Goal: Task Accomplishment & Management: Use online tool/utility

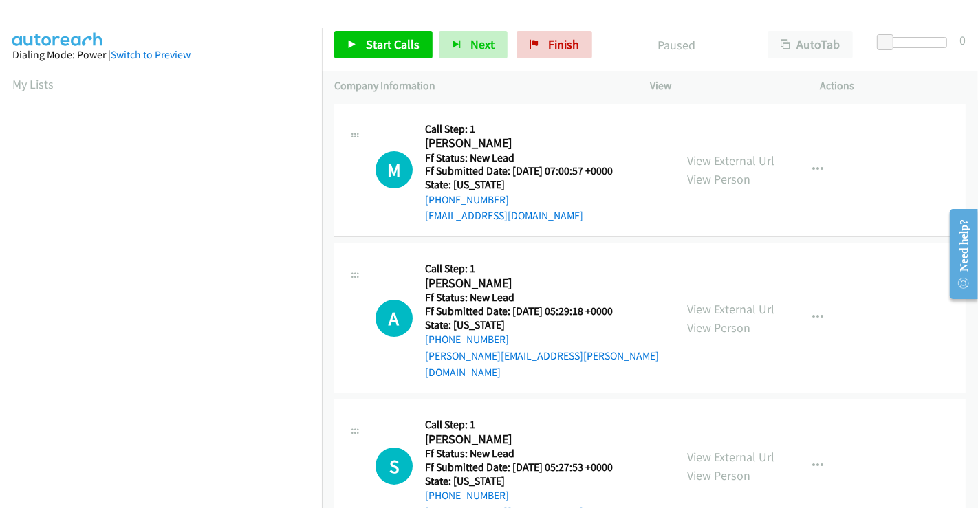
click at [709, 154] on link "View External Url" at bounding box center [730, 161] width 87 height 16
click at [723, 301] on link "View External Url" at bounding box center [730, 309] width 87 height 16
click at [719, 449] on link "View External Url" at bounding box center [730, 457] width 87 height 16
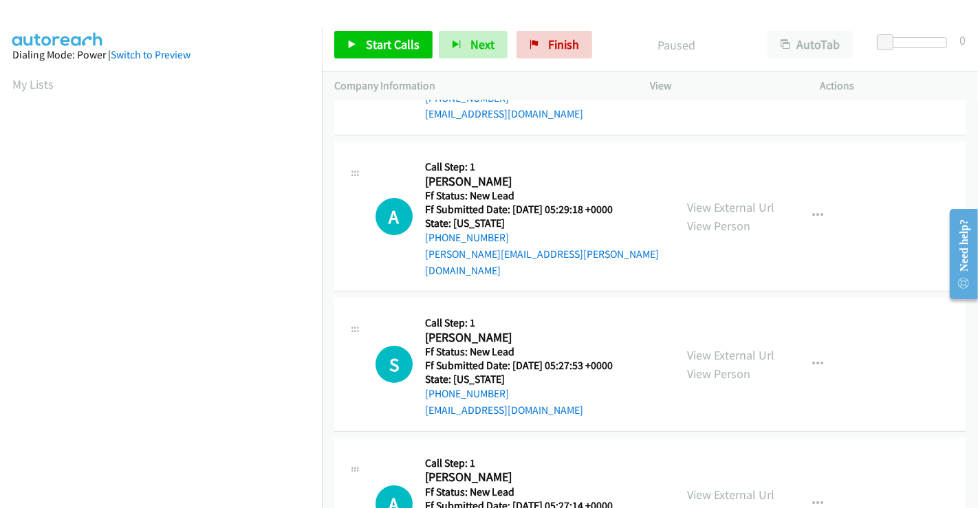
scroll to position [169, 0]
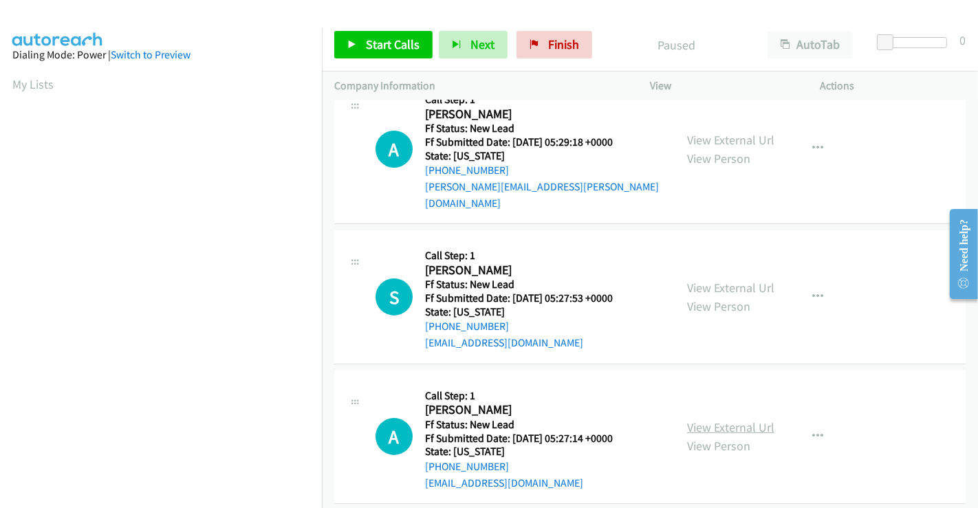
click at [720, 419] on link "View External Url" at bounding box center [730, 427] width 87 height 16
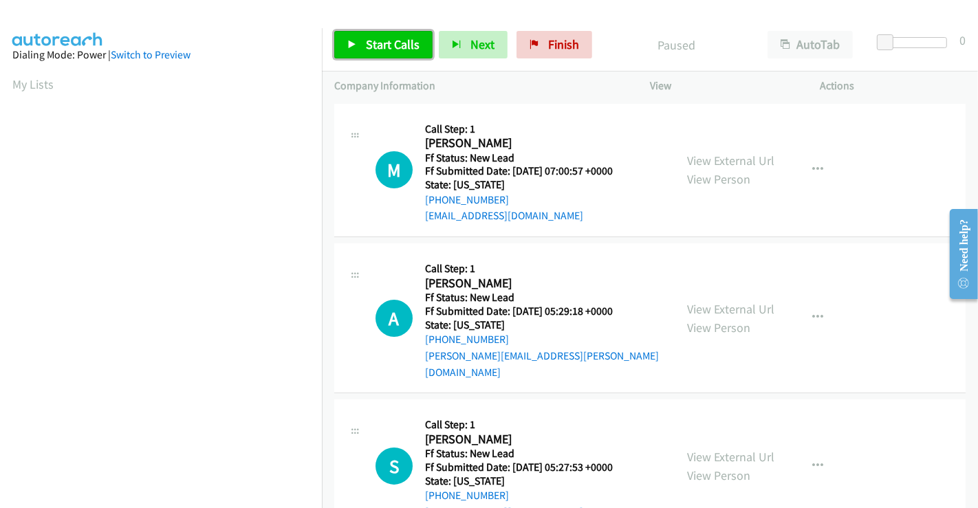
click at [393, 43] on span "Start Calls" at bounding box center [393, 44] width 54 height 16
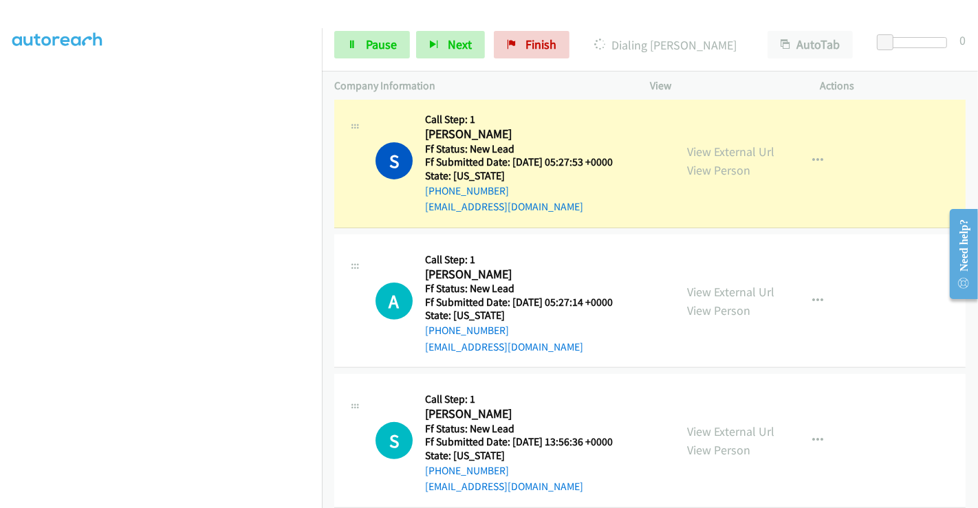
scroll to position [275, 0]
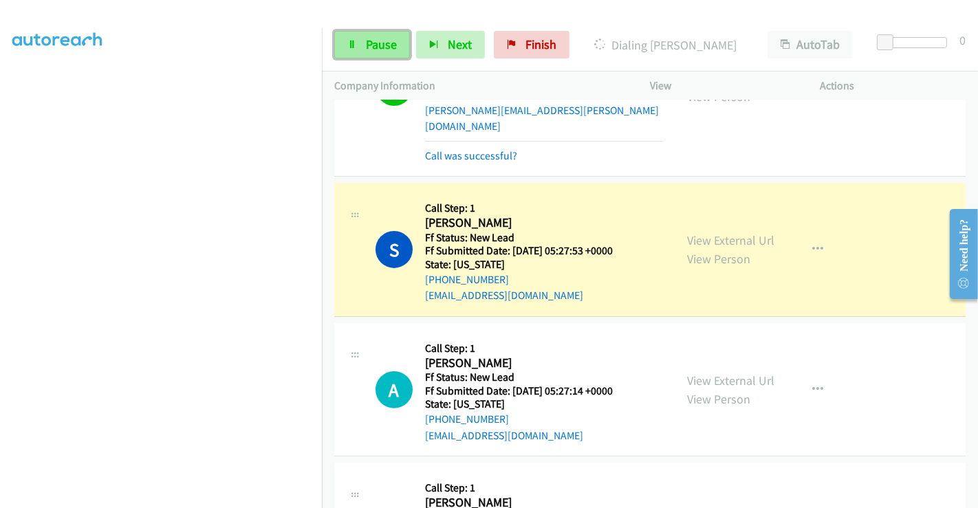
click at [364, 42] on link "Pause" at bounding box center [372, 45] width 76 height 28
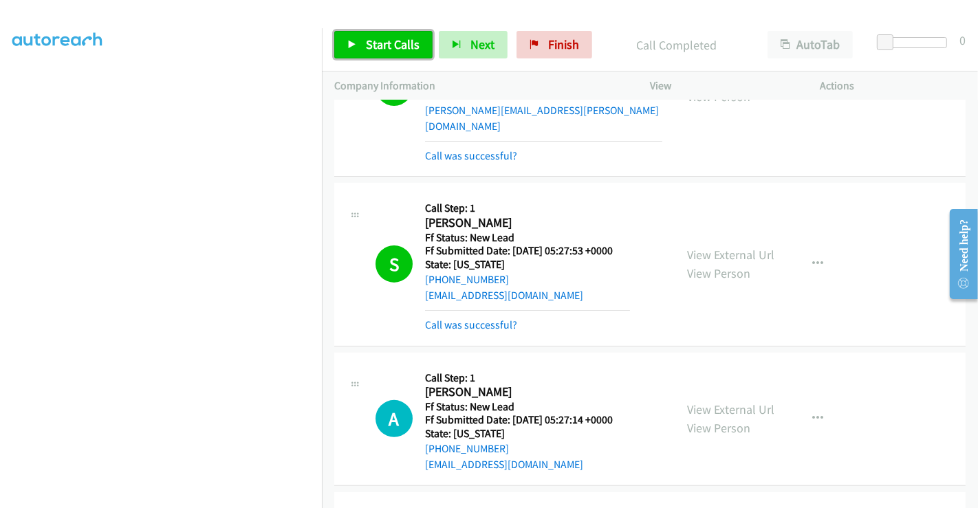
click at [383, 48] on span "Start Calls" at bounding box center [393, 44] width 54 height 16
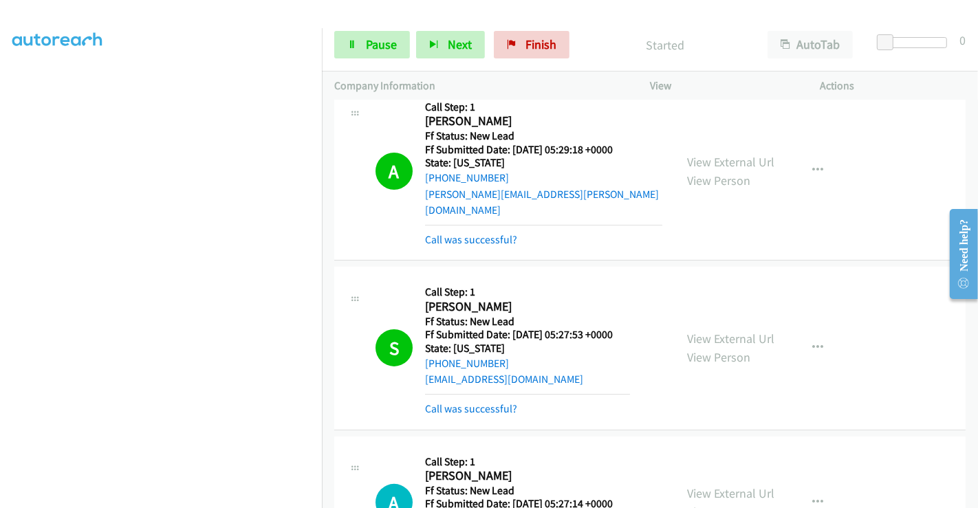
scroll to position [122, 0]
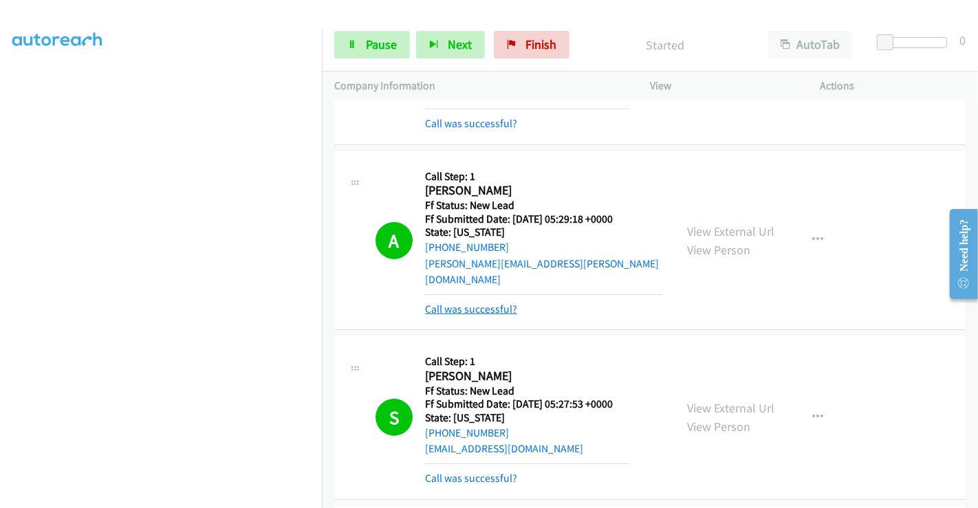
click at [487, 303] on link "Call was successful?" at bounding box center [471, 309] width 92 height 13
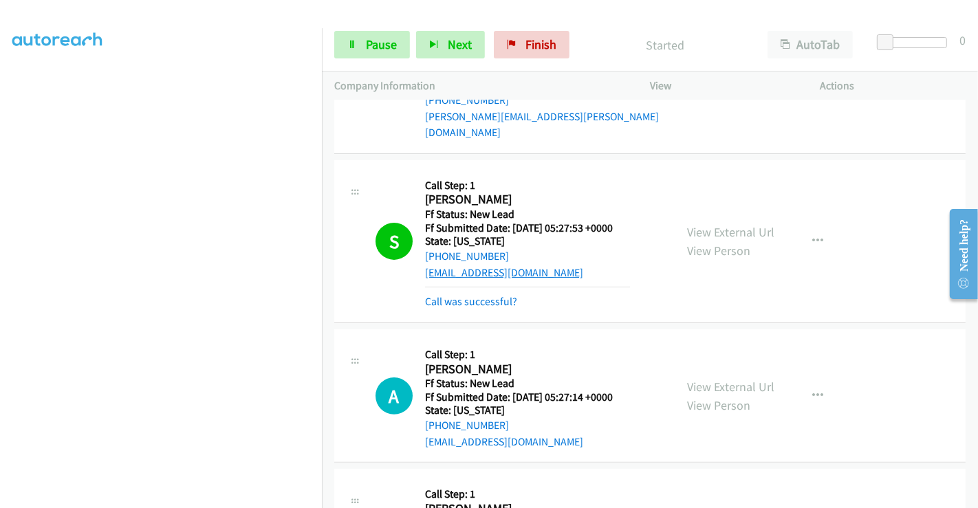
scroll to position [275, 0]
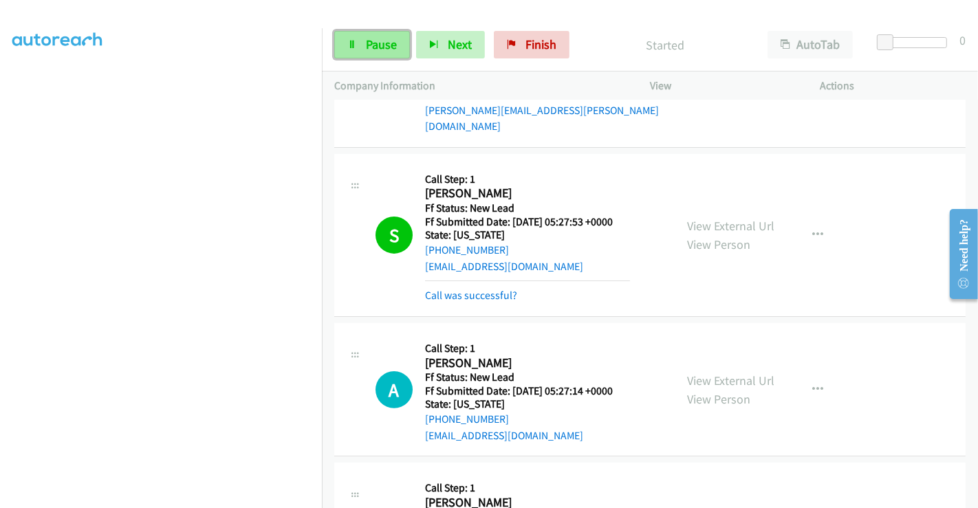
click at [369, 46] on span "Pause" at bounding box center [381, 44] width 31 height 16
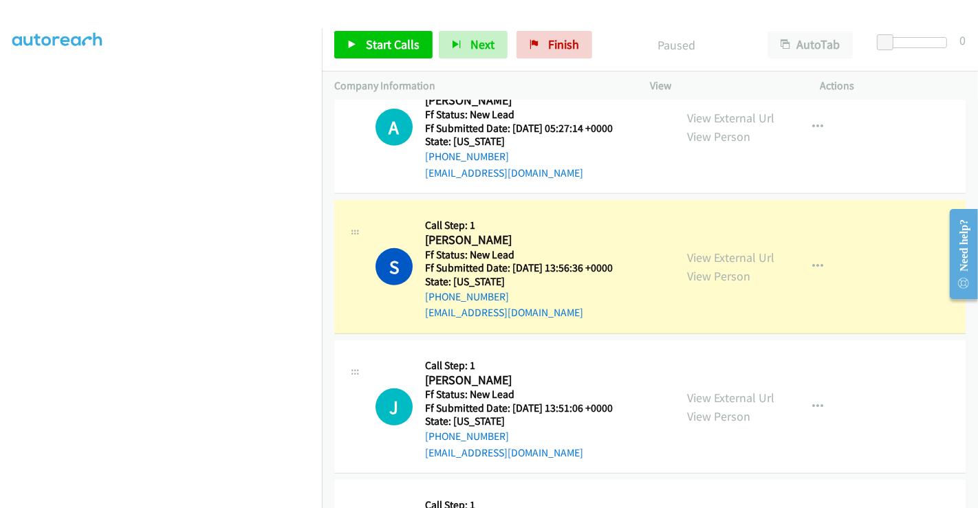
scroll to position [580, 0]
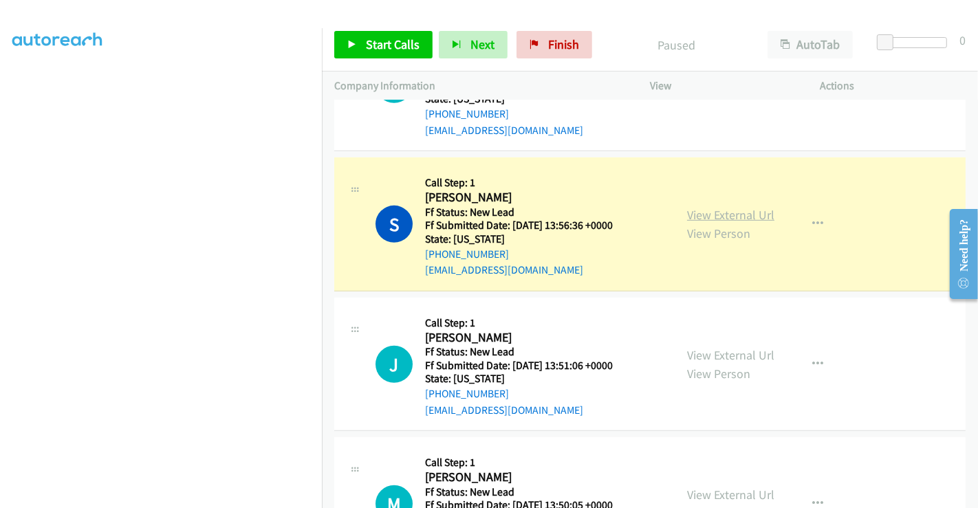
click at [713, 207] on link "View External Url" at bounding box center [730, 215] width 87 height 16
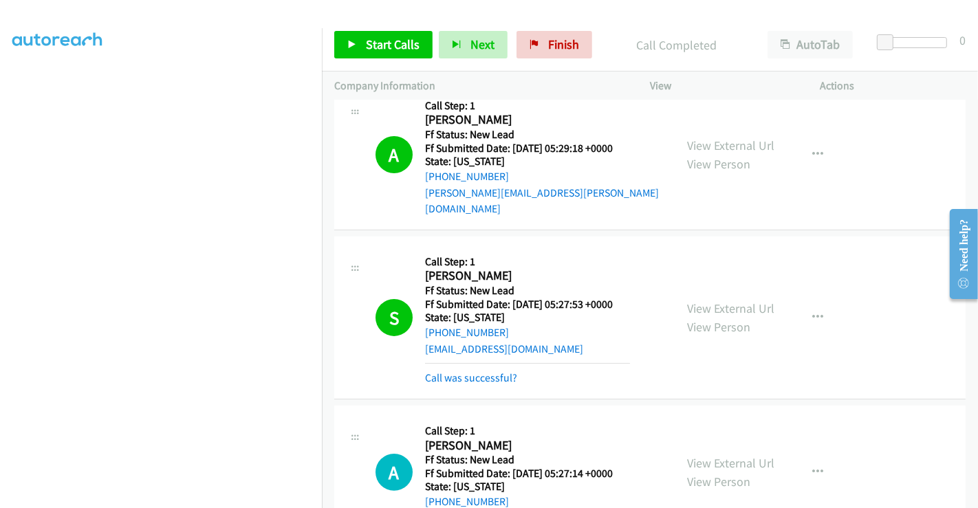
scroll to position [122, 0]
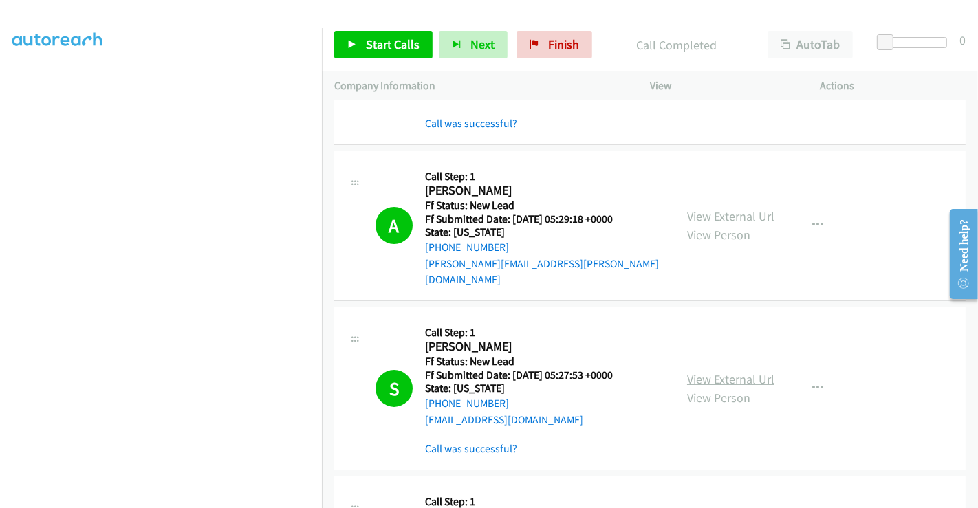
click at [729, 371] on link "View External Url" at bounding box center [730, 379] width 87 height 16
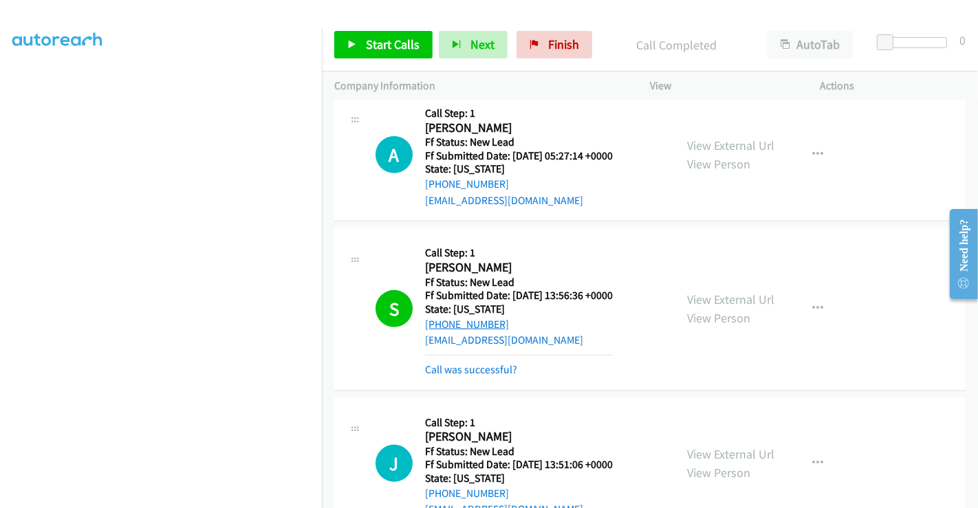
scroll to position [534, 0]
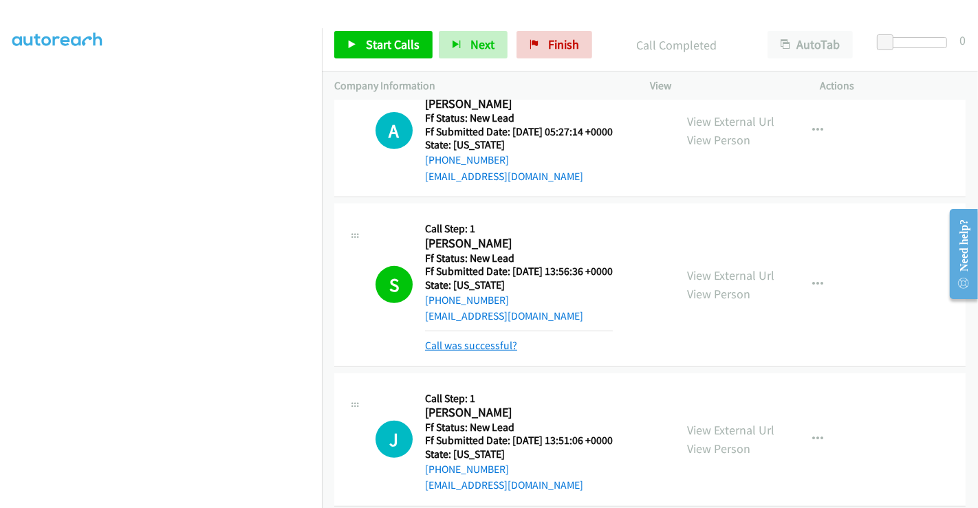
click at [503, 339] on link "Call was successful?" at bounding box center [471, 345] width 92 height 13
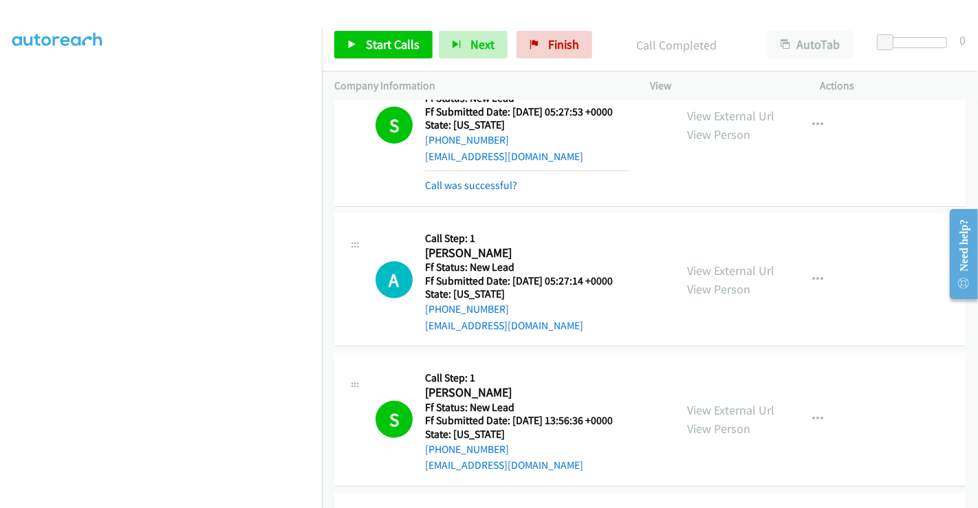
scroll to position [382, 0]
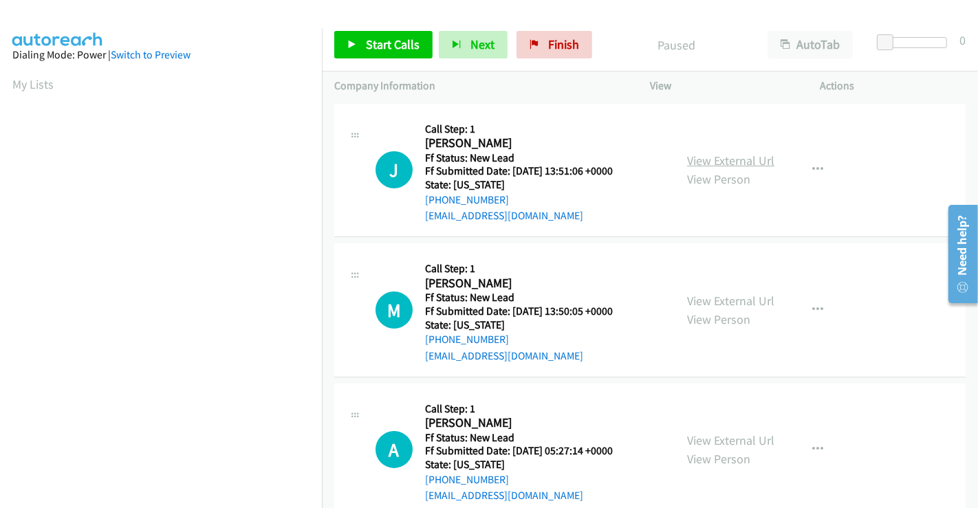
click at [695, 162] on link "View External Url" at bounding box center [730, 161] width 87 height 16
click at [727, 299] on link "View External Url" at bounding box center [730, 301] width 87 height 16
click at [360, 39] on link "Start Calls" at bounding box center [383, 45] width 98 height 28
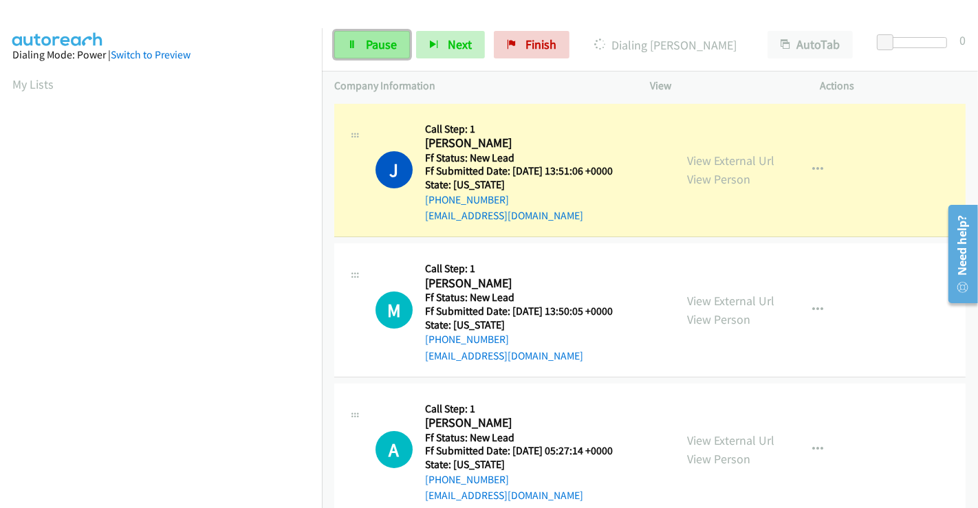
click at [385, 49] on span "Pause" at bounding box center [381, 44] width 31 height 16
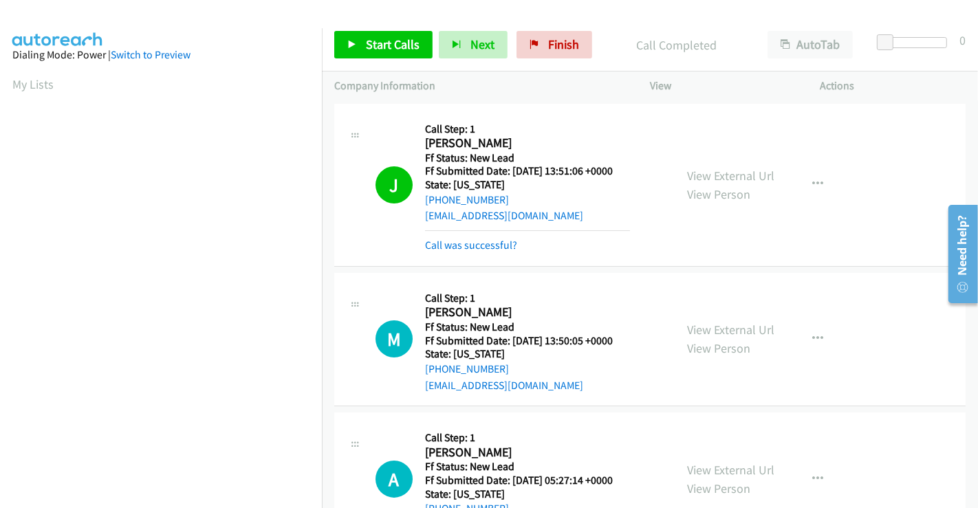
scroll to position [265, 0]
click at [479, 249] on link "Call was successful?" at bounding box center [471, 245] width 92 height 13
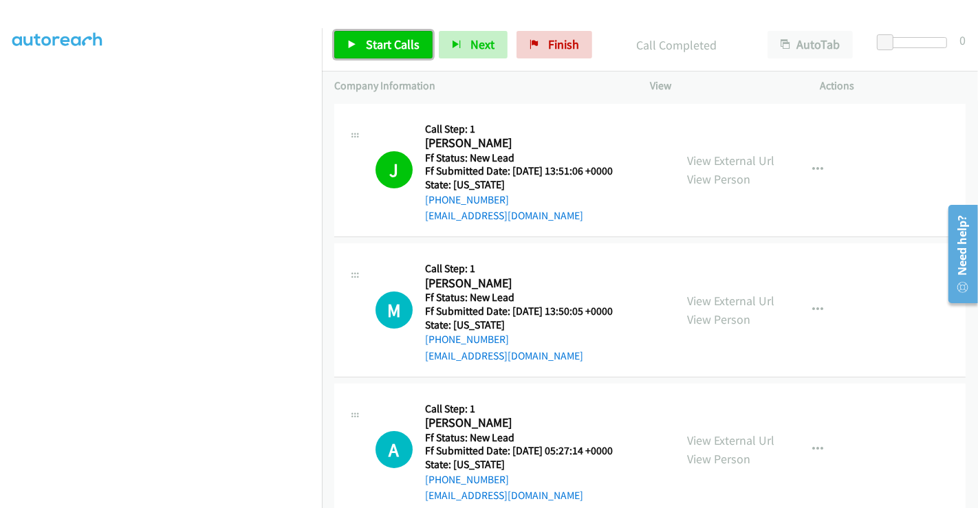
click at [396, 42] on span "Start Calls" at bounding box center [393, 44] width 54 height 16
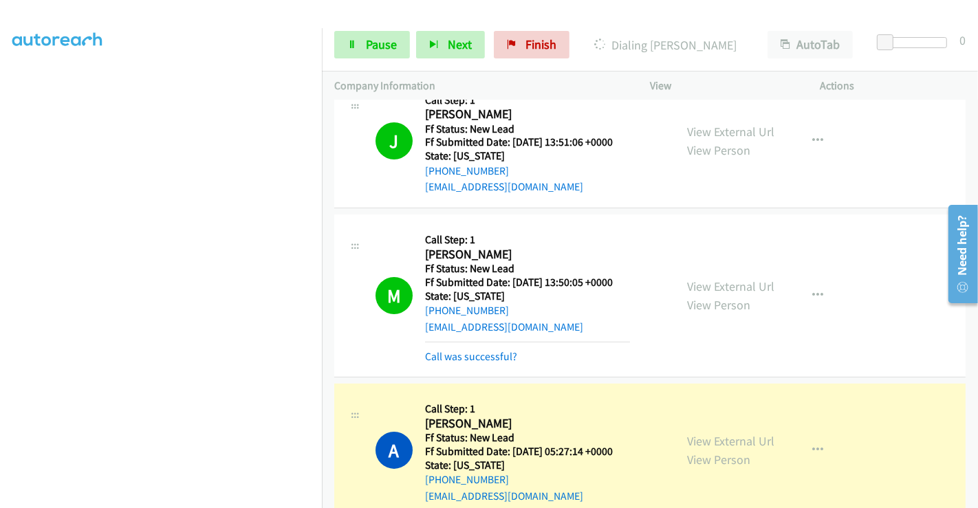
scroll to position [58, 0]
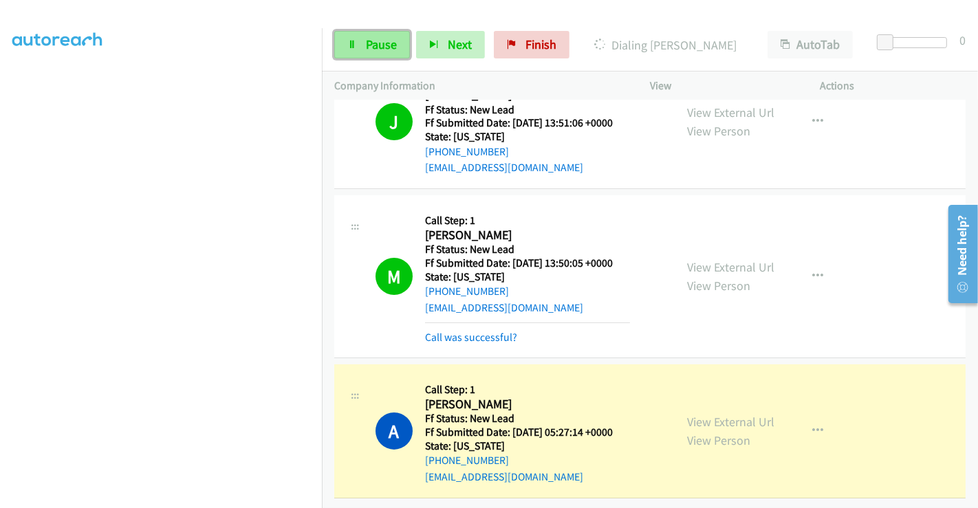
click at [359, 48] on link "Pause" at bounding box center [372, 45] width 76 height 28
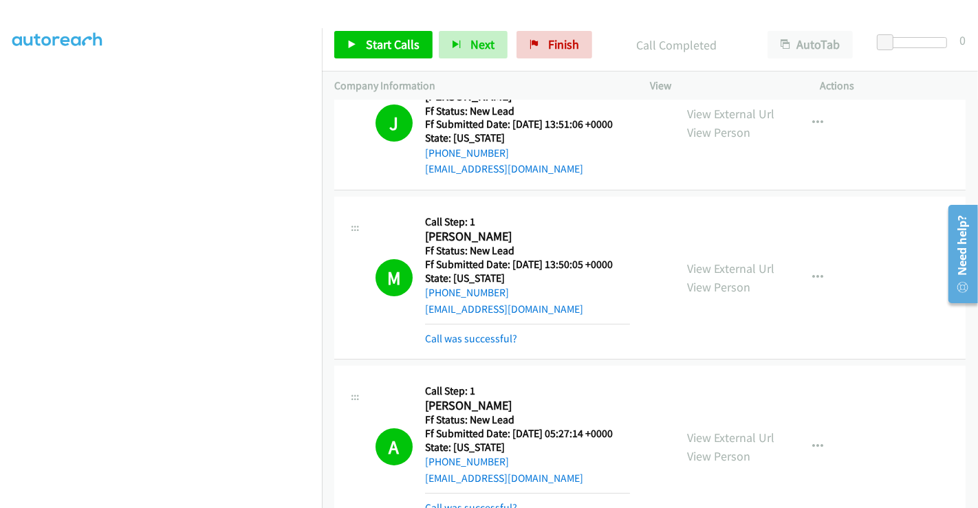
scroll to position [150, 0]
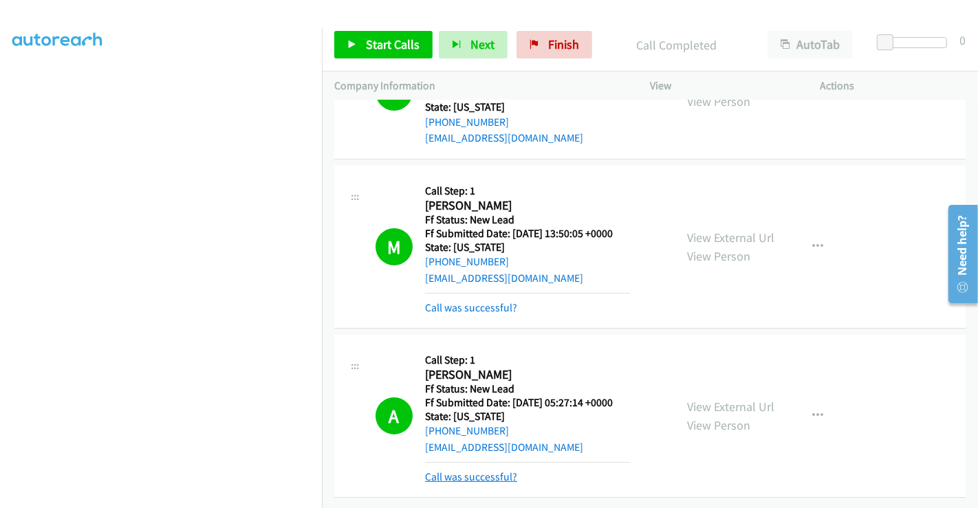
click at [485, 470] on link "Call was successful?" at bounding box center [471, 476] width 92 height 13
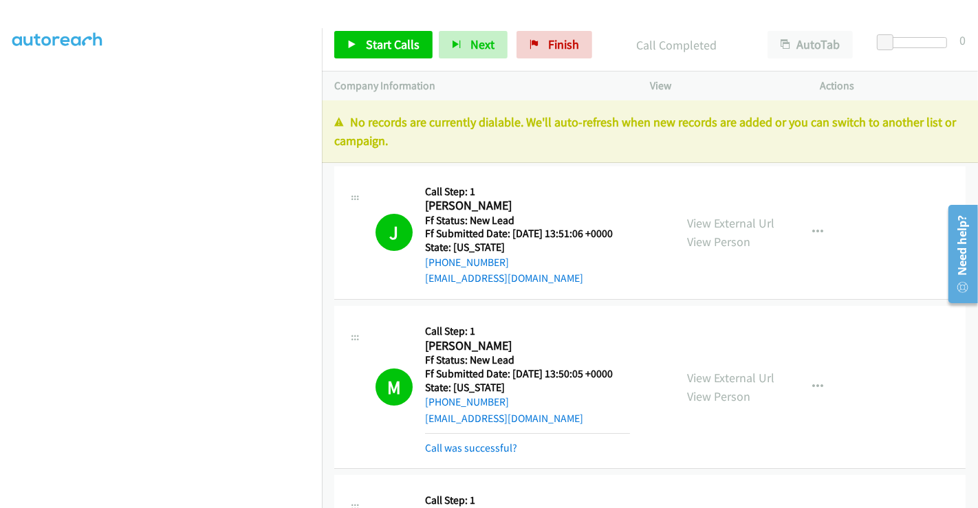
scroll to position [121, 0]
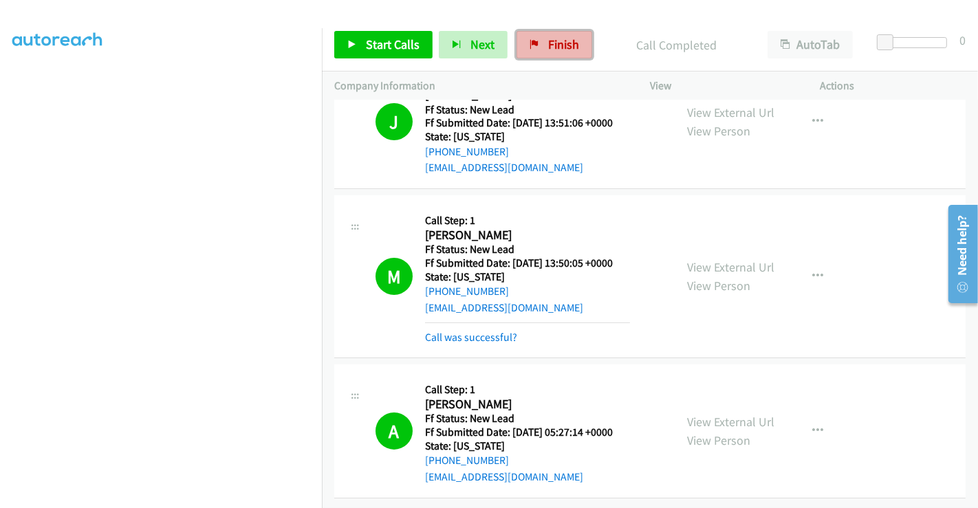
click at [538, 43] on link "Finish" at bounding box center [554, 45] width 76 height 28
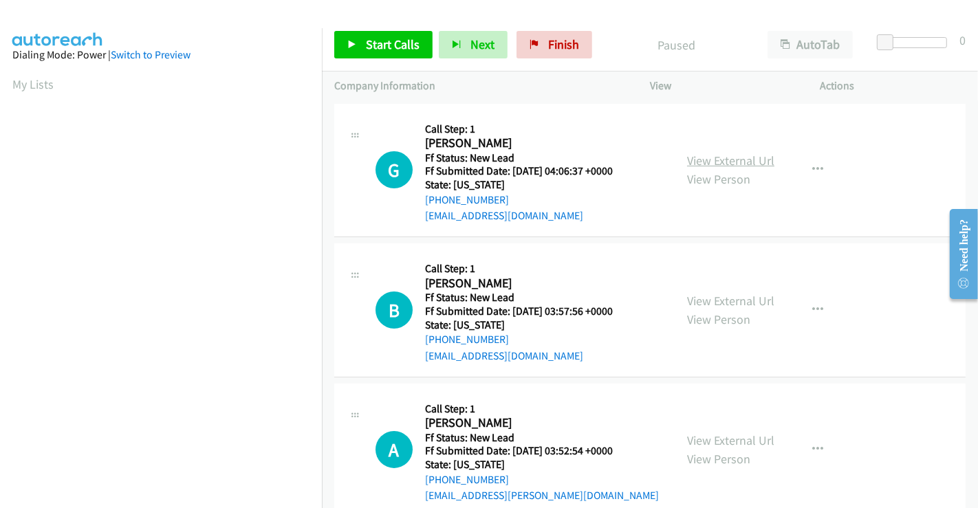
click at [717, 156] on link "View External Url" at bounding box center [730, 161] width 87 height 16
click at [721, 293] on link "View External Url" at bounding box center [730, 301] width 87 height 16
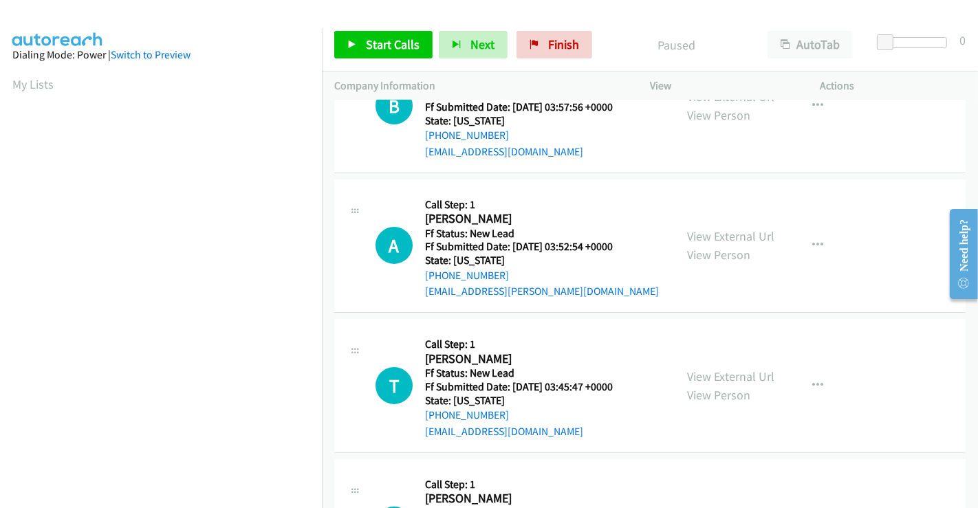
scroll to position [229, 0]
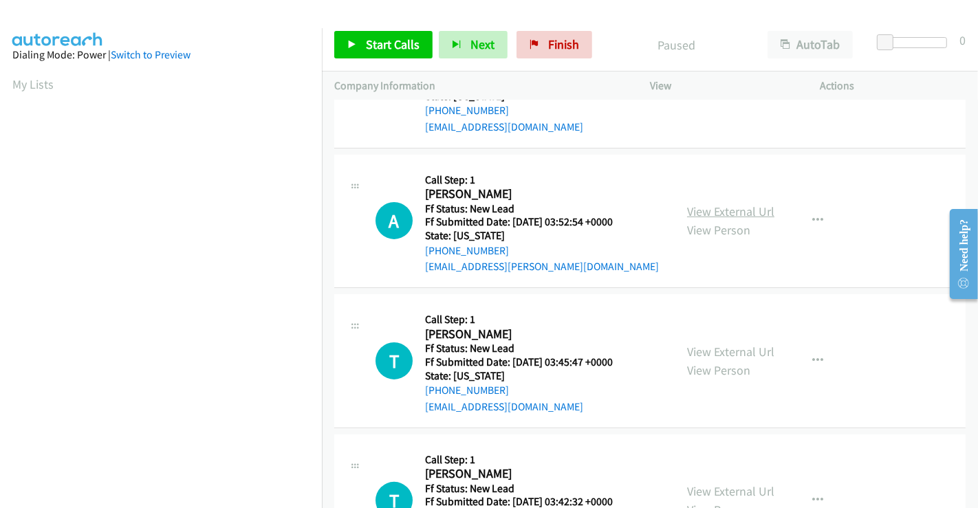
click at [708, 208] on link "View External Url" at bounding box center [730, 212] width 87 height 16
click at [716, 346] on link "View External Url" at bounding box center [730, 352] width 87 height 16
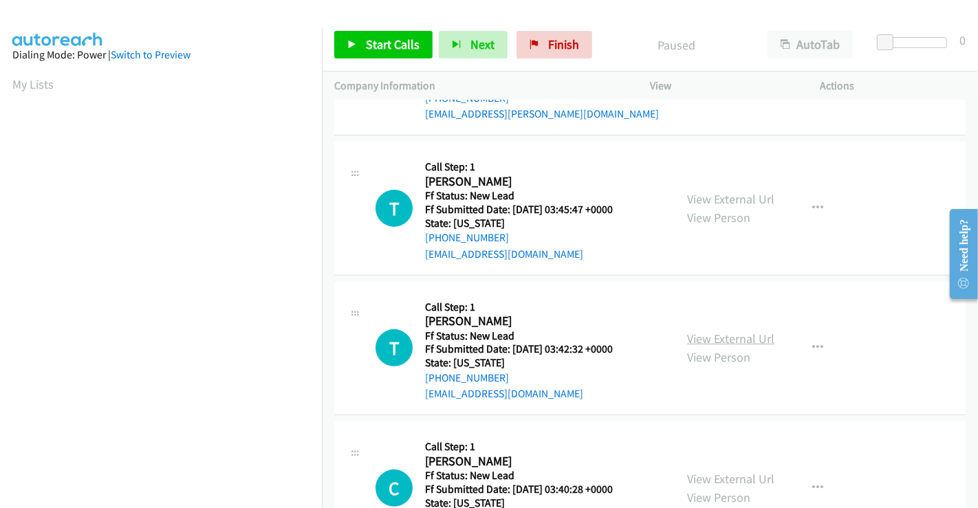
click at [725, 338] on link "View External Url" at bounding box center [730, 339] width 87 height 16
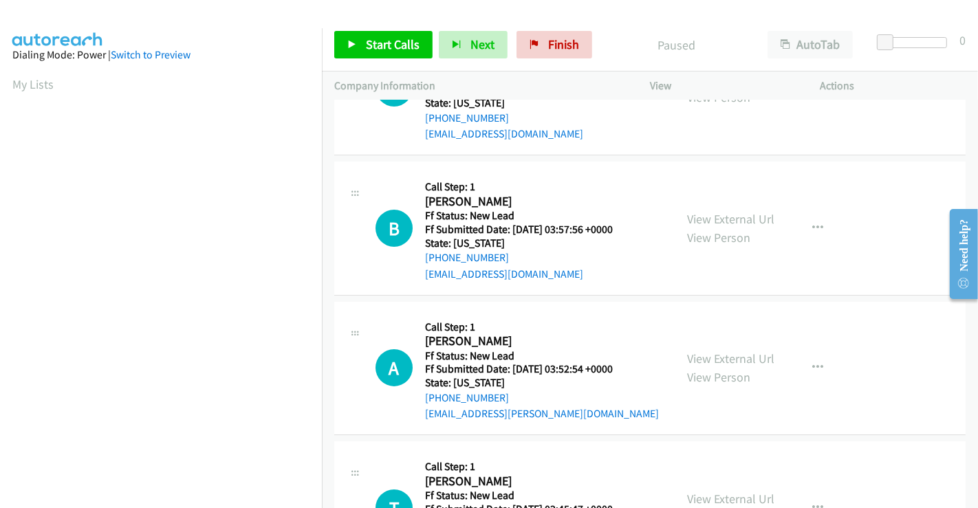
scroll to position [0, 0]
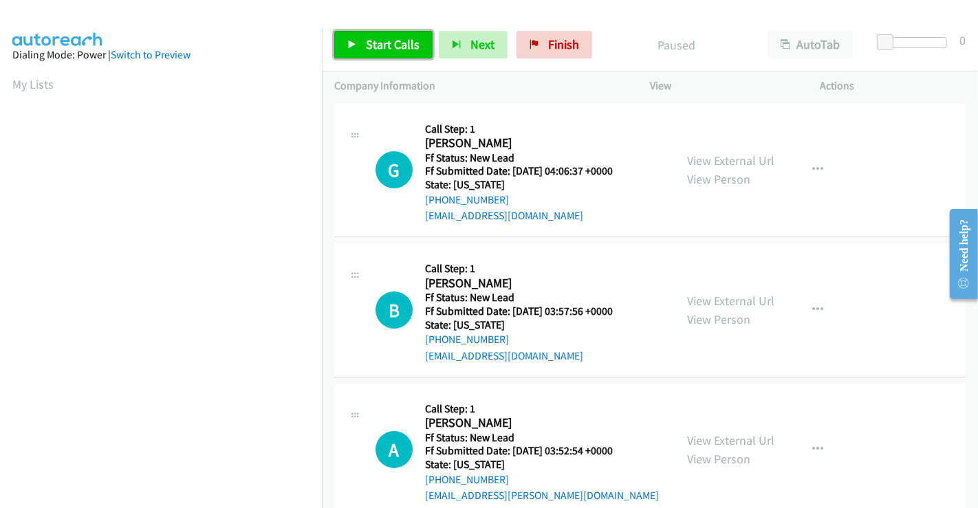
click at [384, 41] on span "Start Calls" at bounding box center [393, 44] width 54 height 16
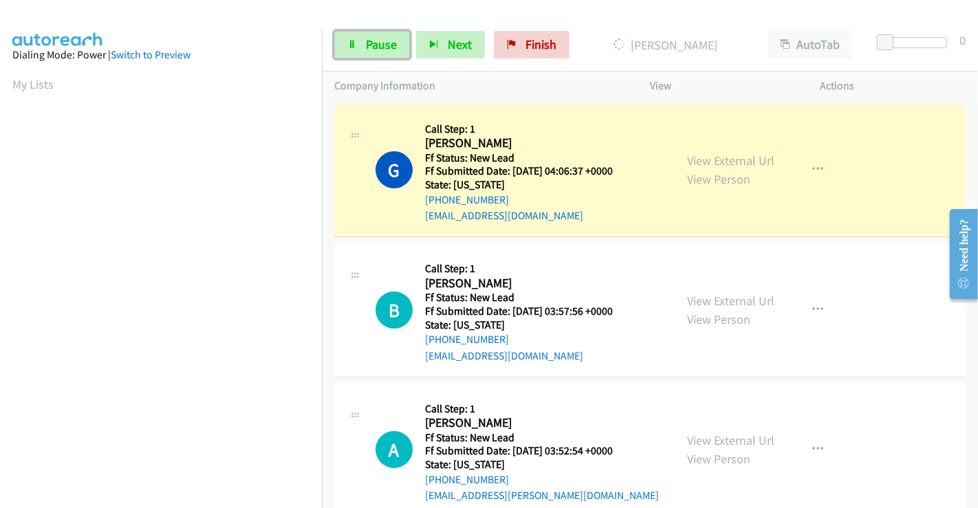
click at [384, 41] on span "Pause" at bounding box center [381, 44] width 31 height 16
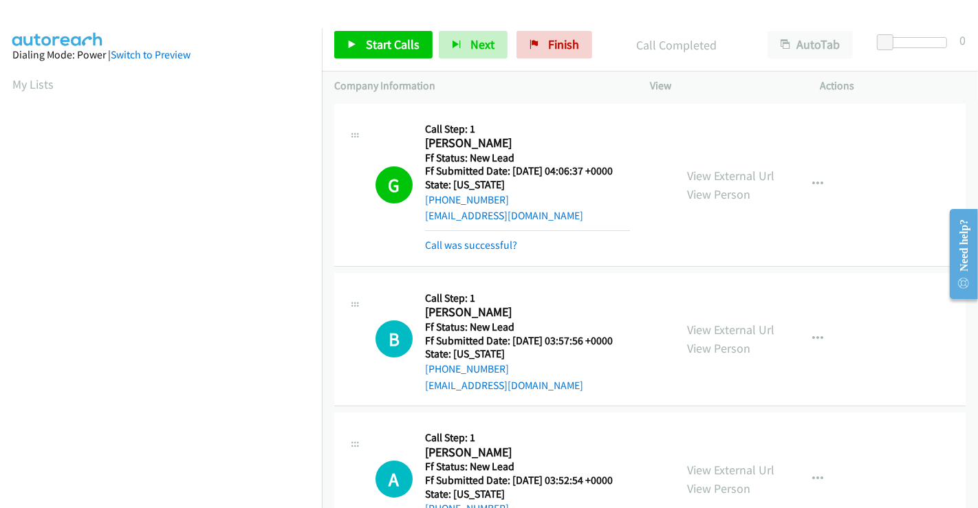
scroll to position [265, 0]
click at [488, 245] on link "Call was successful?" at bounding box center [471, 245] width 92 height 13
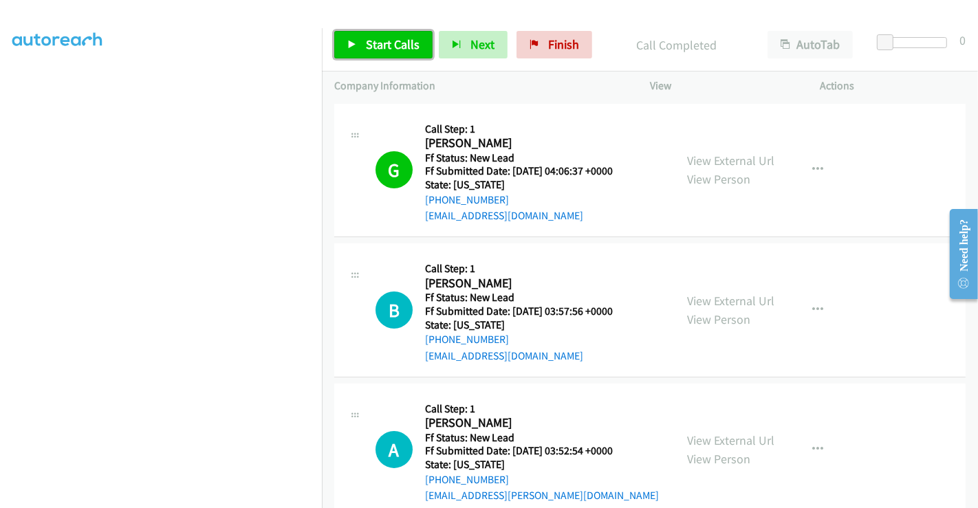
click at [394, 42] on span "Start Calls" at bounding box center [393, 44] width 54 height 16
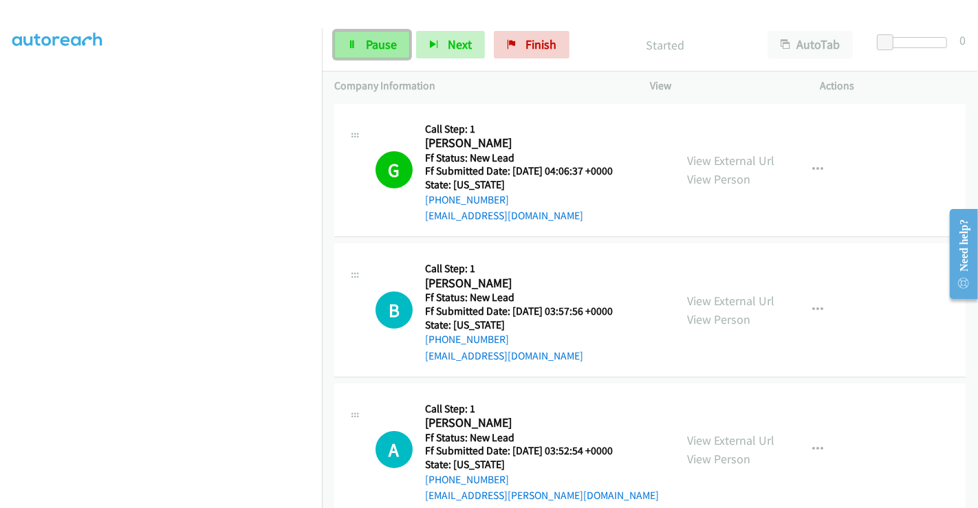
click at [375, 40] on span "Pause" at bounding box center [381, 44] width 31 height 16
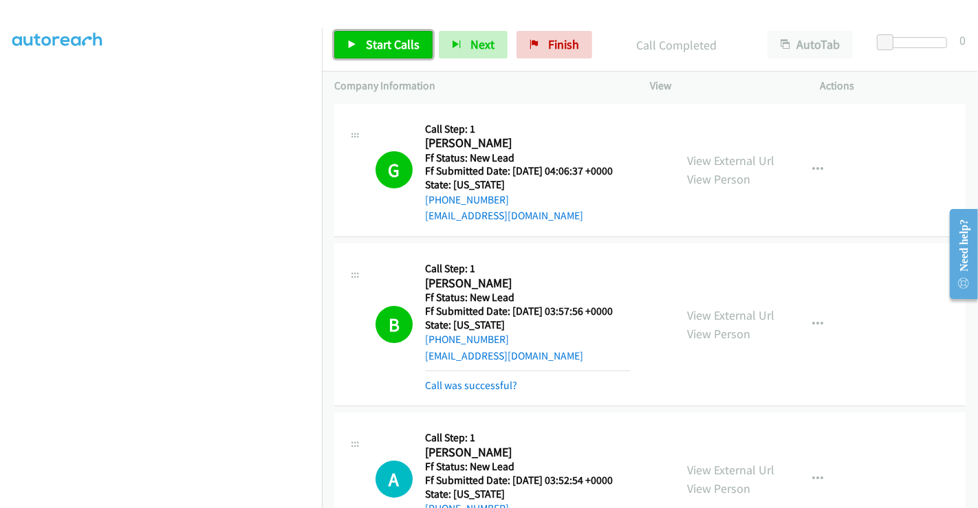
click at [393, 50] on span "Start Calls" at bounding box center [393, 44] width 54 height 16
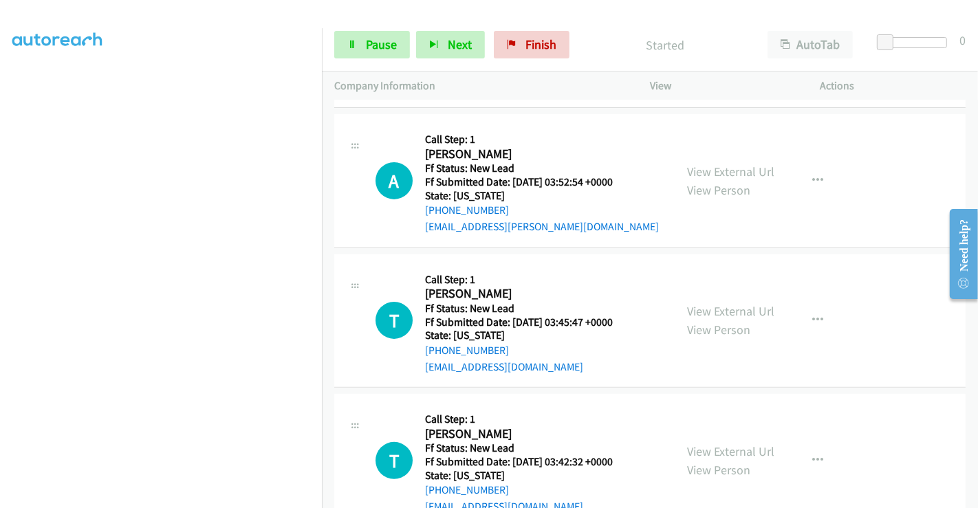
scroll to position [305, 0]
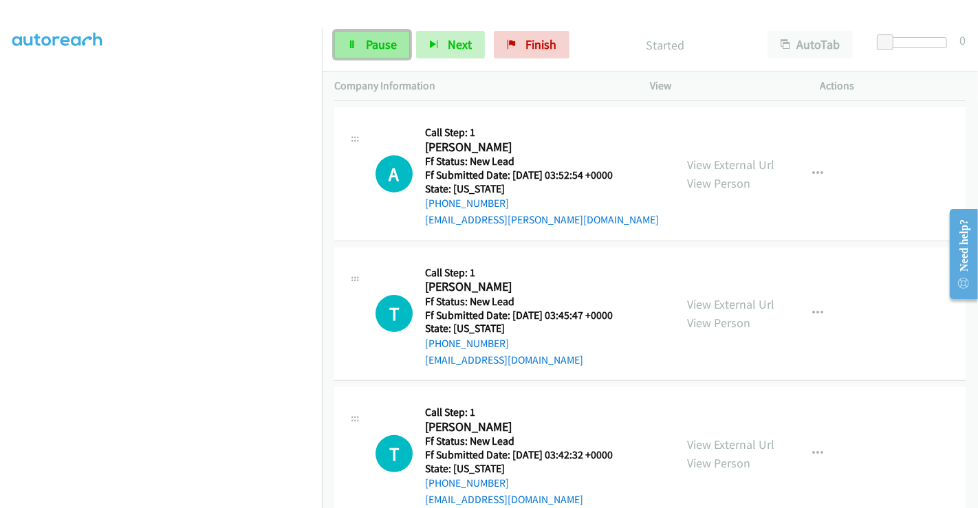
click at [366, 45] on span "Pause" at bounding box center [381, 44] width 31 height 16
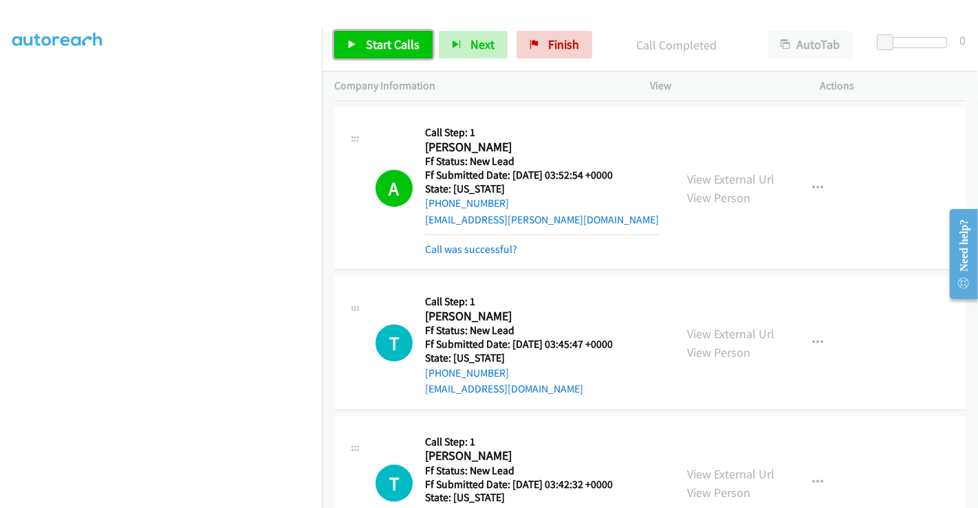
click at [395, 44] on span "Start Calls" at bounding box center [393, 44] width 54 height 16
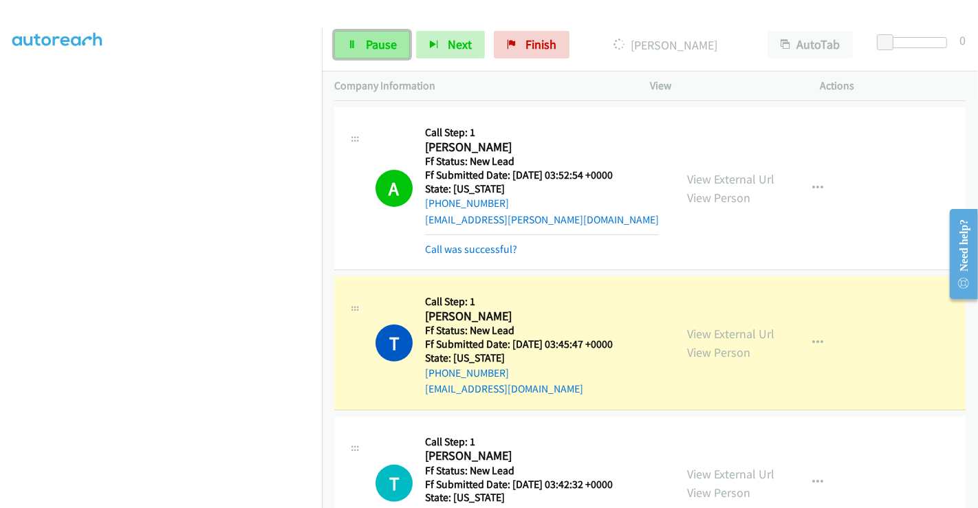
click at [377, 46] on span "Pause" at bounding box center [381, 44] width 31 height 16
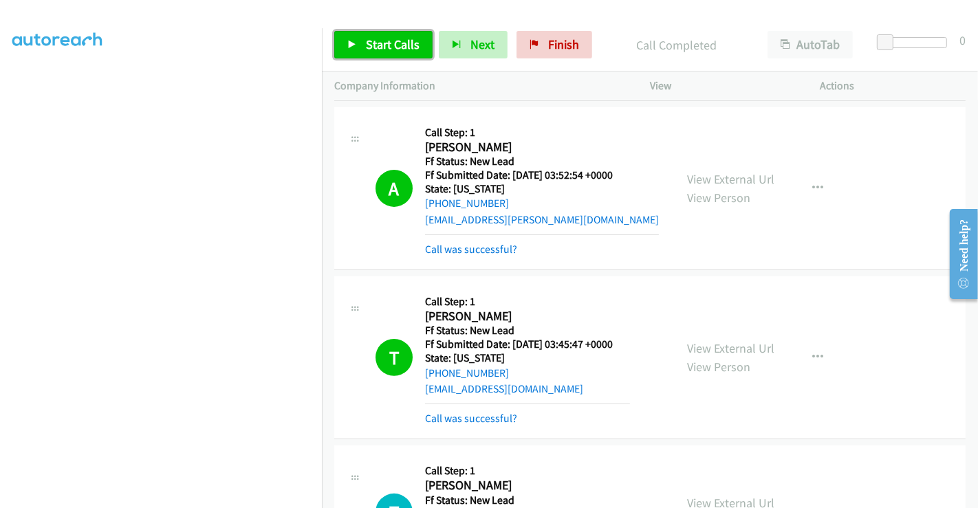
click at [399, 43] on span "Start Calls" at bounding box center [393, 44] width 54 height 16
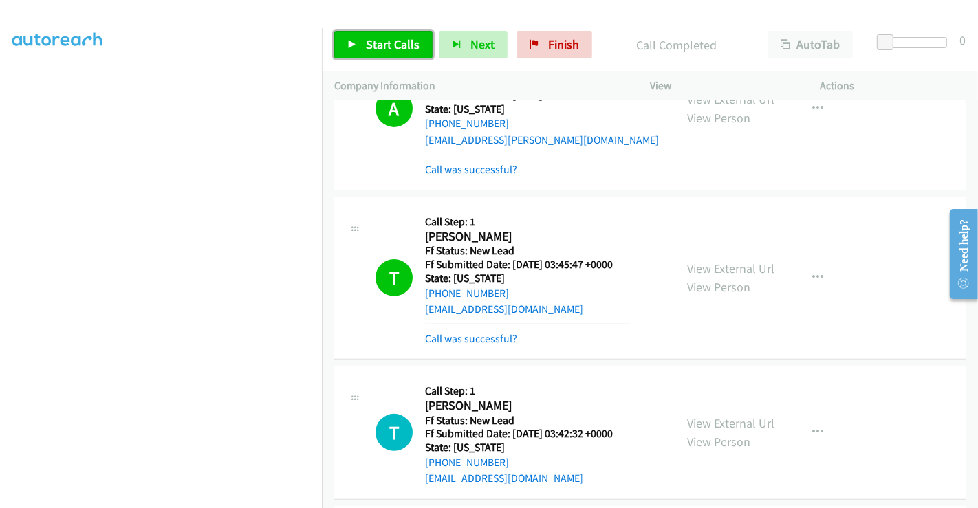
scroll to position [534, 0]
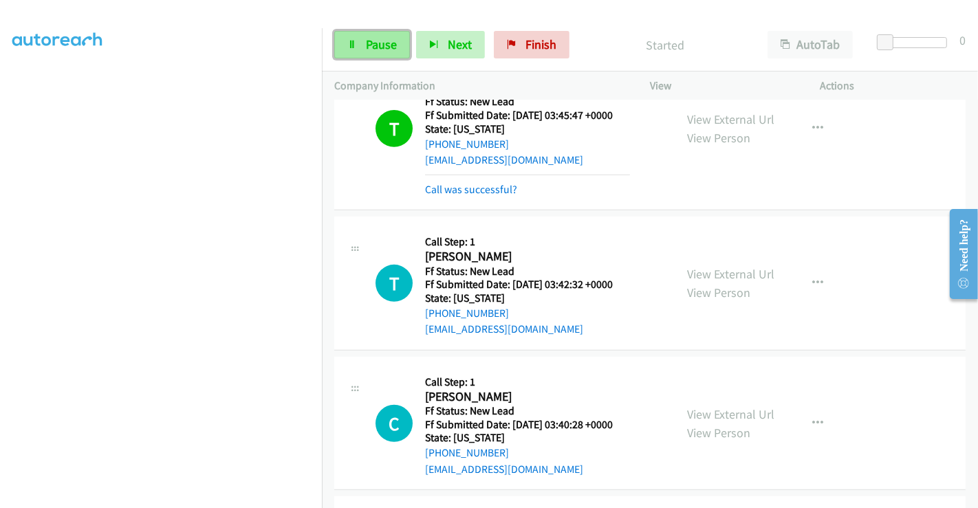
click at [369, 43] on span "Pause" at bounding box center [381, 44] width 31 height 16
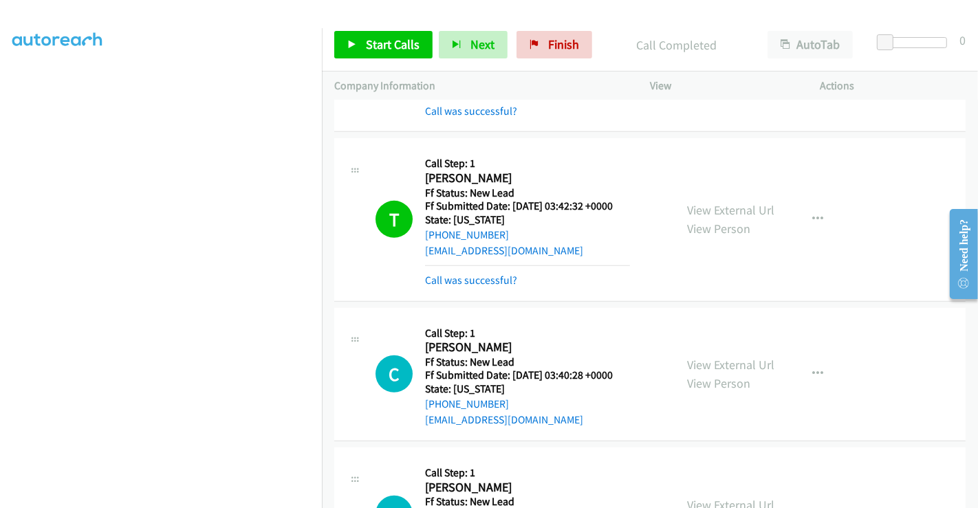
scroll to position [764, 0]
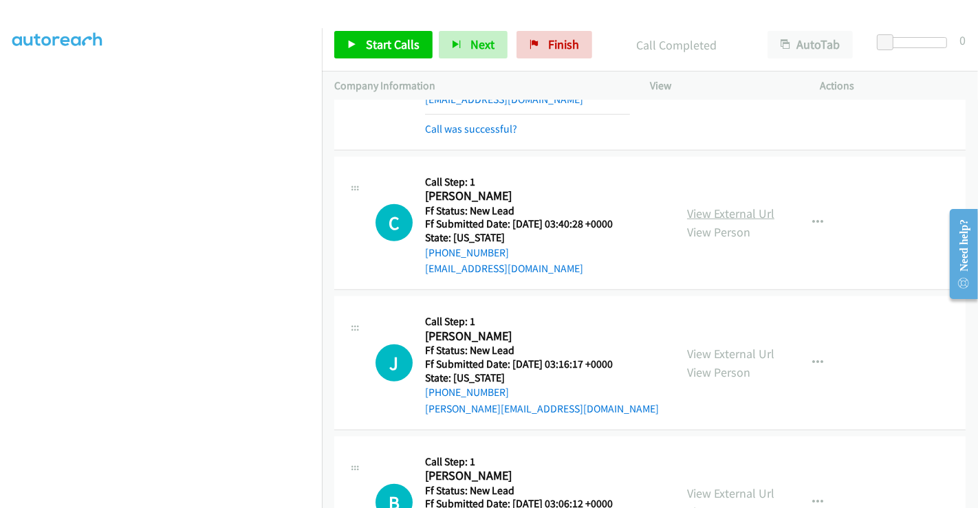
click at [726, 213] on link "View External Url" at bounding box center [730, 214] width 87 height 16
click at [728, 349] on link "View External Url" at bounding box center [730, 354] width 87 height 16
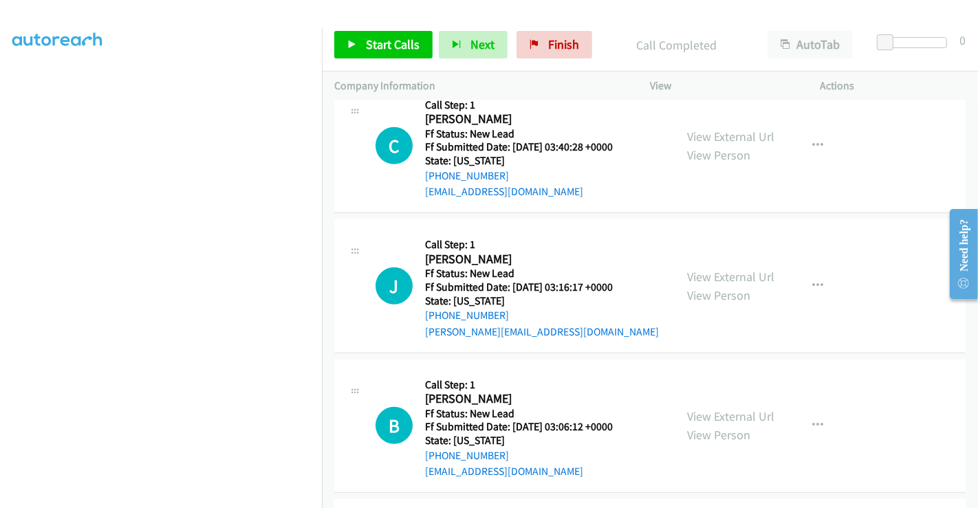
scroll to position [917, 0]
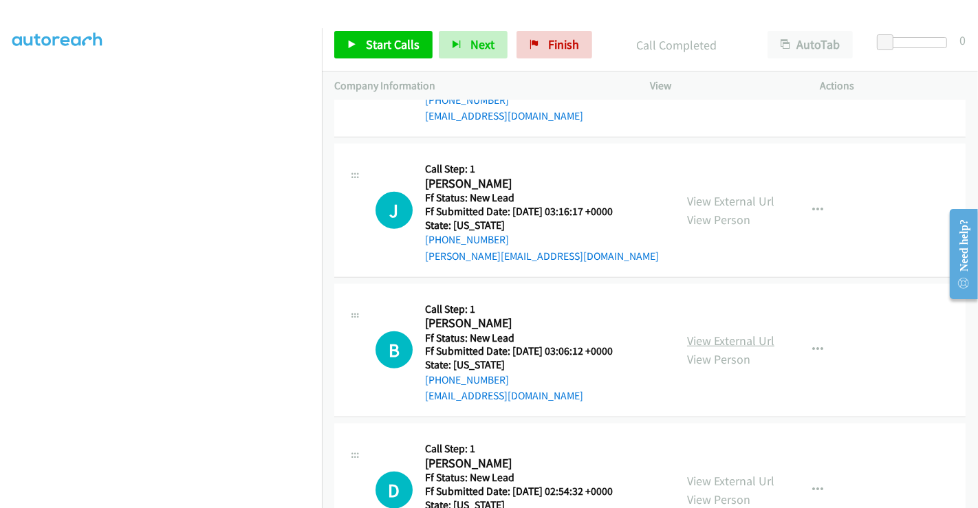
click at [715, 340] on link "View External Url" at bounding box center [730, 341] width 87 height 16
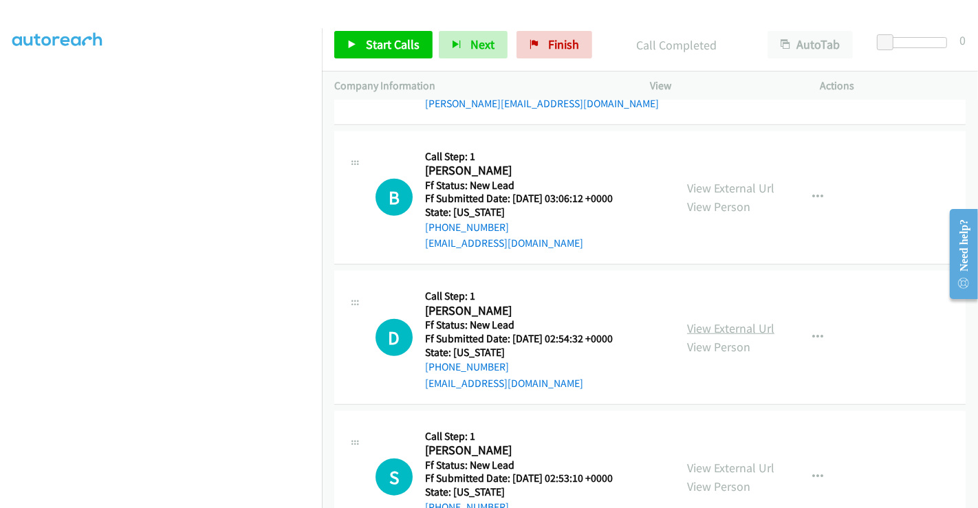
click at [729, 324] on link "View External Url" at bounding box center [730, 328] width 87 height 16
click at [721, 461] on link "View External Url" at bounding box center [730, 468] width 87 height 16
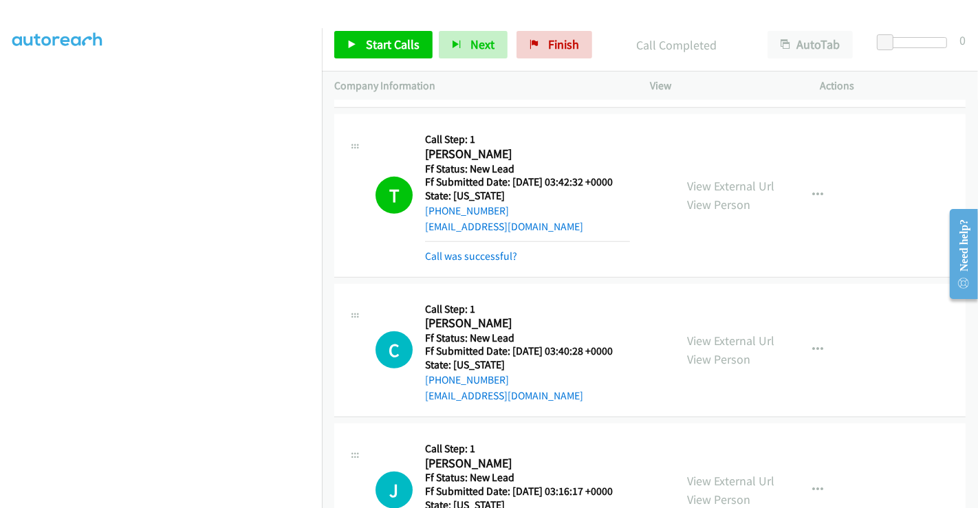
scroll to position [688, 0]
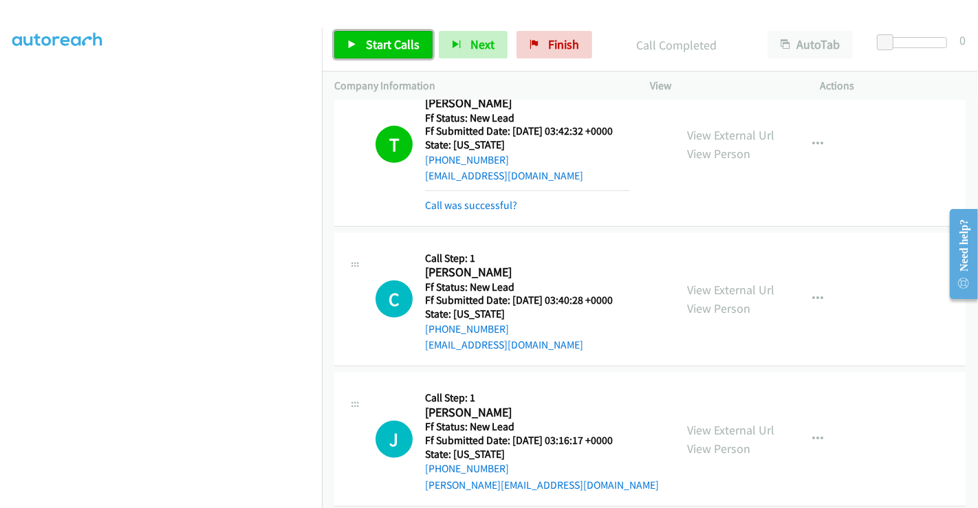
click at [373, 44] on span "Start Calls" at bounding box center [393, 44] width 54 height 16
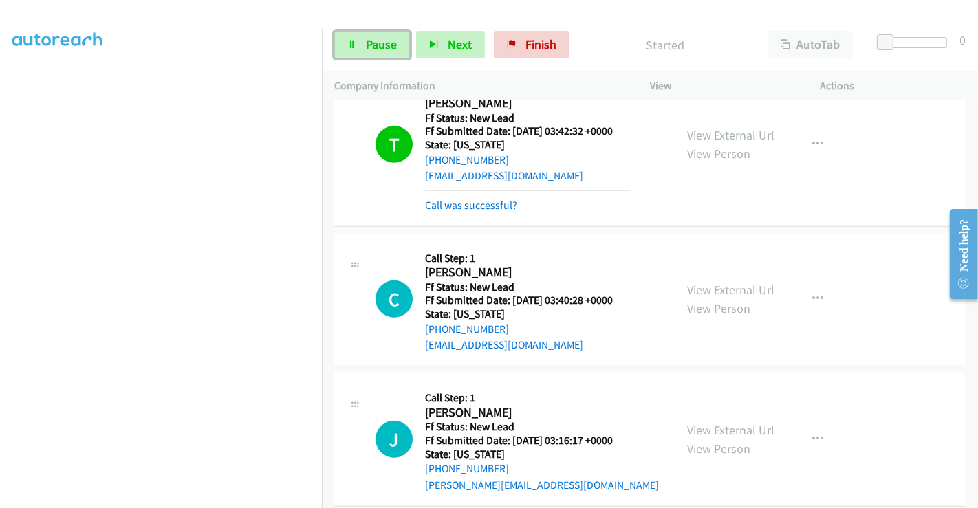
click at [373, 44] on span "Pause" at bounding box center [381, 44] width 31 height 16
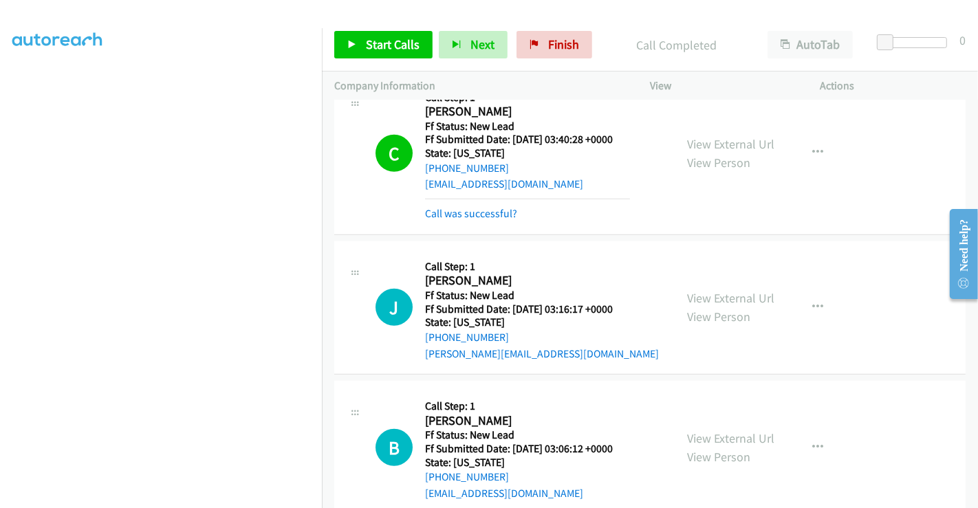
scroll to position [917, 0]
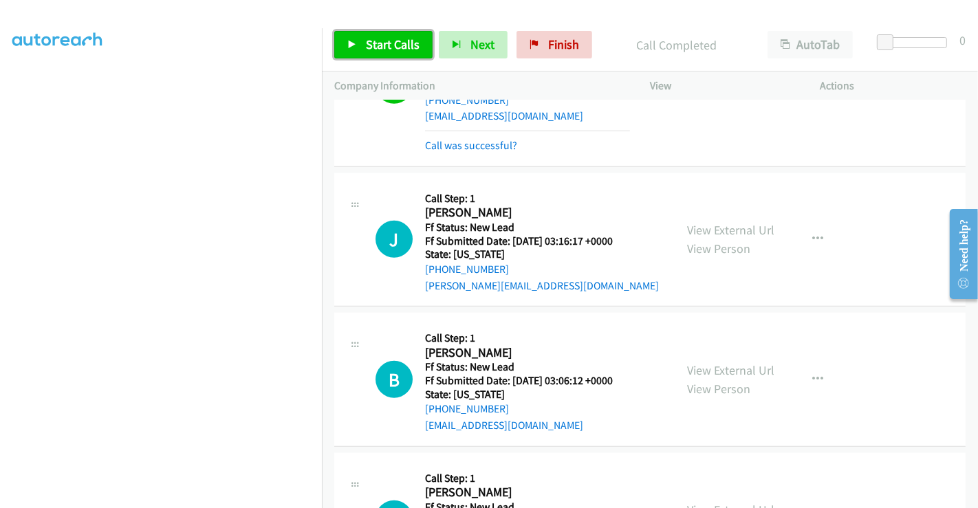
click at [396, 48] on span "Start Calls" at bounding box center [393, 44] width 54 height 16
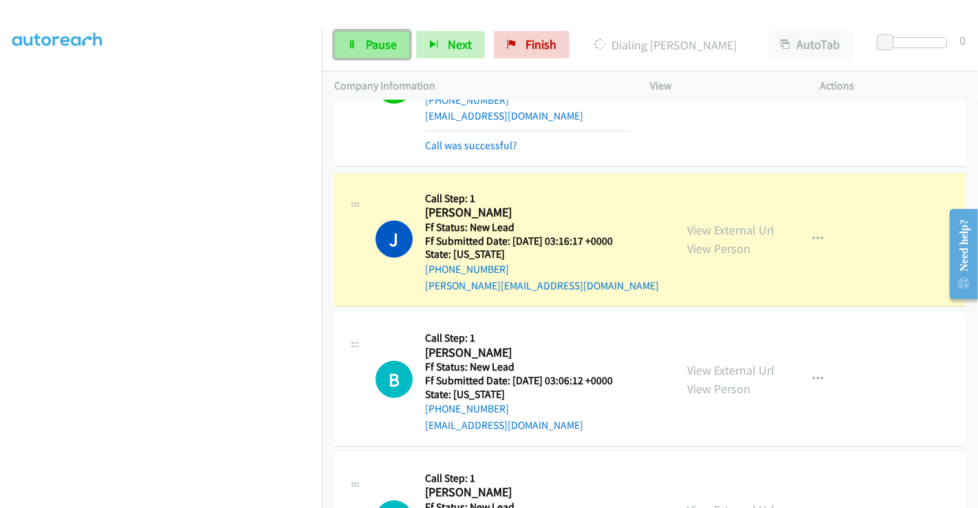
click at [368, 43] on span "Pause" at bounding box center [381, 44] width 31 height 16
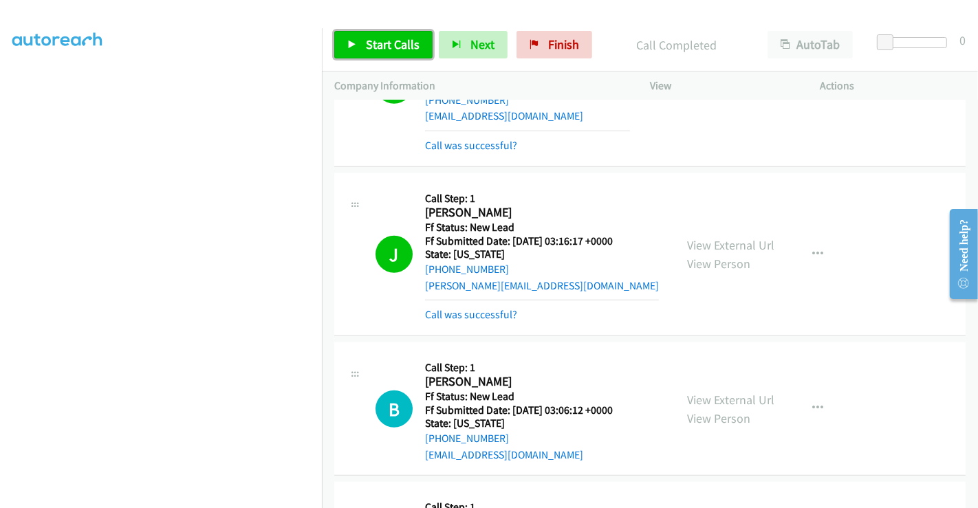
click at [386, 47] on span "Start Calls" at bounding box center [393, 44] width 54 height 16
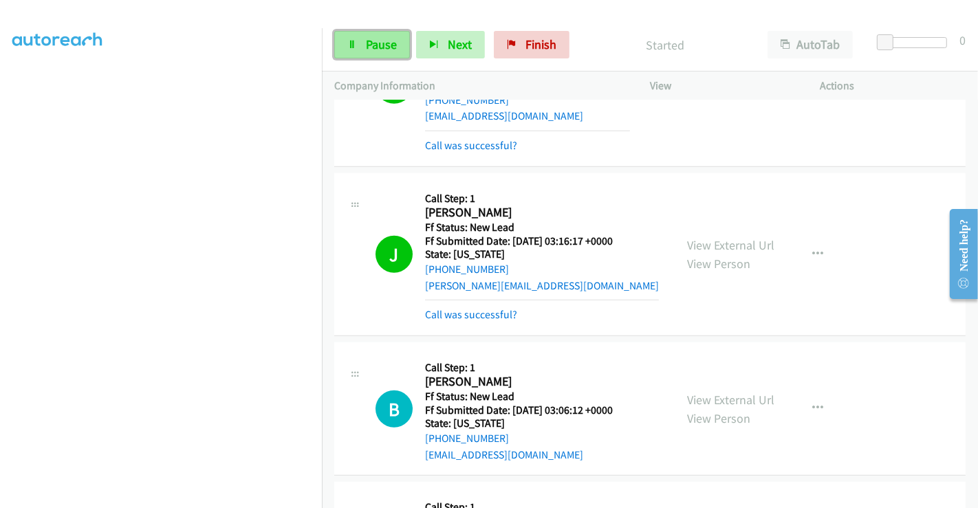
click at [374, 40] on span "Pause" at bounding box center [381, 44] width 31 height 16
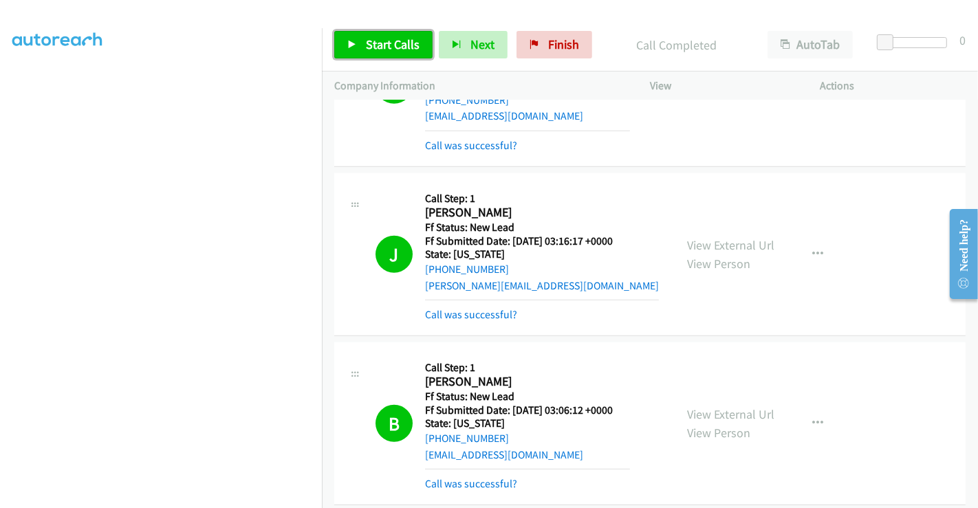
click at [377, 45] on span "Start Calls" at bounding box center [393, 44] width 54 height 16
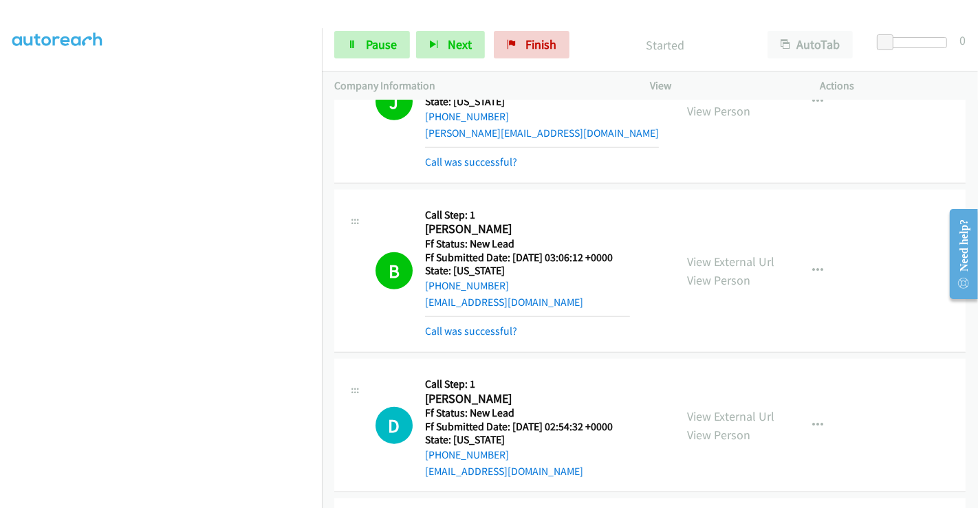
scroll to position [1298, 0]
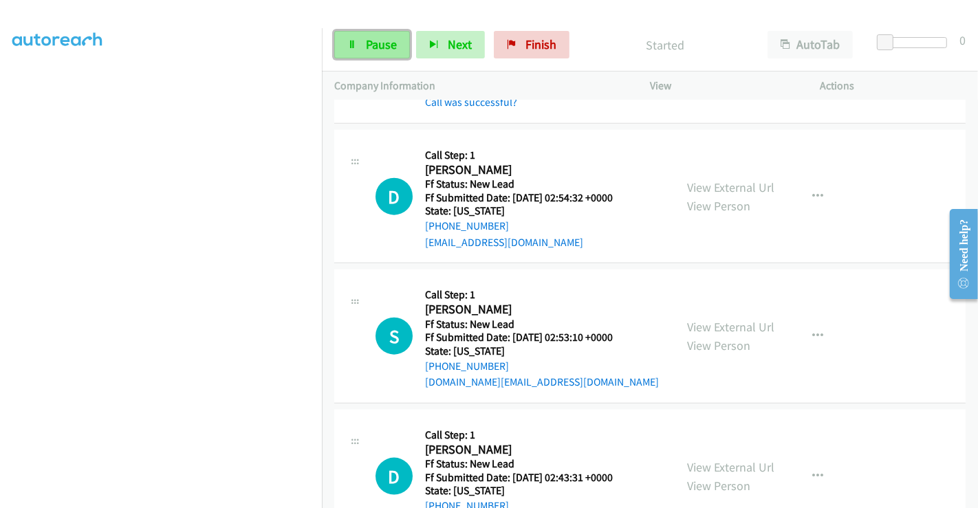
click at [375, 44] on span "Pause" at bounding box center [381, 44] width 31 height 16
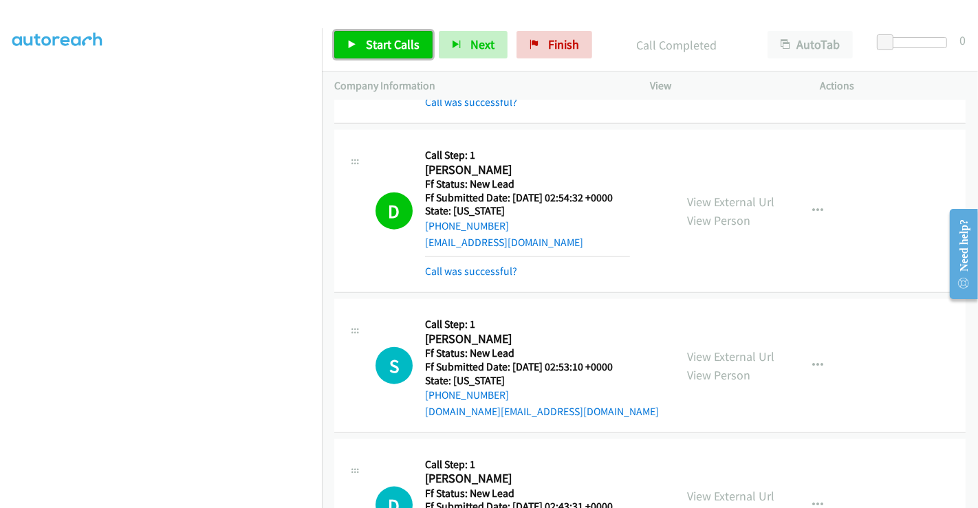
click at [373, 36] on span "Start Calls" at bounding box center [393, 44] width 54 height 16
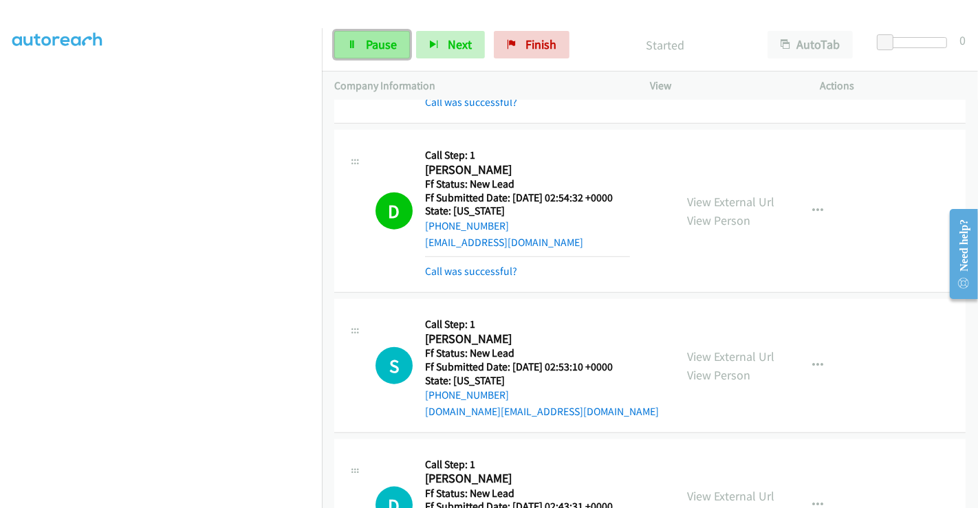
click at [368, 42] on span "Pause" at bounding box center [381, 44] width 31 height 16
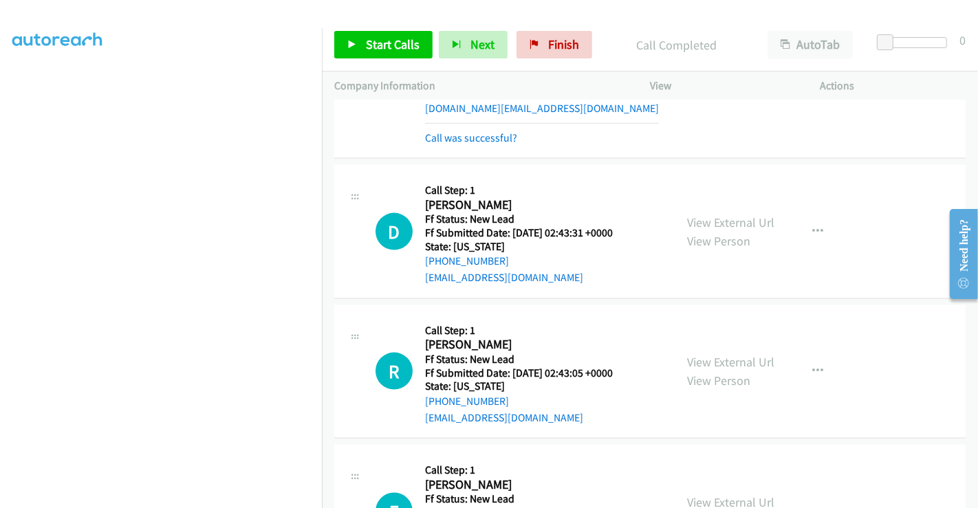
scroll to position [1604, 0]
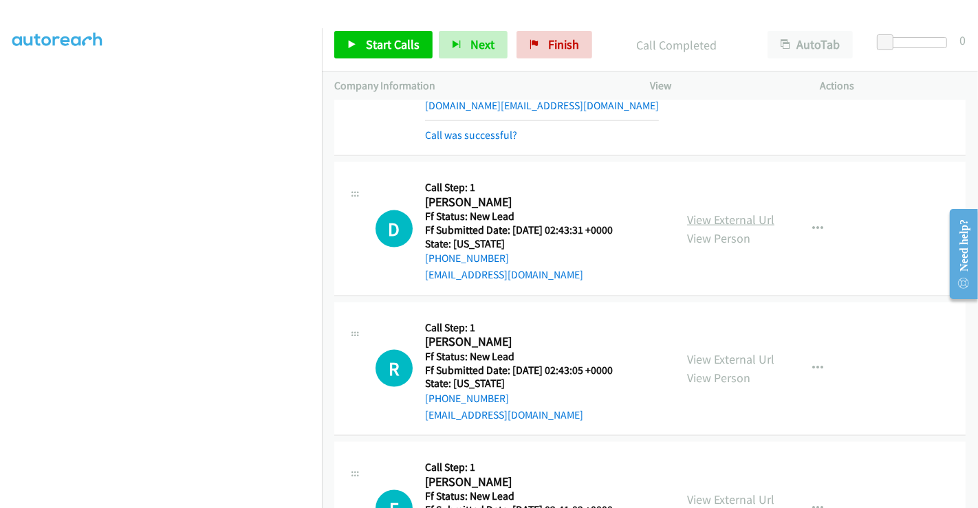
click at [704, 212] on link "View External Url" at bounding box center [730, 220] width 87 height 16
click at [718, 351] on link "View External Url" at bounding box center [730, 359] width 87 height 16
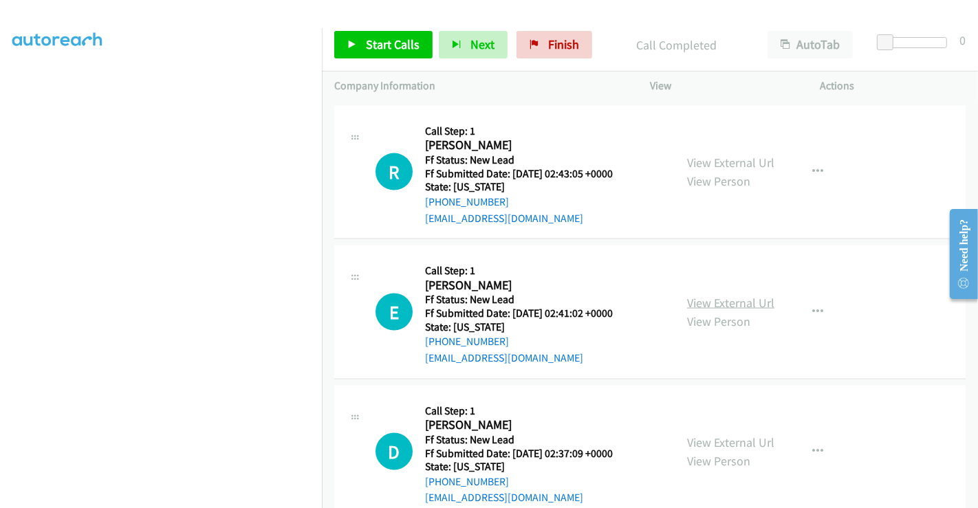
scroll to position [1833, 0]
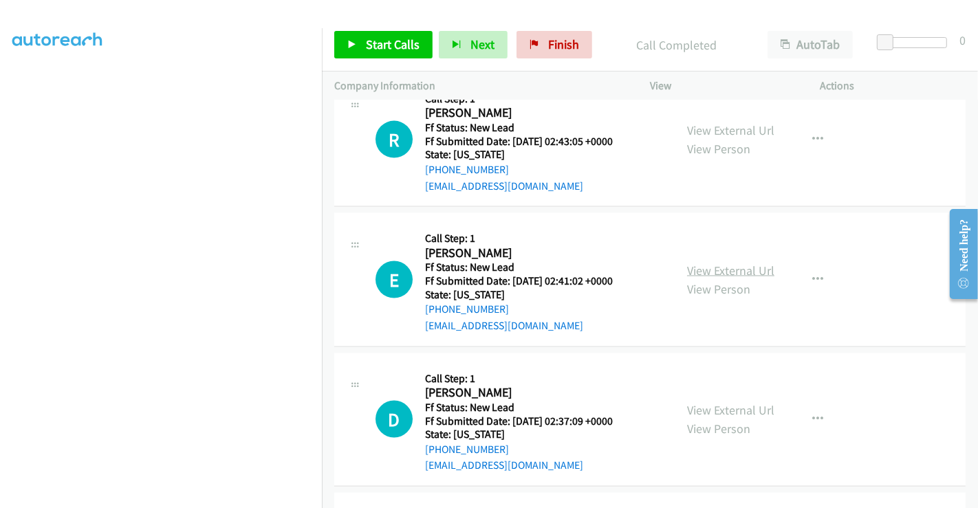
click at [719, 267] on link "View External Url" at bounding box center [730, 271] width 87 height 16
click at [723, 405] on link "View External Url" at bounding box center [730, 410] width 87 height 16
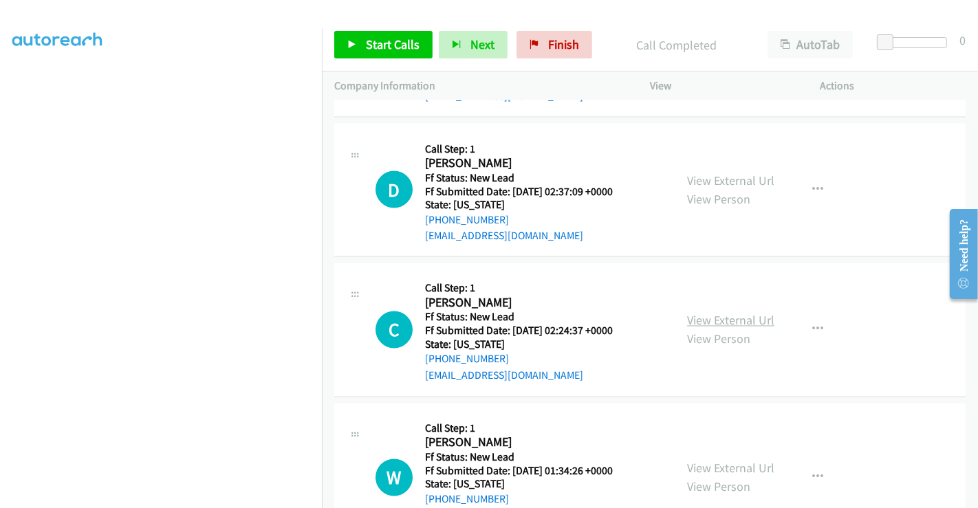
click at [726, 313] on link "View External Url" at bounding box center [730, 321] width 87 height 16
click at [368, 42] on span "Start Calls" at bounding box center [393, 44] width 54 height 16
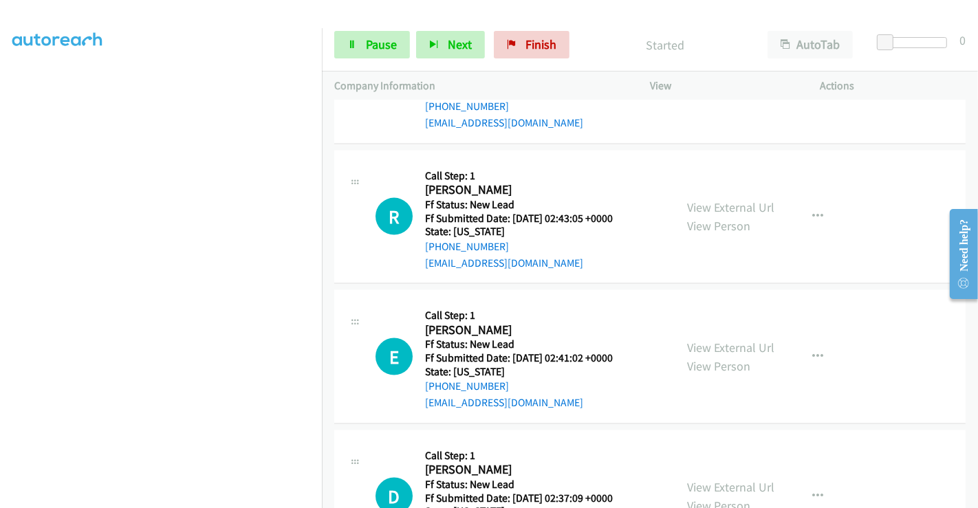
scroll to position [1680, 0]
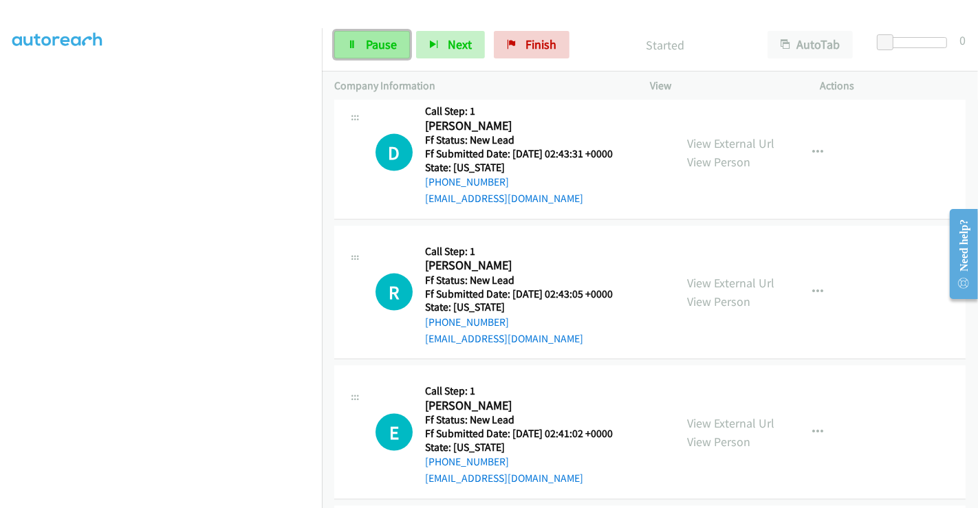
click at [372, 44] on span "Pause" at bounding box center [381, 44] width 31 height 16
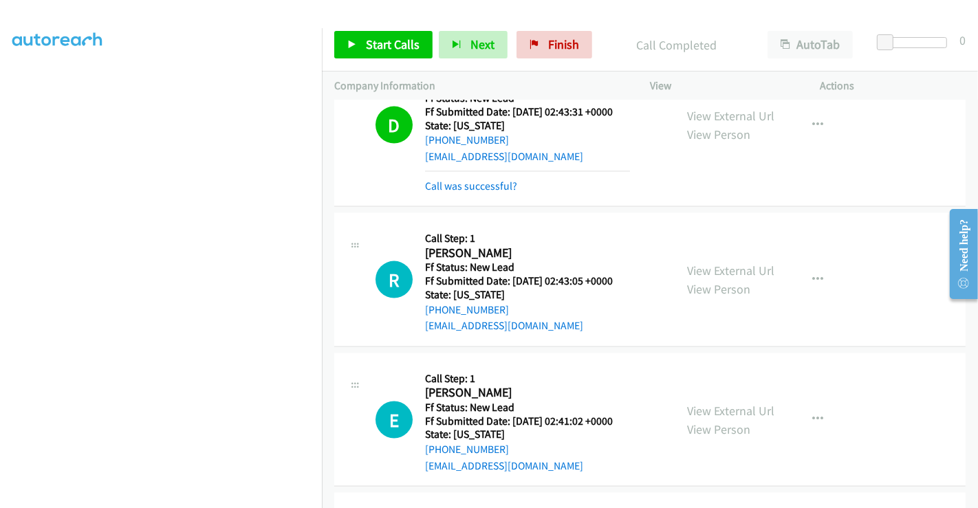
scroll to position [1757, 0]
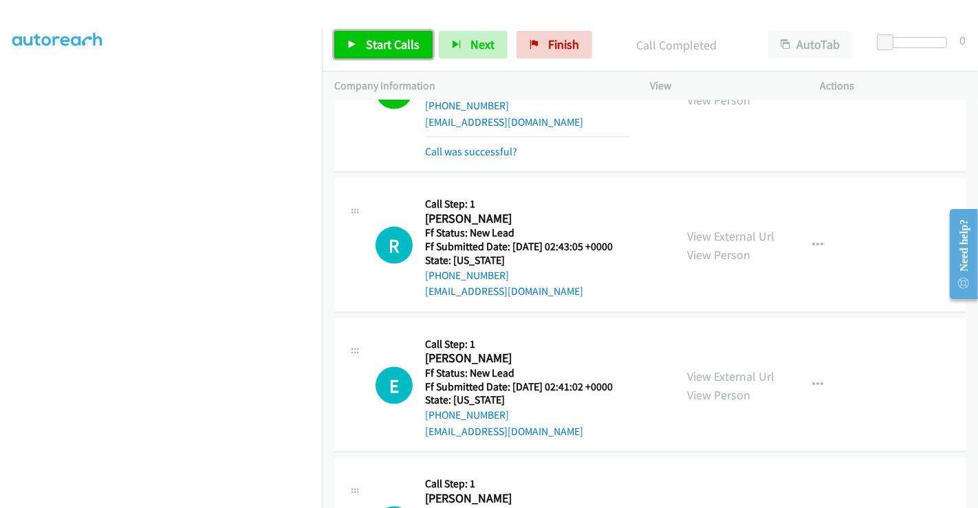
click at [380, 48] on span "Start Calls" at bounding box center [393, 44] width 54 height 16
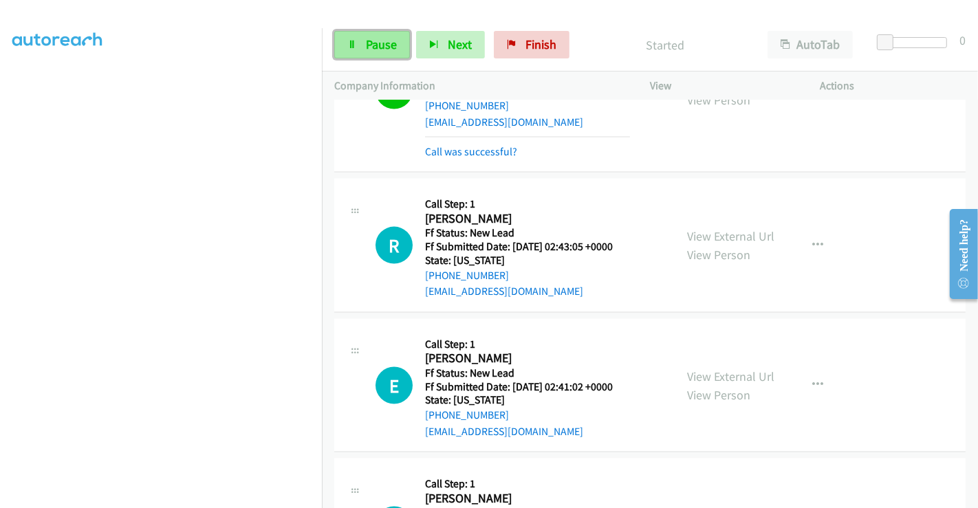
click at [358, 33] on link "Pause" at bounding box center [372, 45] width 76 height 28
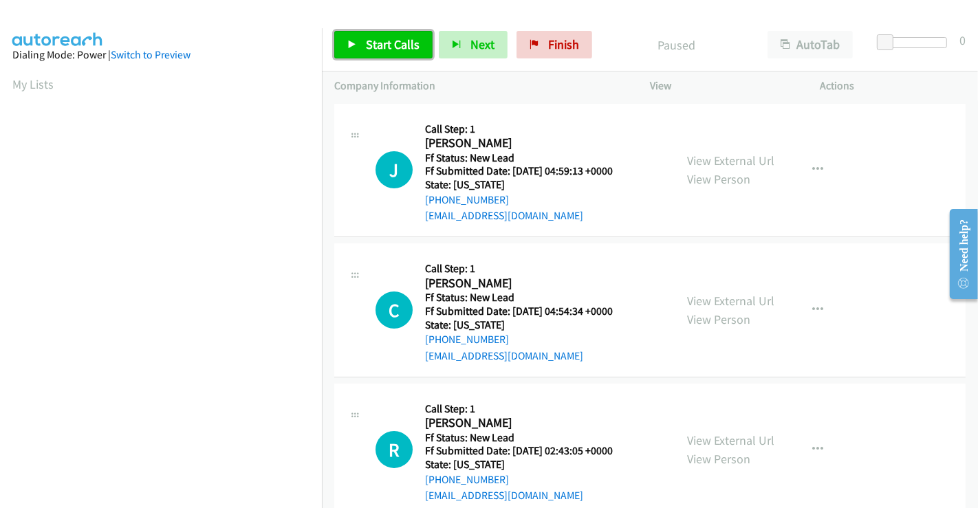
click at [379, 32] on link "Start Calls" at bounding box center [383, 45] width 98 height 28
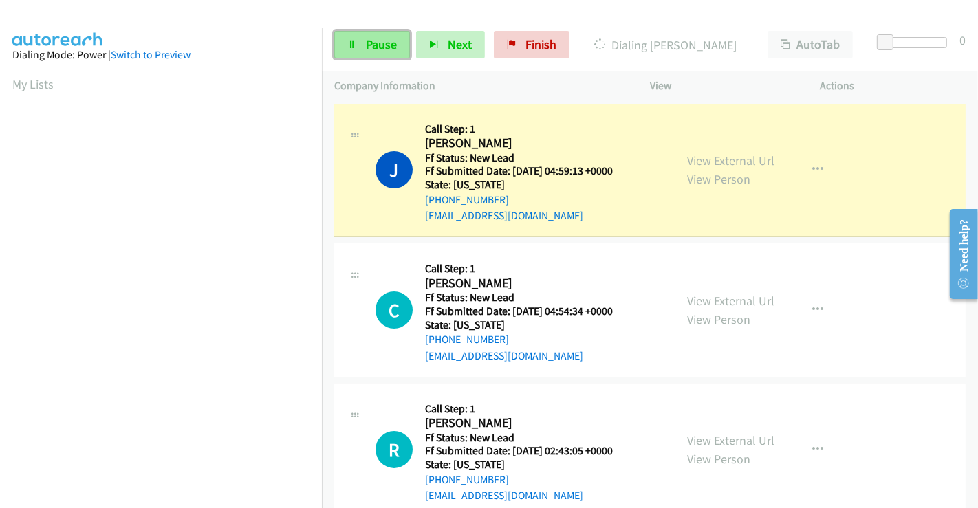
click at [371, 49] on span "Pause" at bounding box center [381, 44] width 31 height 16
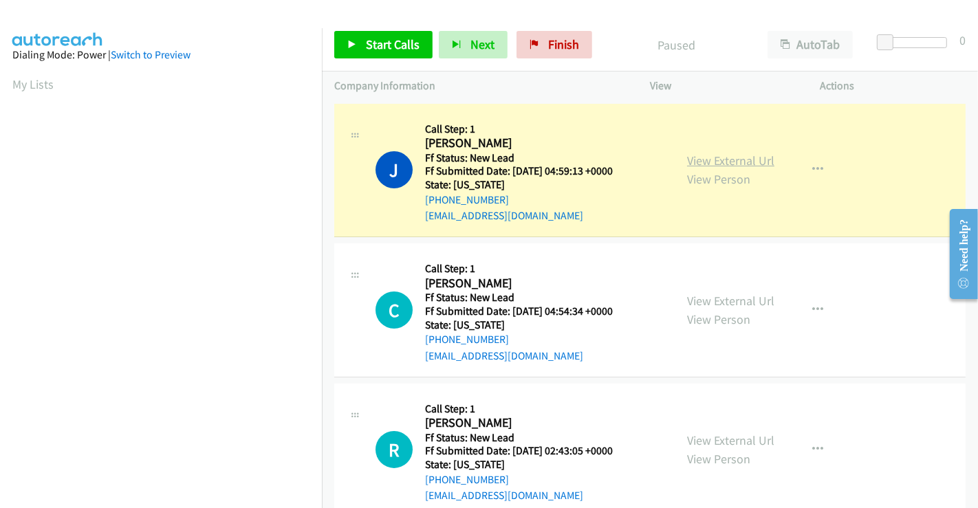
click at [721, 161] on link "View External Url" at bounding box center [730, 161] width 87 height 16
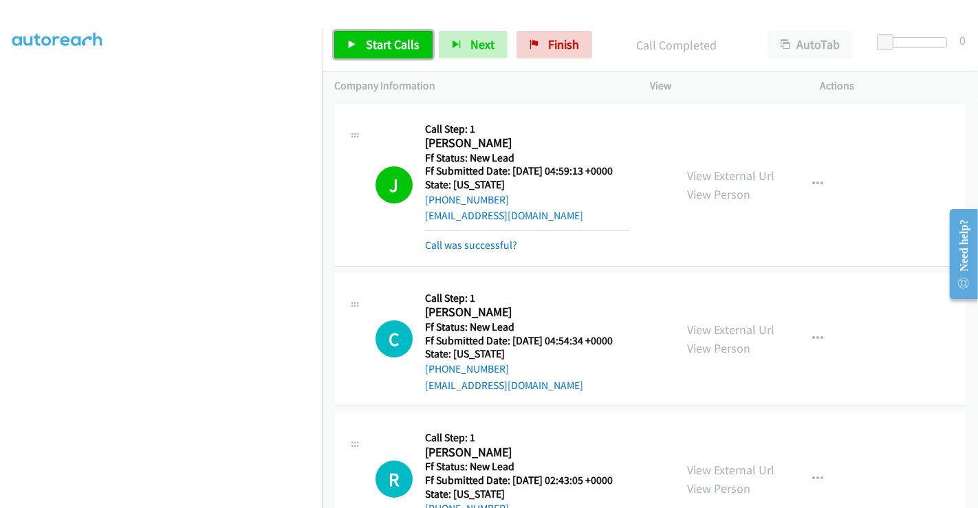
click at [369, 48] on span "Start Calls" at bounding box center [393, 44] width 54 height 16
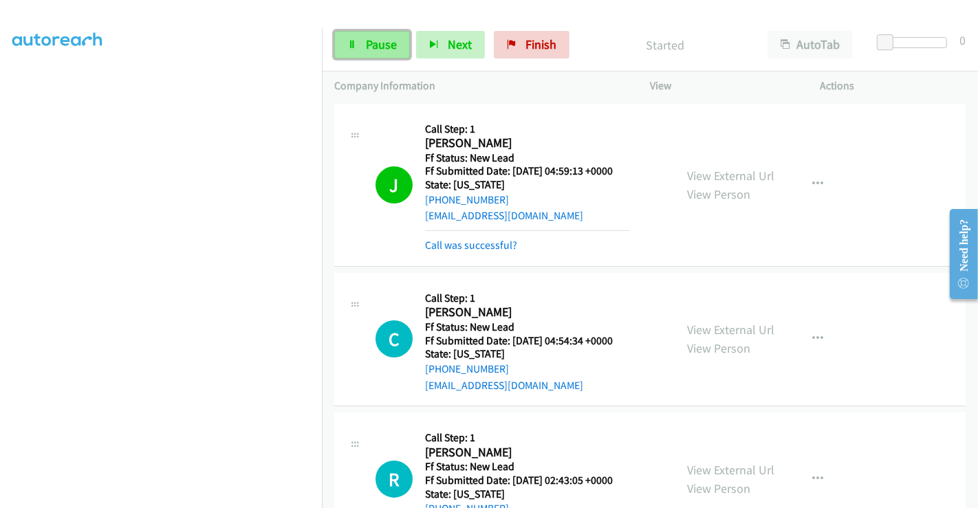
click at [351, 46] on icon at bounding box center [352, 46] width 10 height 10
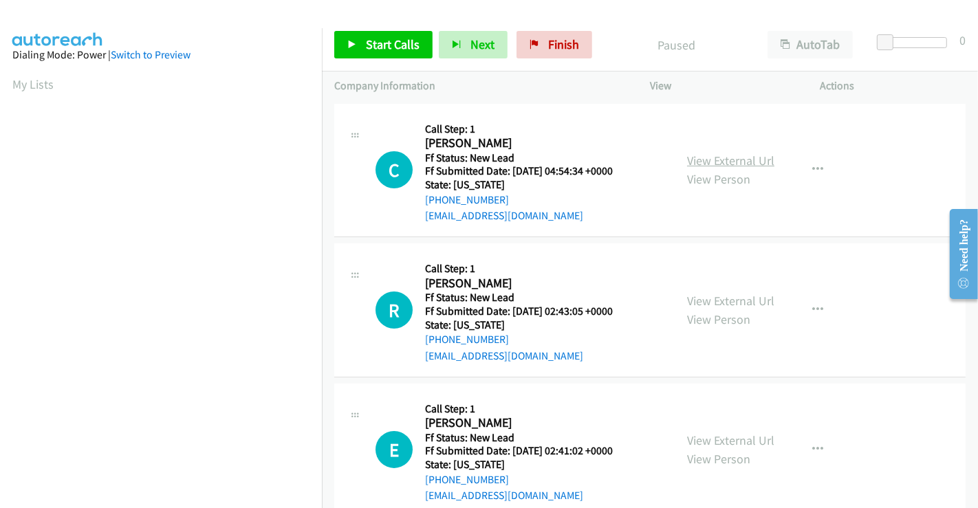
click at [710, 159] on link "View External Url" at bounding box center [730, 161] width 87 height 16
click at [397, 40] on span "Start Calls" at bounding box center [393, 44] width 54 height 16
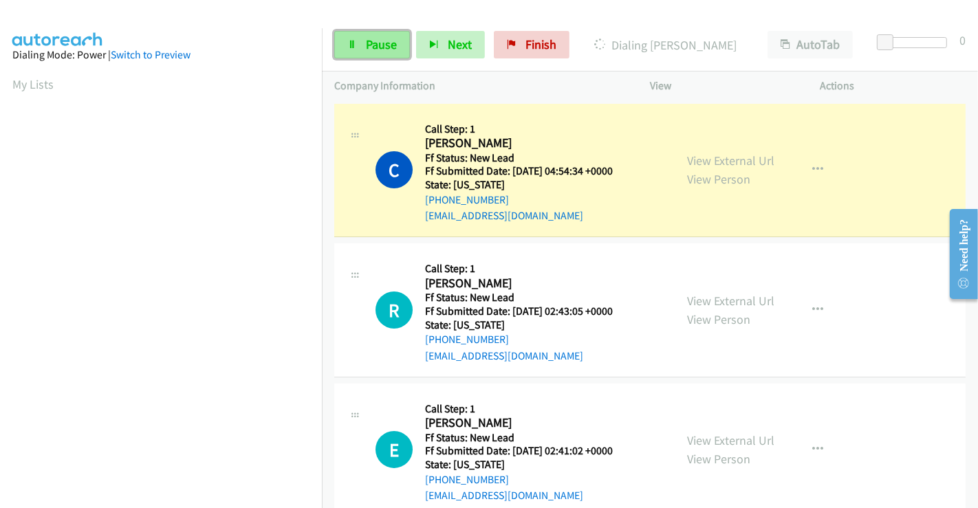
click at [355, 54] on link "Pause" at bounding box center [372, 45] width 76 height 28
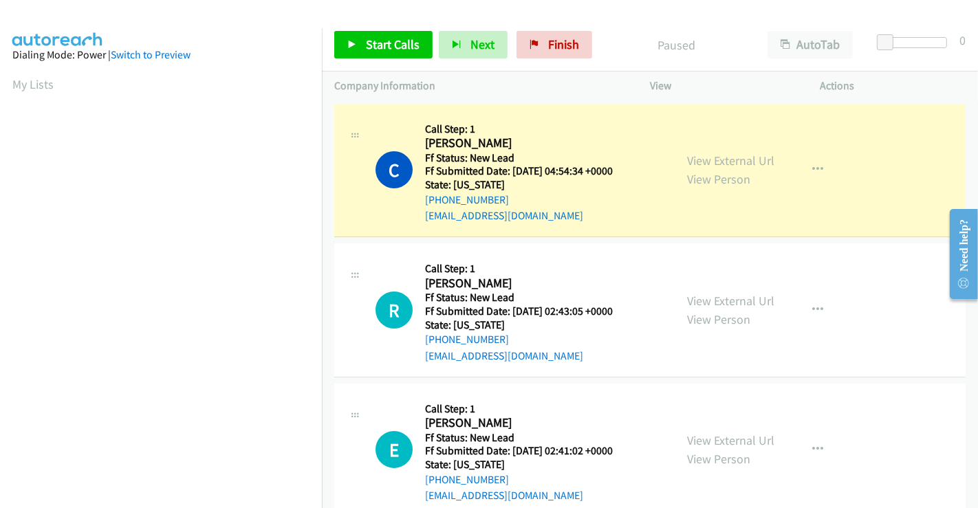
scroll to position [265, 0]
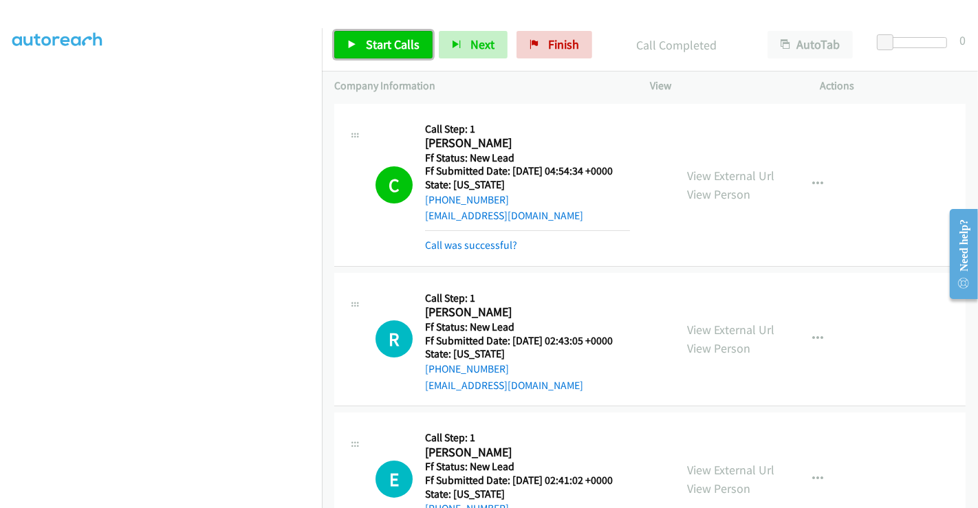
click at [377, 44] on span "Start Calls" at bounding box center [393, 44] width 54 height 16
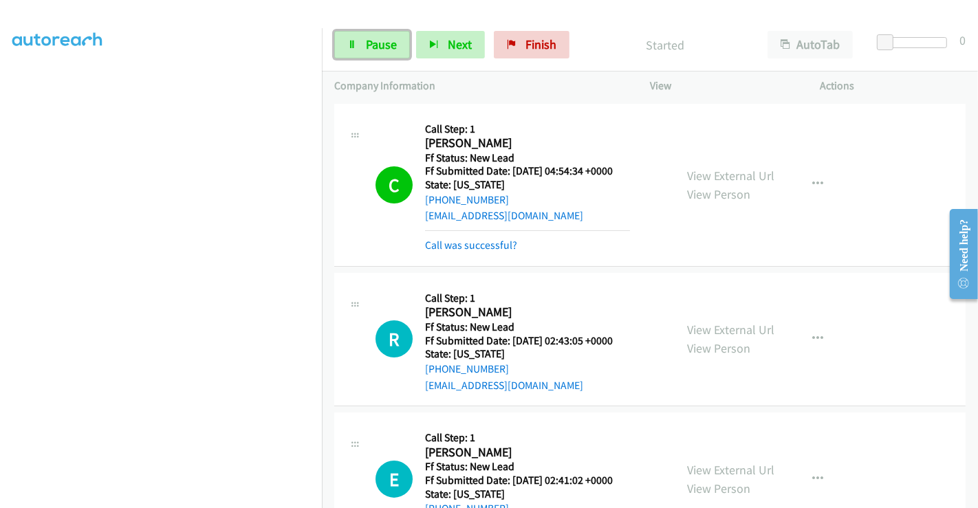
click at [377, 44] on span "Pause" at bounding box center [381, 44] width 31 height 16
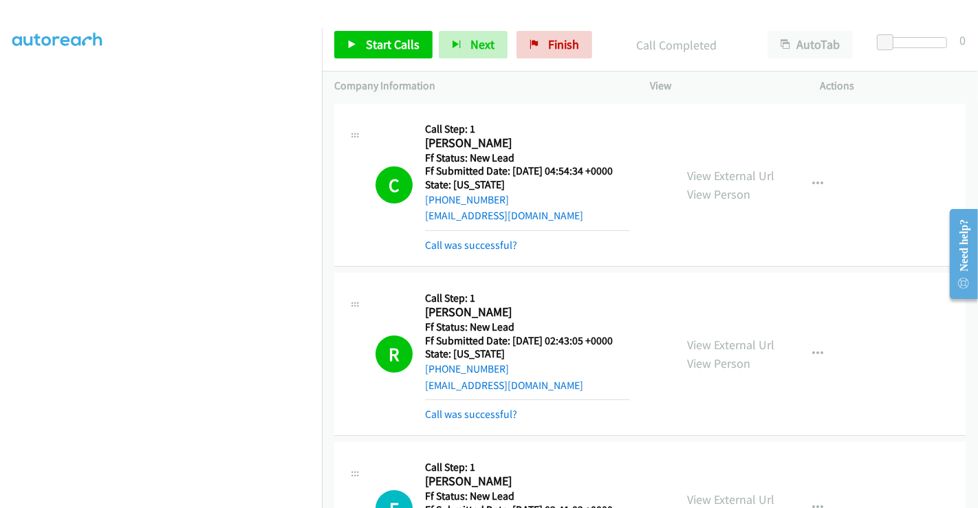
click at [672, 32] on div "Call Completed" at bounding box center [676, 45] width 157 height 28
click at [379, 46] on span "Start Calls" at bounding box center [393, 44] width 54 height 16
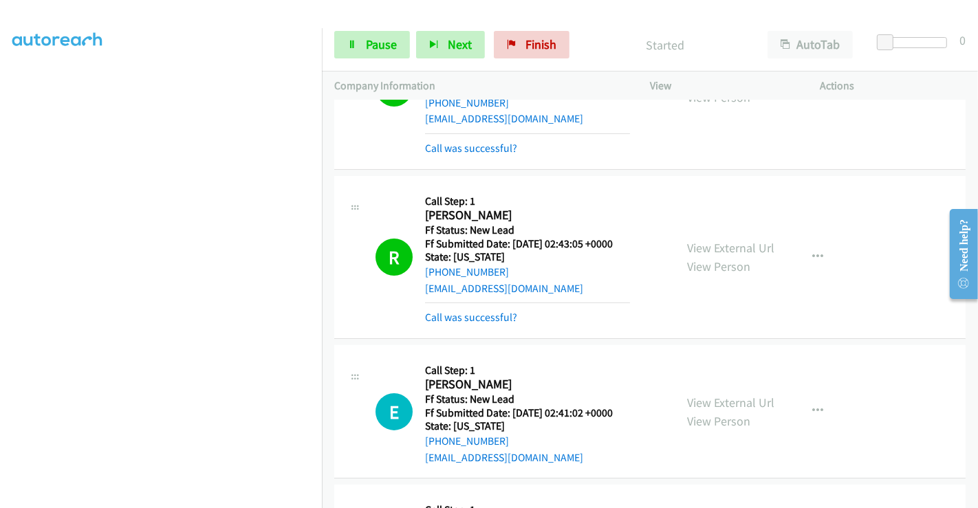
scroll to position [153, 0]
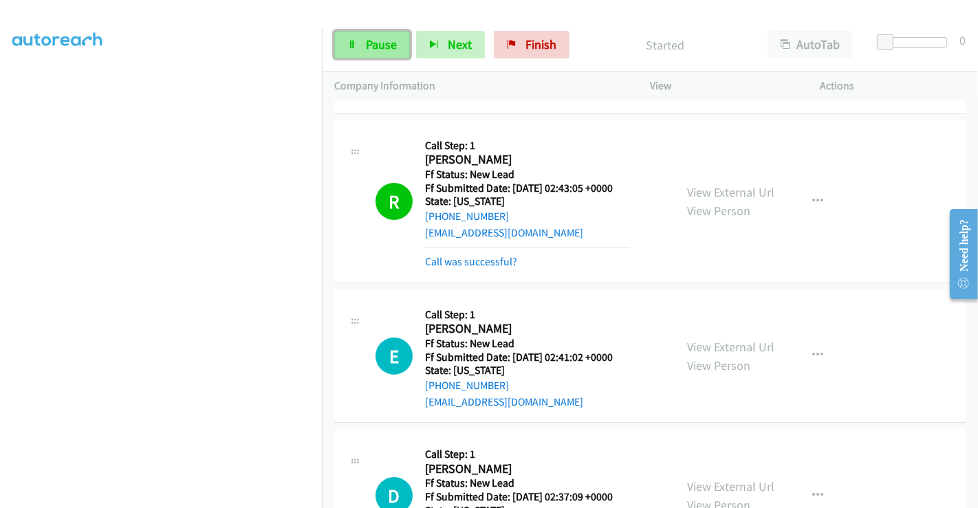
click at [366, 43] on span "Pause" at bounding box center [381, 44] width 31 height 16
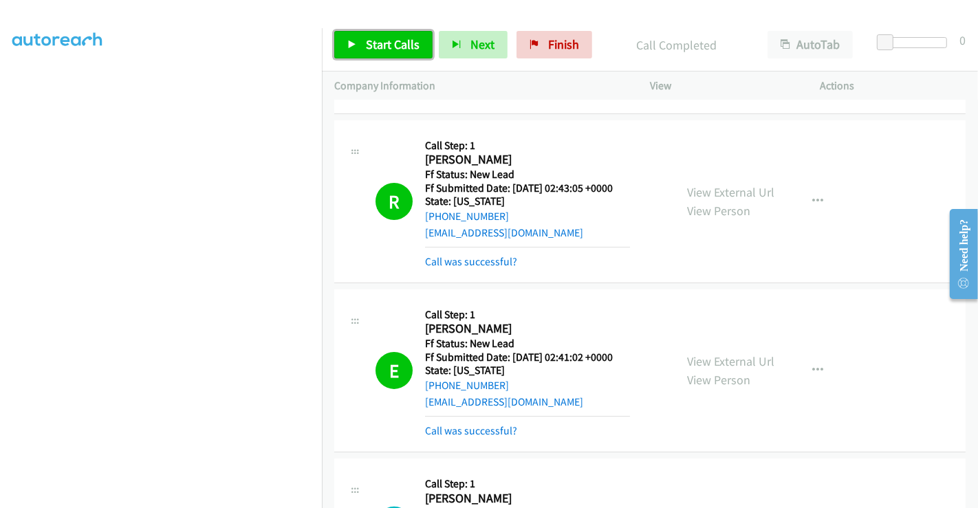
click at [395, 47] on span "Start Calls" at bounding box center [393, 44] width 54 height 16
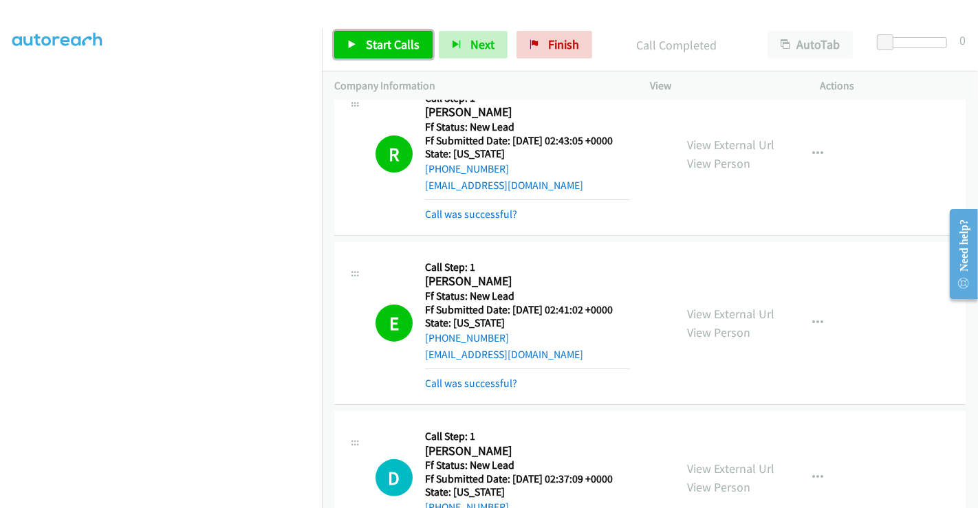
scroll to position [382, 0]
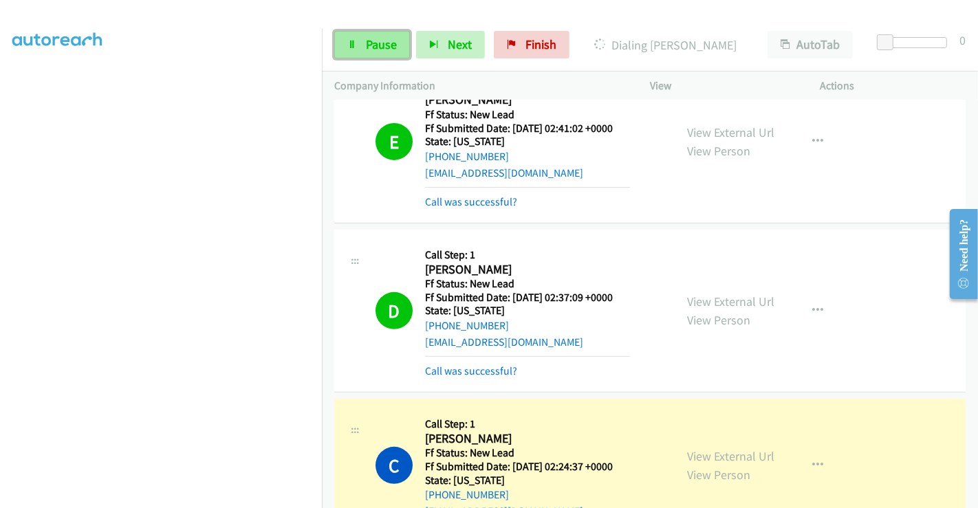
click at [358, 50] on link "Pause" at bounding box center [372, 45] width 76 height 28
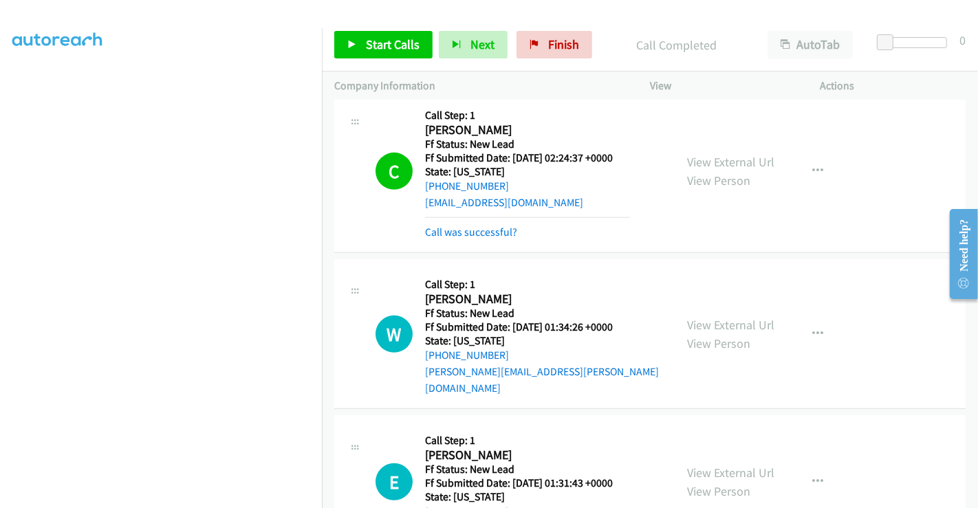
scroll to position [764, 0]
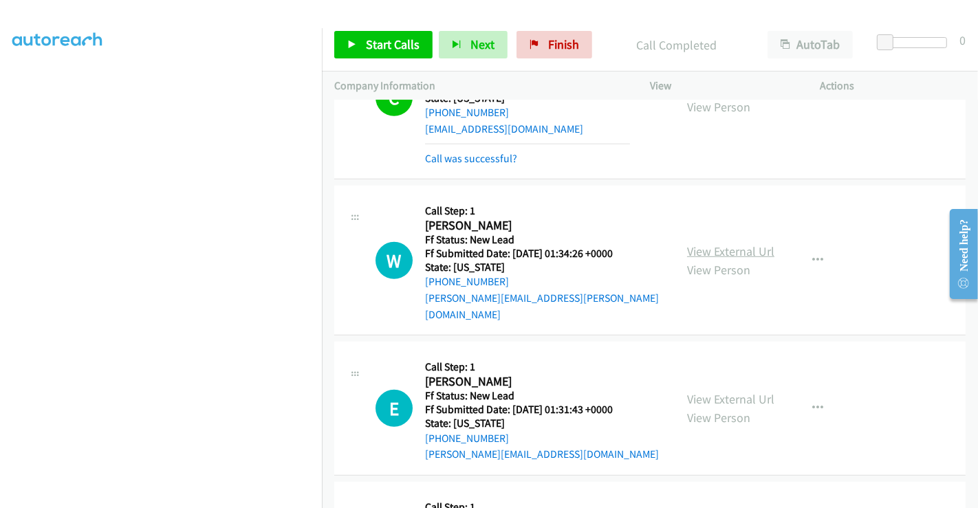
click at [731, 243] on link "View External Url" at bounding box center [730, 251] width 87 height 16
click at [723, 391] on link "View External Url" at bounding box center [730, 399] width 87 height 16
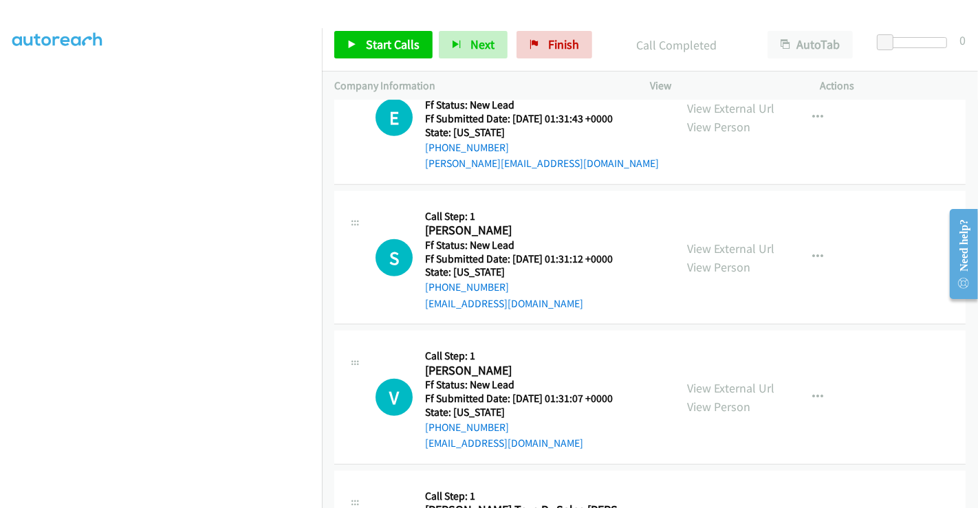
scroll to position [1069, 0]
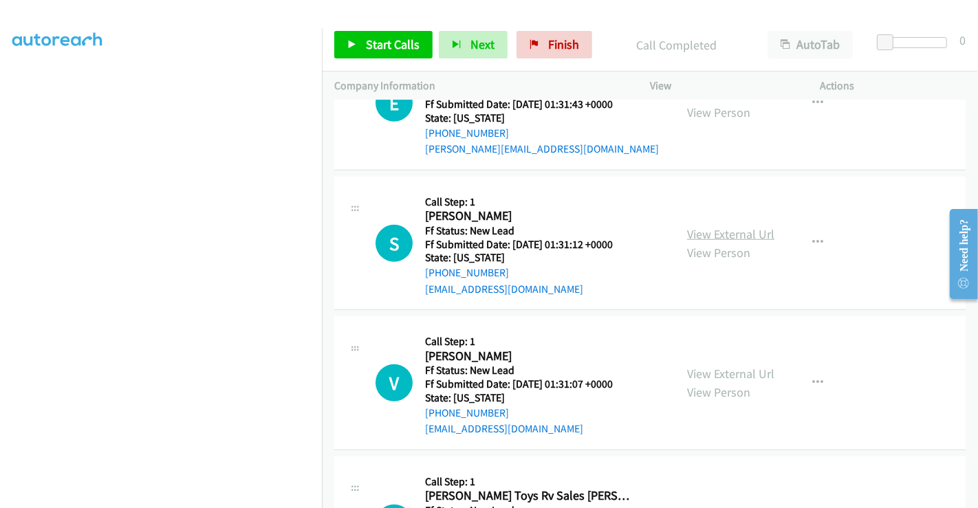
click at [701, 226] on link "View External Url" at bounding box center [730, 234] width 87 height 16
click at [723, 366] on link "View External Url" at bounding box center [730, 374] width 87 height 16
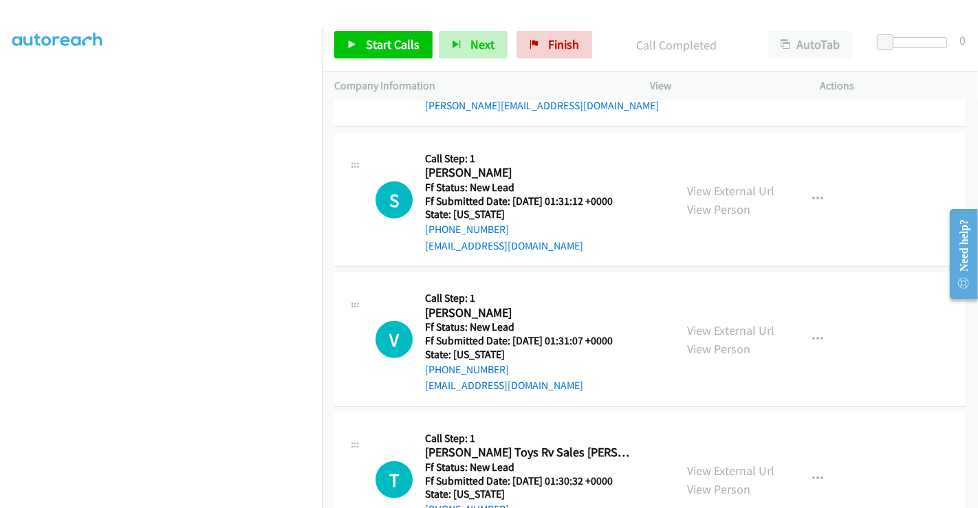
scroll to position [1222, 0]
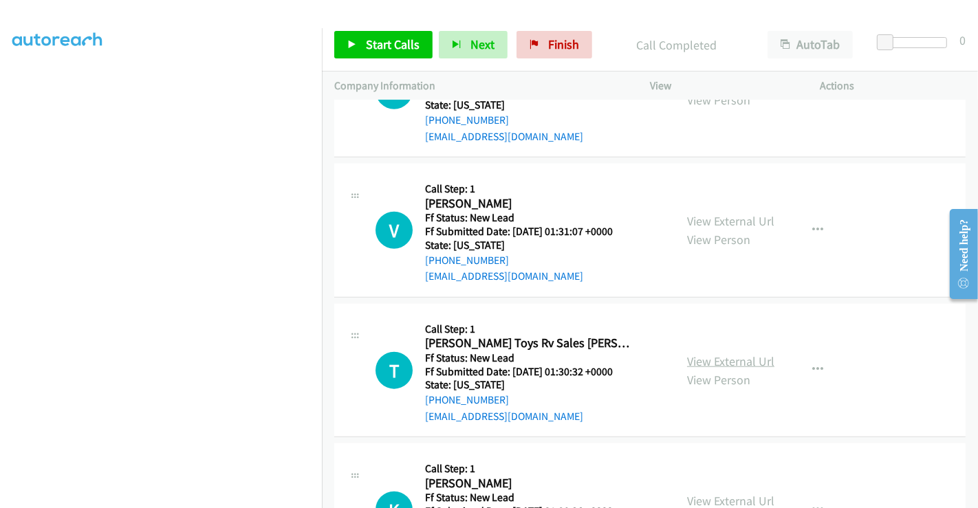
click at [723, 353] on link "View External Url" at bounding box center [730, 361] width 87 height 16
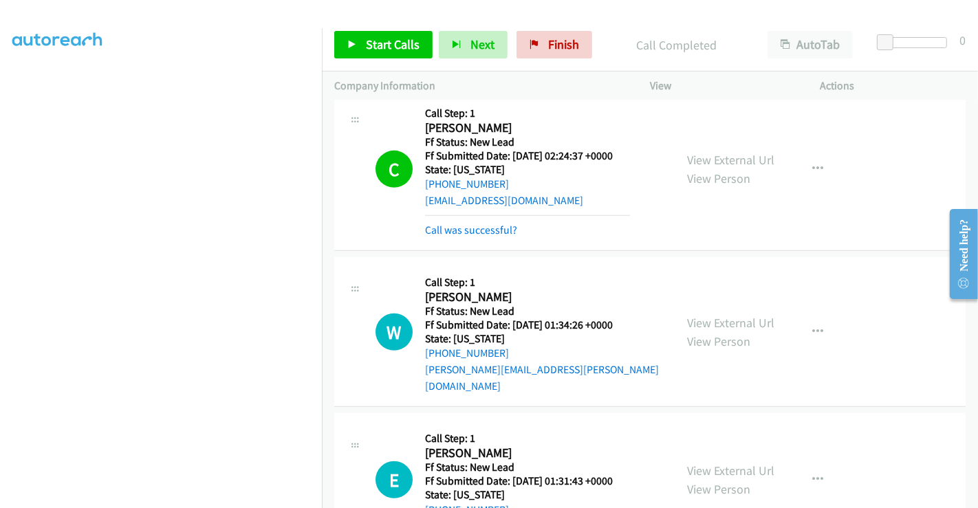
scroll to position [688, 0]
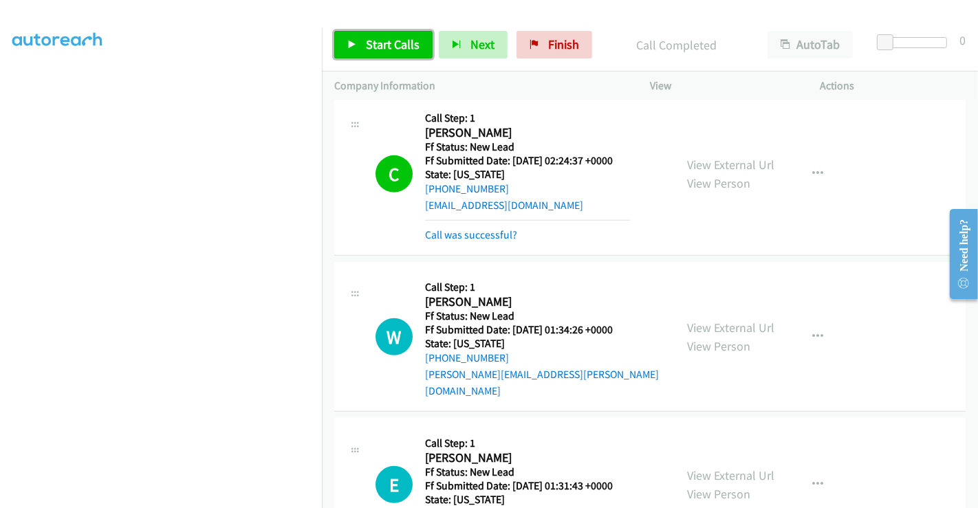
click at [383, 44] on span "Start Calls" at bounding box center [393, 44] width 54 height 16
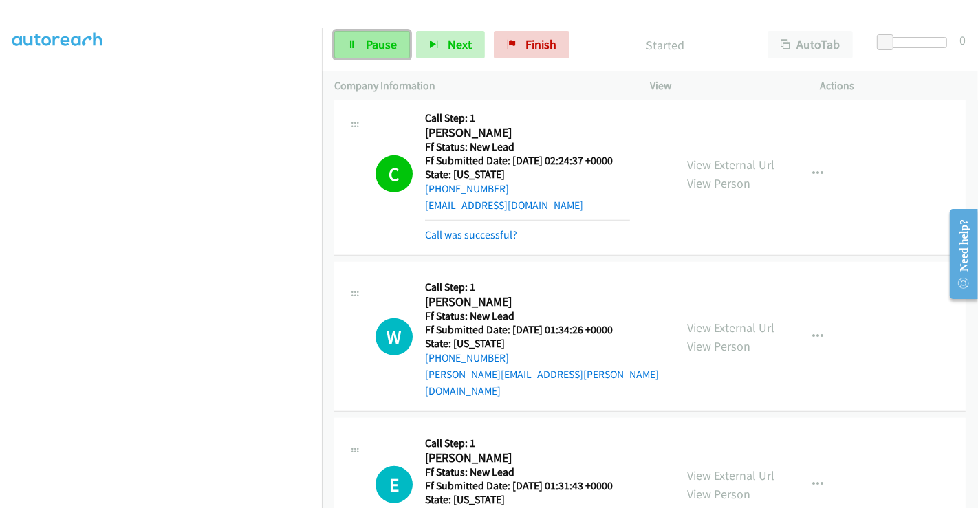
click at [363, 44] on link "Pause" at bounding box center [372, 45] width 76 height 28
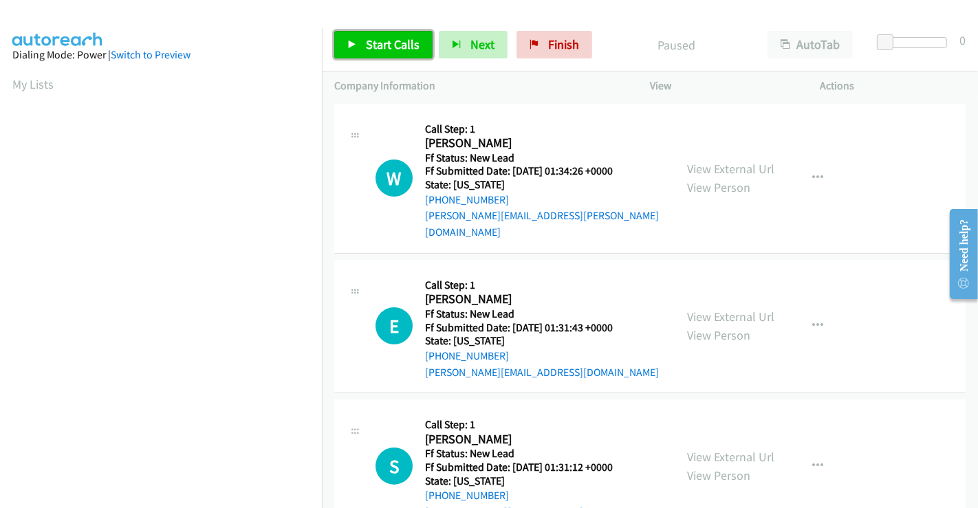
click at [394, 46] on span "Start Calls" at bounding box center [393, 44] width 54 height 16
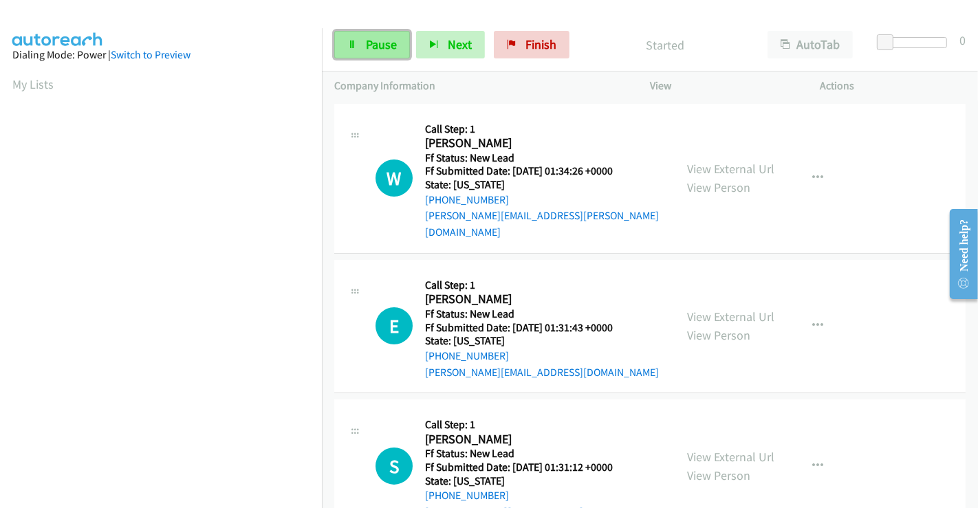
click at [362, 45] on link "Pause" at bounding box center [372, 45] width 76 height 28
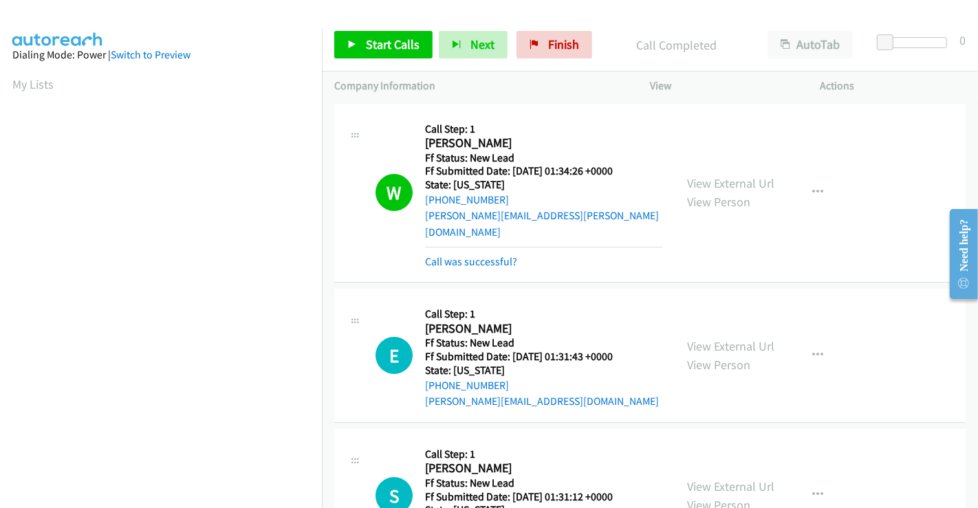
scroll to position [265, 0]
click at [371, 47] on span "Start Calls" at bounding box center [393, 44] width 54 height 16
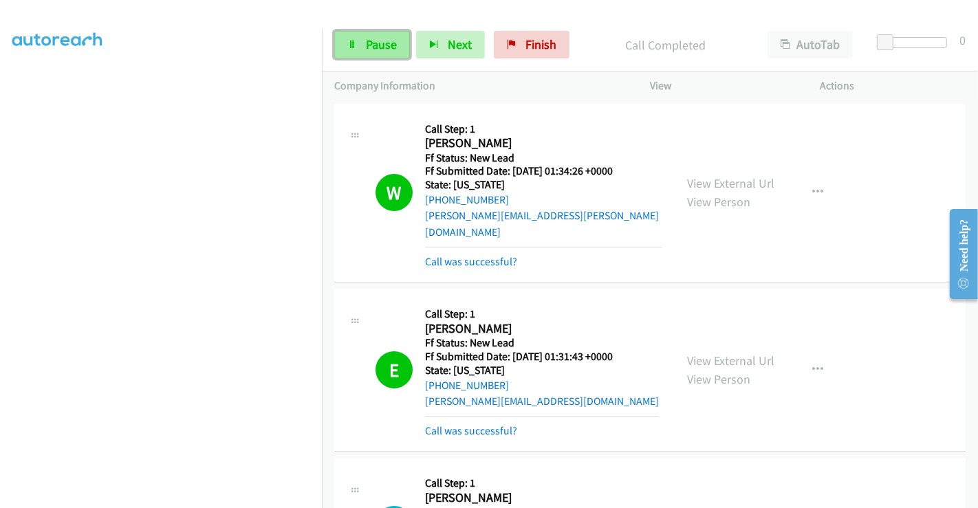
click at [366, 46] on span "Pause" at bounding box center [381, 44] width 31 height 16
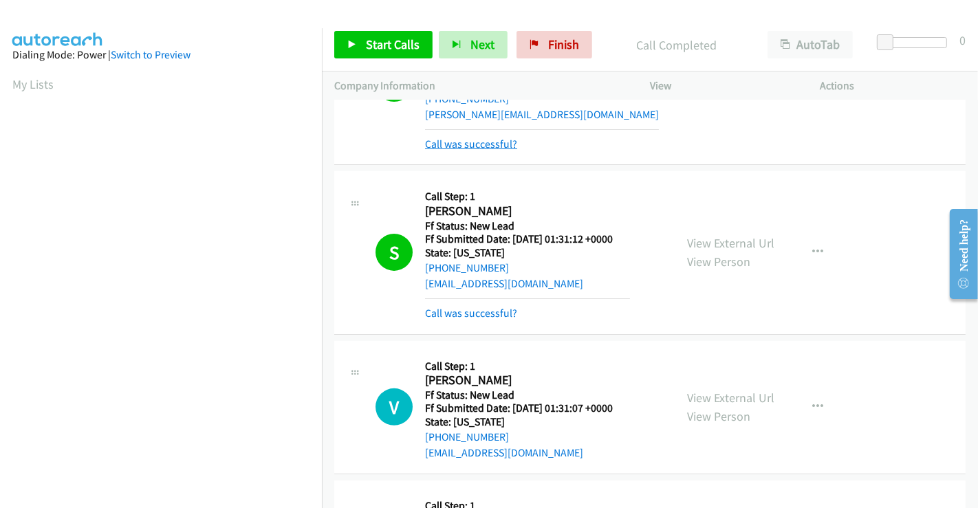
scroll to position [305, 0]
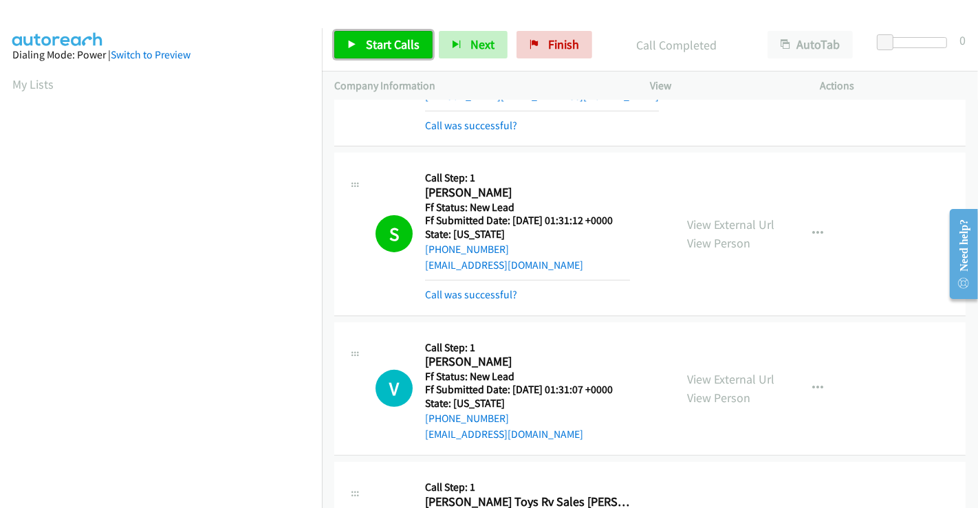
click at [386, 46] on span "Start Calls" at bounding box center [393, 44] width 54 height 16
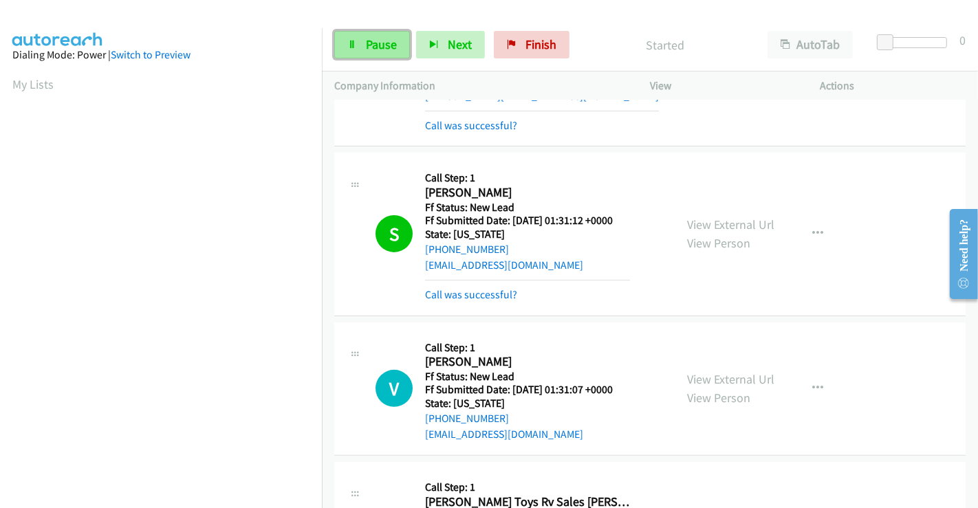
click at [377, 50] on span "Pause" at bounding box center [381, 44] width 31 height 16
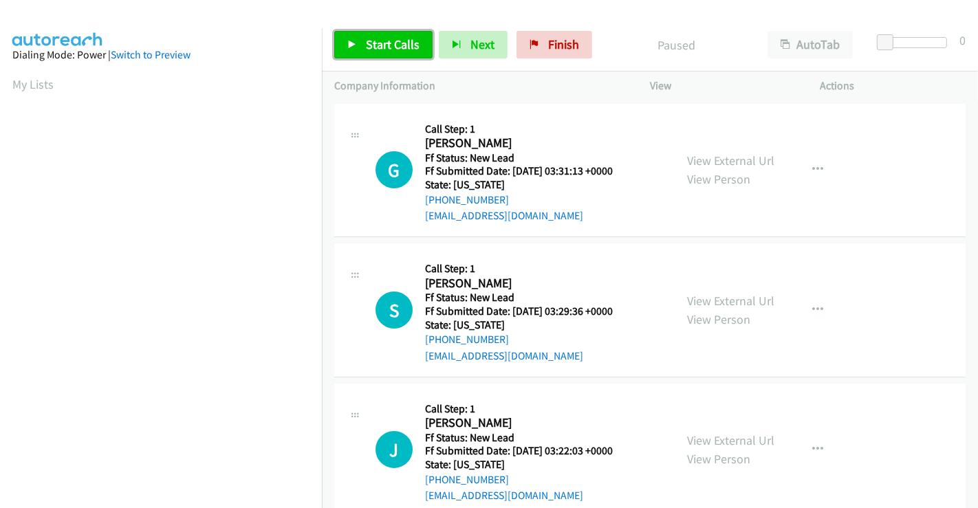
click at [368, 37] on span "Start Calls" at bounding box center [393, 44] width 54 height 16
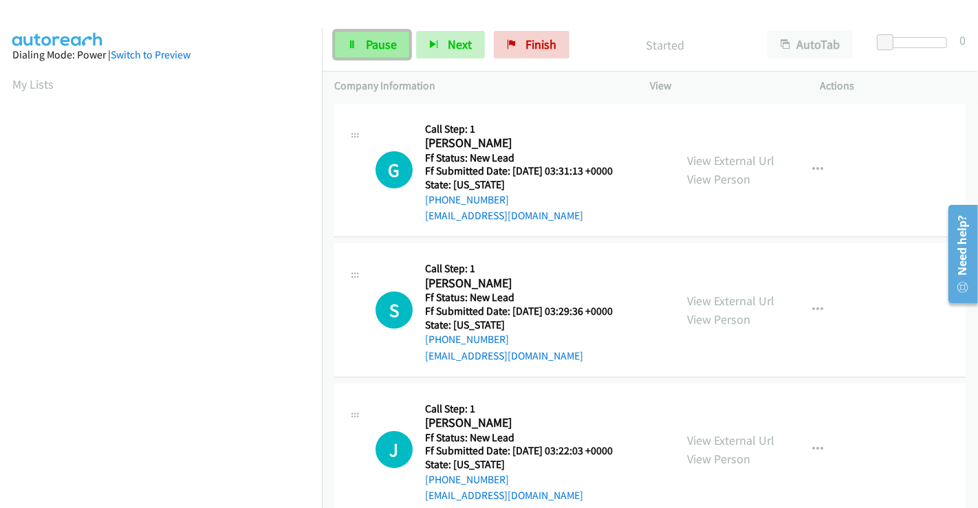
click at [366, 41] on span "Pause" at bounding box center [381, 44] width 31 height 16
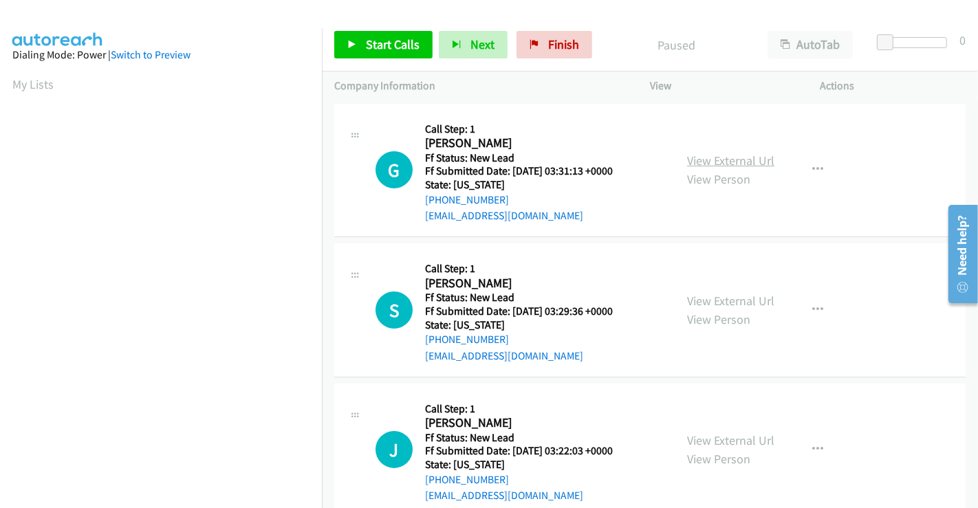
click at [719, 160] on link "View External Url" at bounding box center [730, 161] width 87 height 16
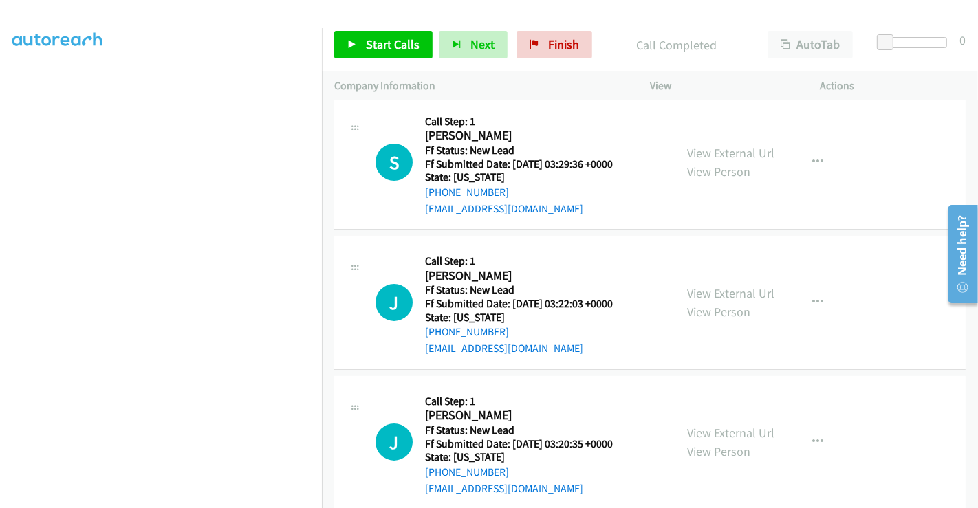
scroll to position [153, 0]
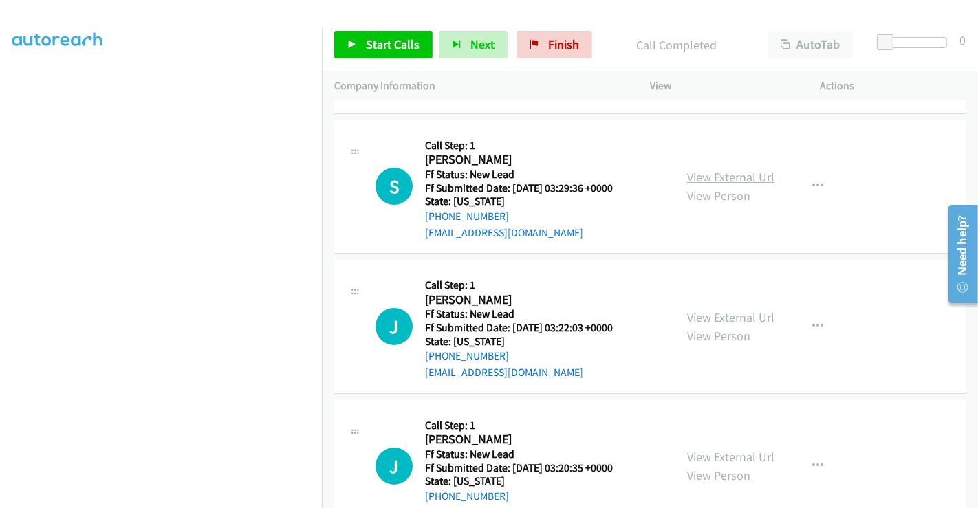
click at [705, 169] on link "View External Url" at bounding box center [730, 177] width 87 height 16
click at [725, 313] on link "View External Url" at bounding box center [730, 317] width 87 height 16
click at [723, 459] on link "View External Url" at bounding box center [730, 457] width 87 height 16
click at [372, 48] on span "Start Calls" at bounding box center [393, 44] width 54 height 16
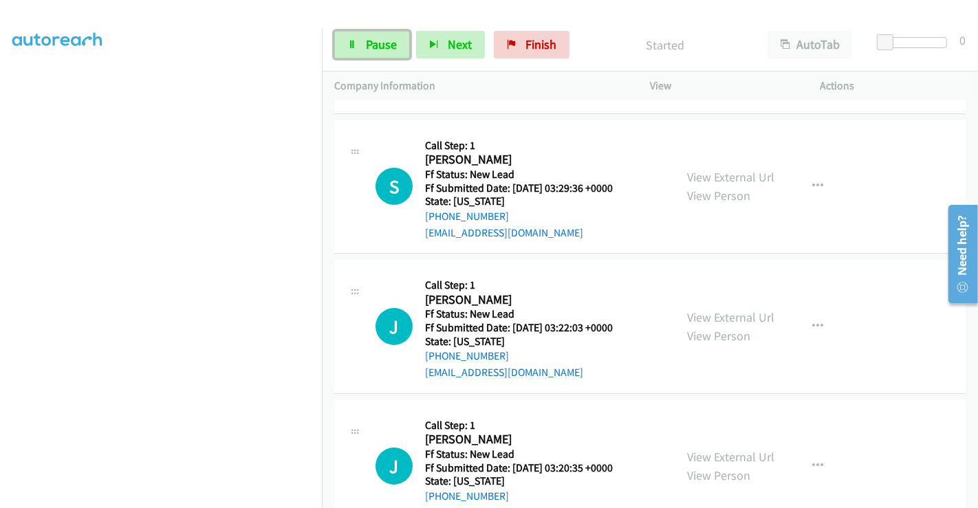
click at [371, 44] on span "Pause" at bounding box center [381, 44] width 31 height 16
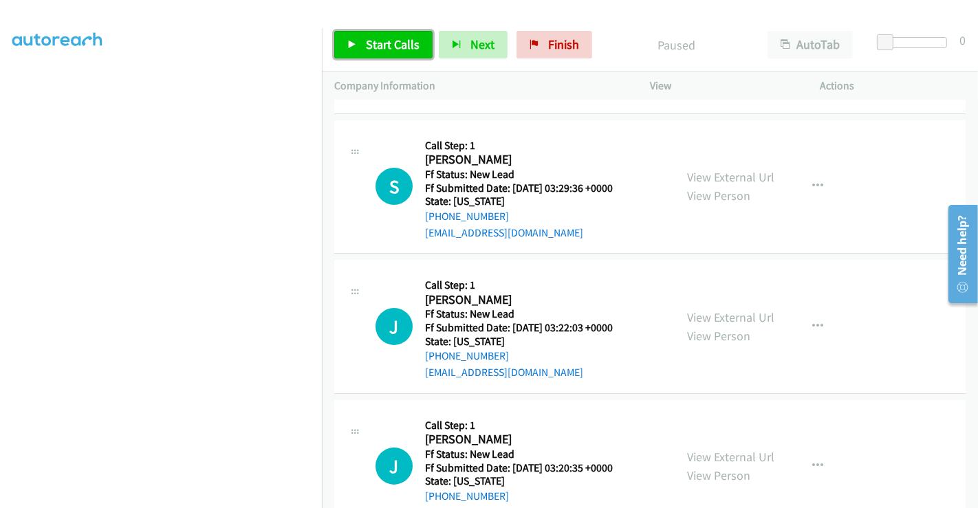
click at [371, 44] on span "Start Calls" at bounding box center [393, 44] width 54 height 16
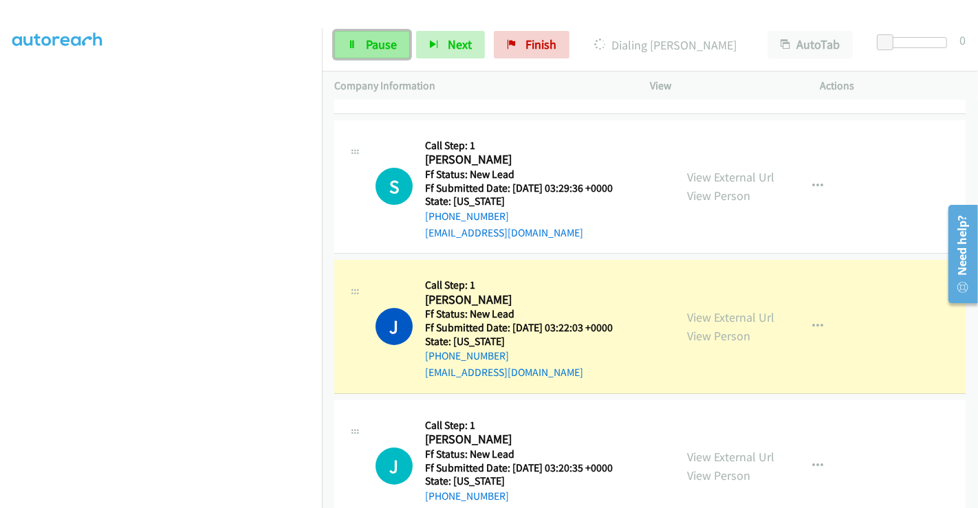
click at [358, 46] on link "Pause" at bounding box center [372, 45] width 76 height 28
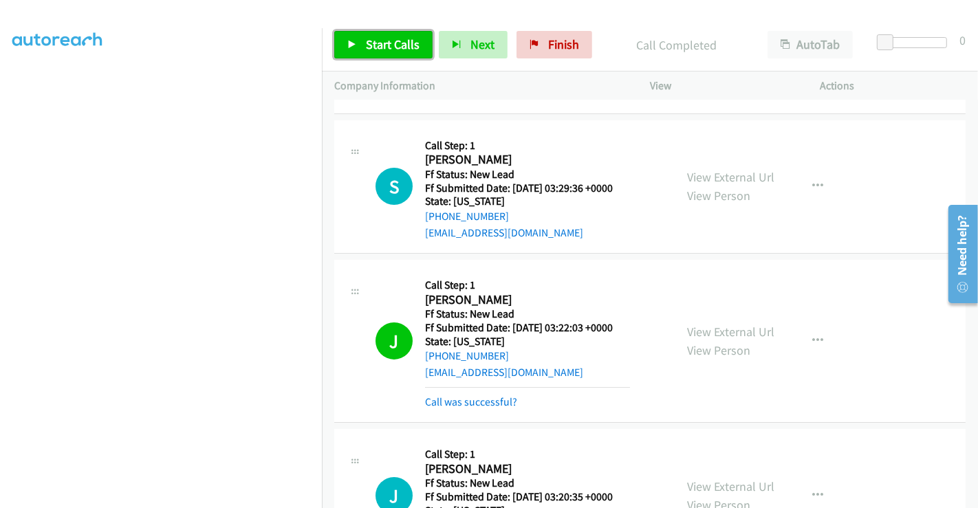
click at [382, 43] on span "Start Calls" at bounding box center [393, 44] width 54 height 16
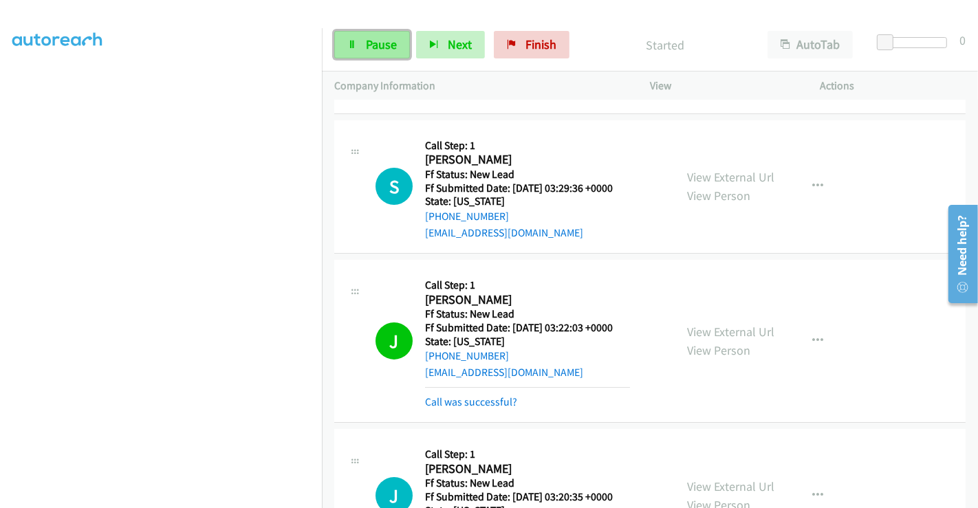
click at [376, 40] on span "Pause" at bounding box center [381, 44] width 31 height 16
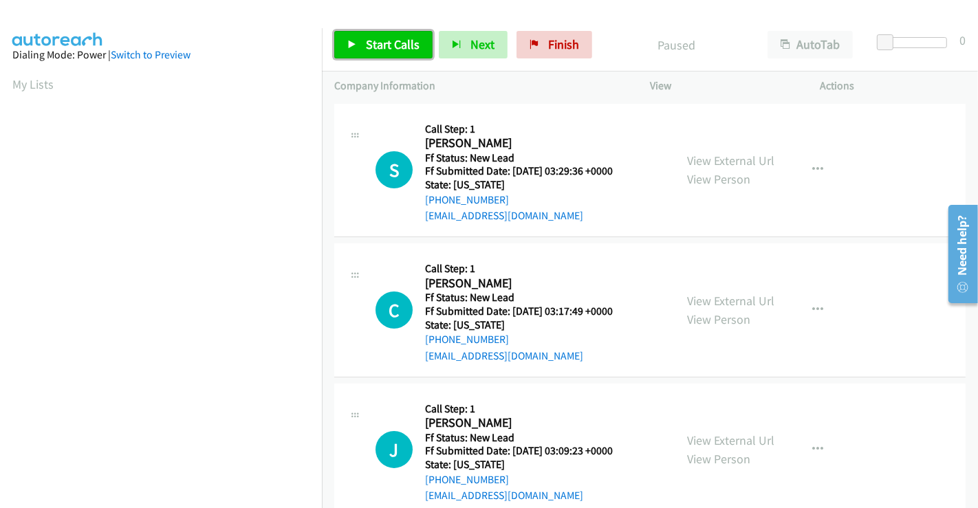
click at [366, 34] on link "Start Calls" at bounding box center [383, 45] width 98 height 28
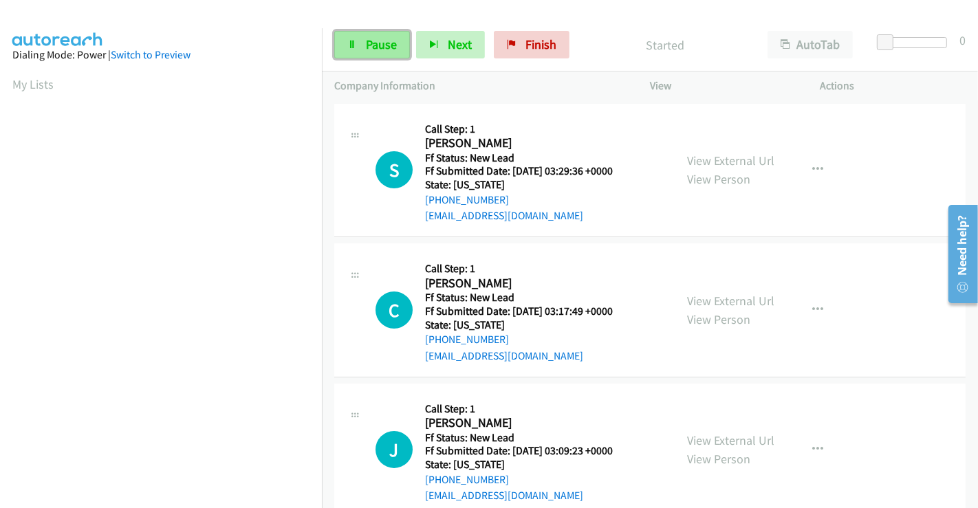
click at [373, 43] on span "Pause" at bounding box center [381, 44] width 31 height 16
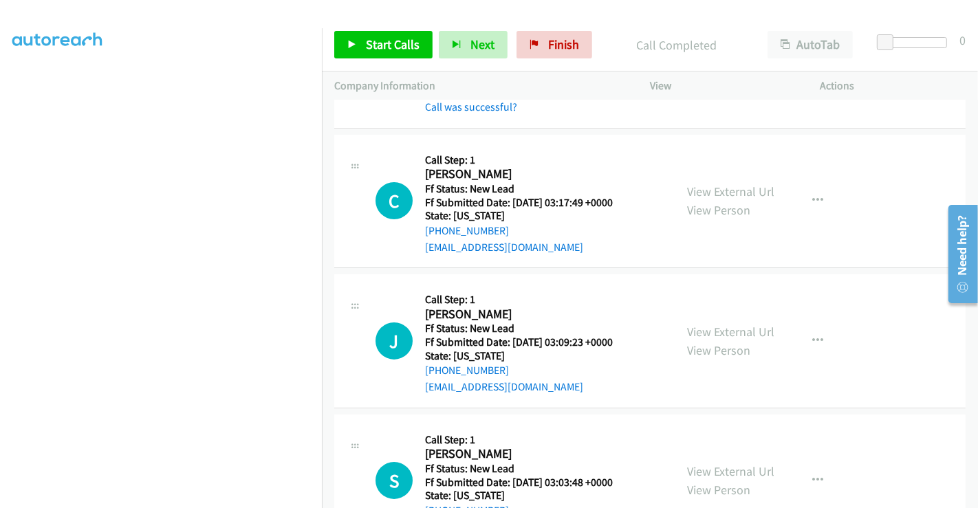
scroll to position [153, 0]
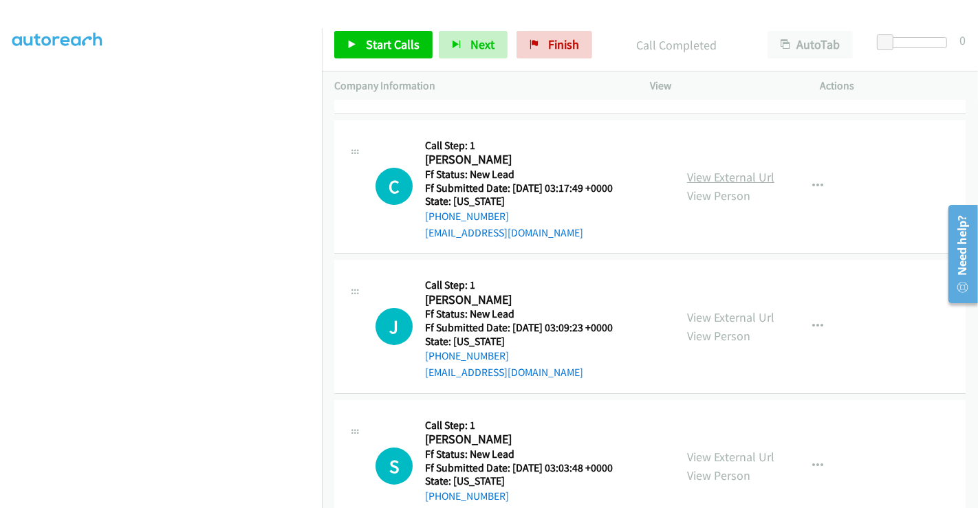
click at [719, 174] on link "View External Url" at bounding box center [730, 177] width 87 height 16
click at [373, 45] on span "Start Calls" at bounding box center [393, 44] width 54 height 16
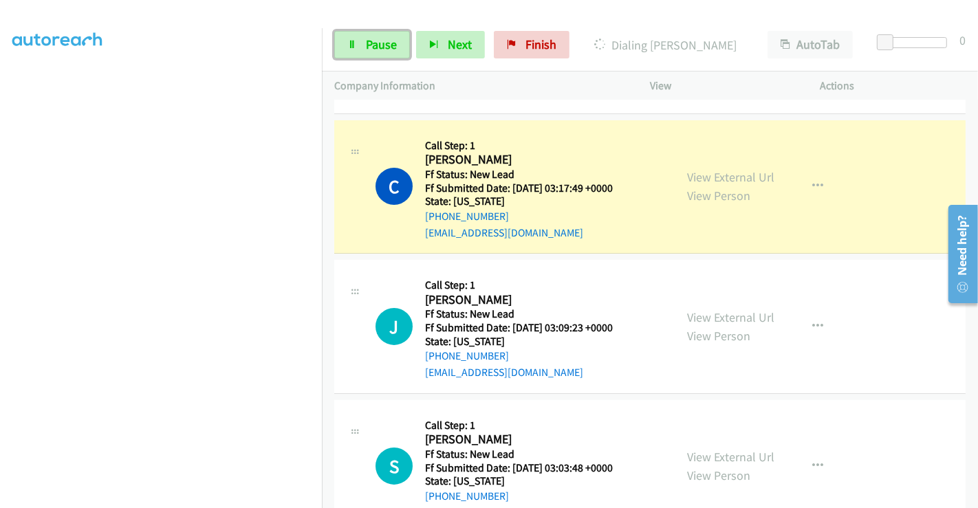
drag, startPoint x: 377, startPoint y: 47, endPoint x: 387, endPoint y: 63, distance: 18.3
click at [377, 47] on span "Pause" at bounding box center [381, 44] width 31 height 16
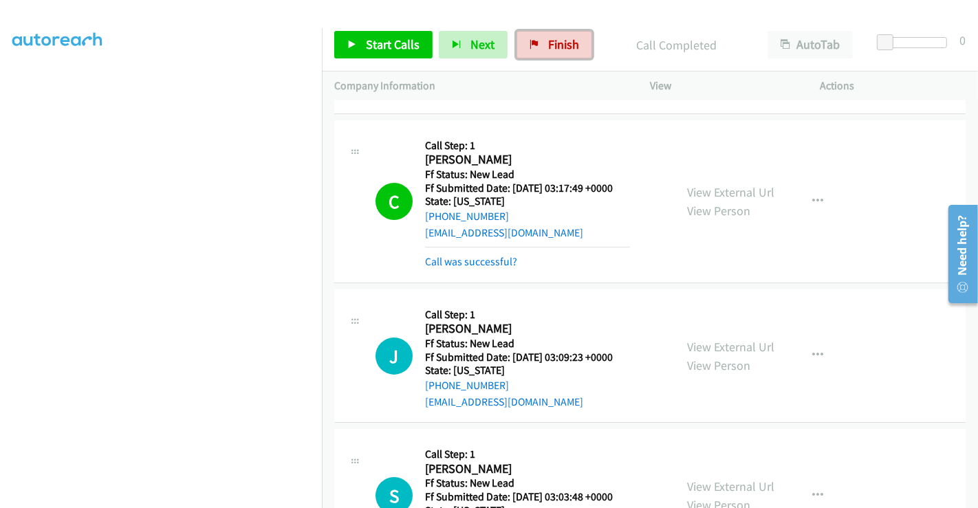
drag, startPoint x: 553, startPoint y: 47, endPoint x: 541, endPoint y: 78, distance: 33.1
click at [553, 47] on span "Finish" at bounding box center [563, 44] width 31 height 16
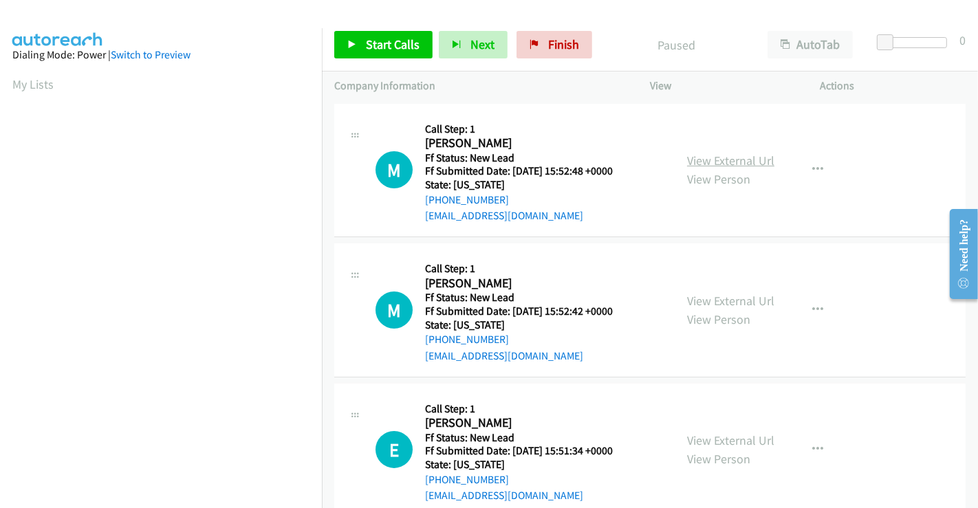
click at [708, 156] on link "View External Url" at bounding box center [730, 161] width 87 height 16
click at [723, 305] on link "View External Url" at bounding box center [730, 301] width 87 height 16
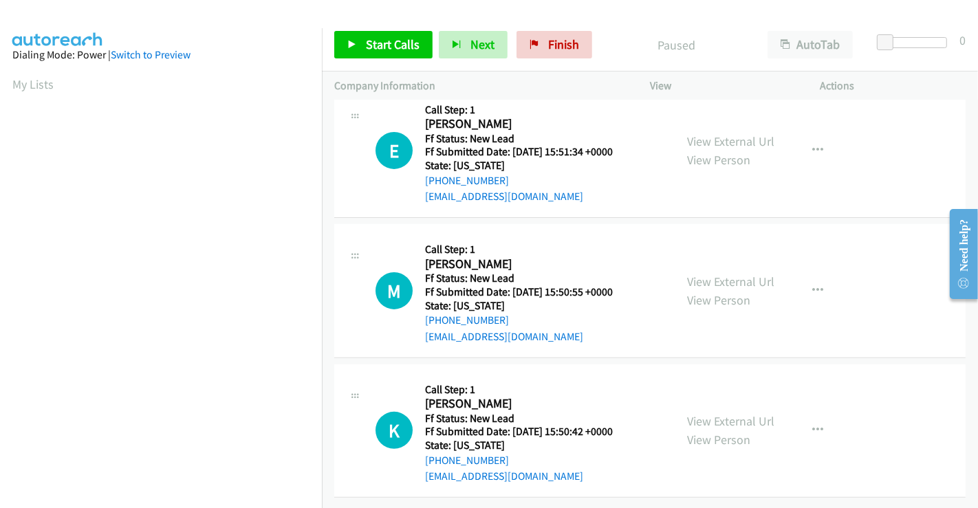
scroll to position [305, 0]
click at [714, 133] on link "View External Url" at bounding box center [730, 141] width 87 height 16
click at [725, 274] on link "View External Url" at bounding box center [730, 282] width 87 height 16
click at [730, 413] on link "View External Url" at bounding box center [730, 421] width 87 height 16
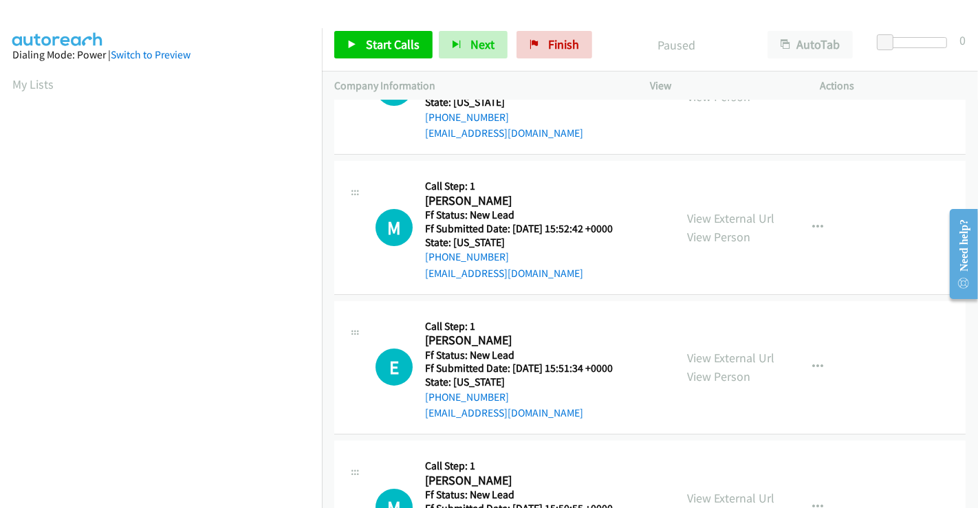
scroll to position [0, 0]
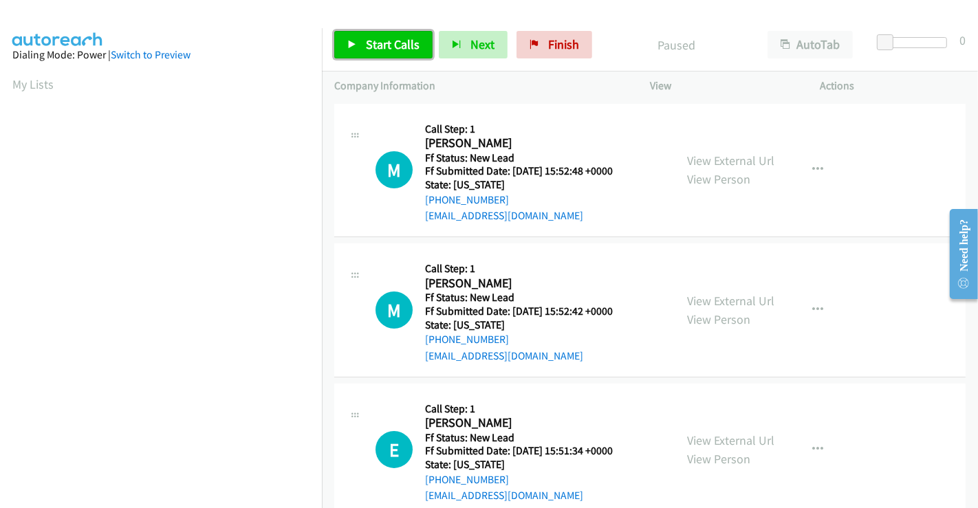
click at [380, 43] on span "Start Calls" at bounding box center [393, 44] width 54 height 16
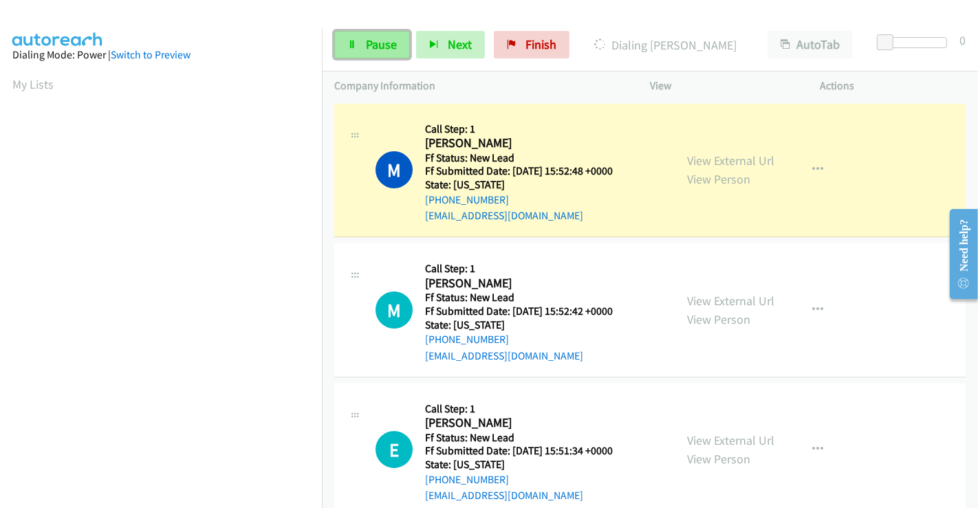
click at [370, 41] on span "Pause" at bounding box center [381, 44] width 31 height 16
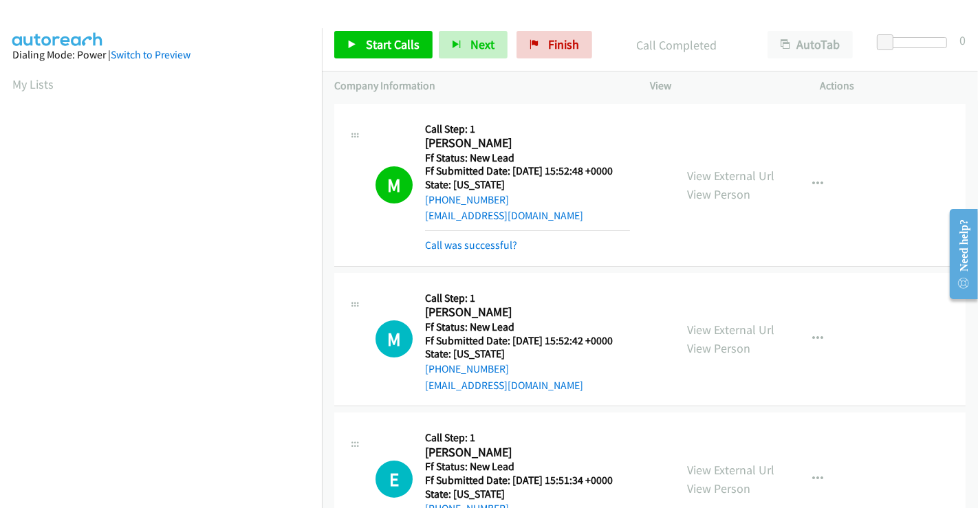
scroll to position [265, 0]
click at [391, 39] on span "Start Calls" at bounding box center [393, 44] width 54 height 16
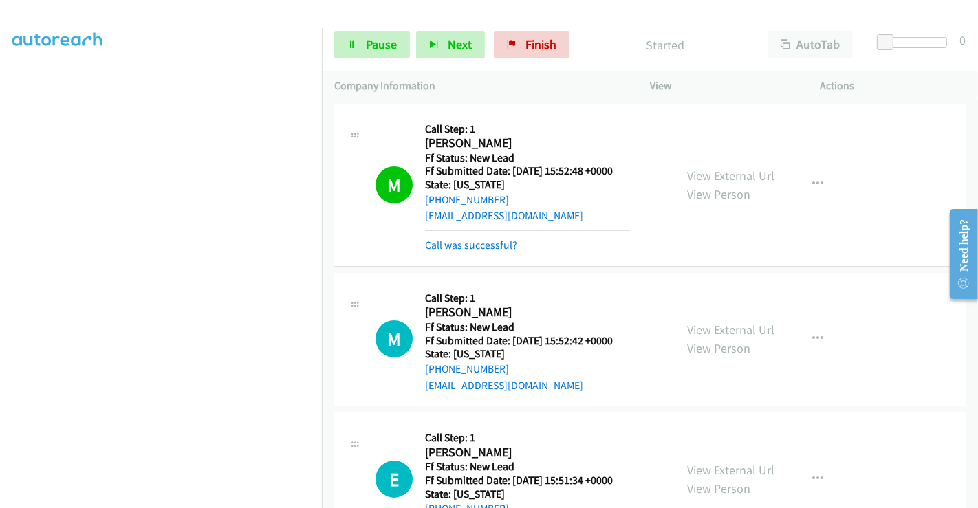
click at [489, 248] on link "Call was successful?" at bounding box center [471, 245] width 92 height 13
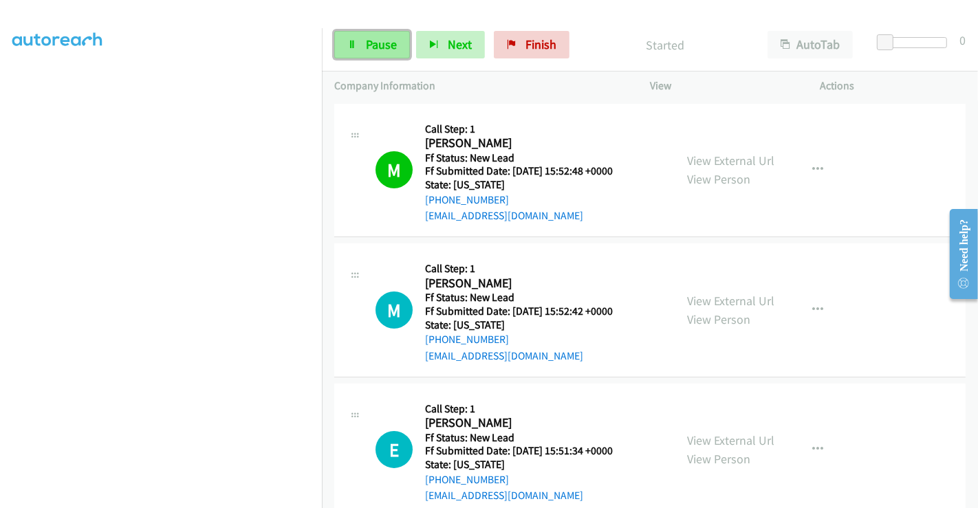
click at [366, 47] on span "Pause" at bounding box center [381, 44] width 31 height 16
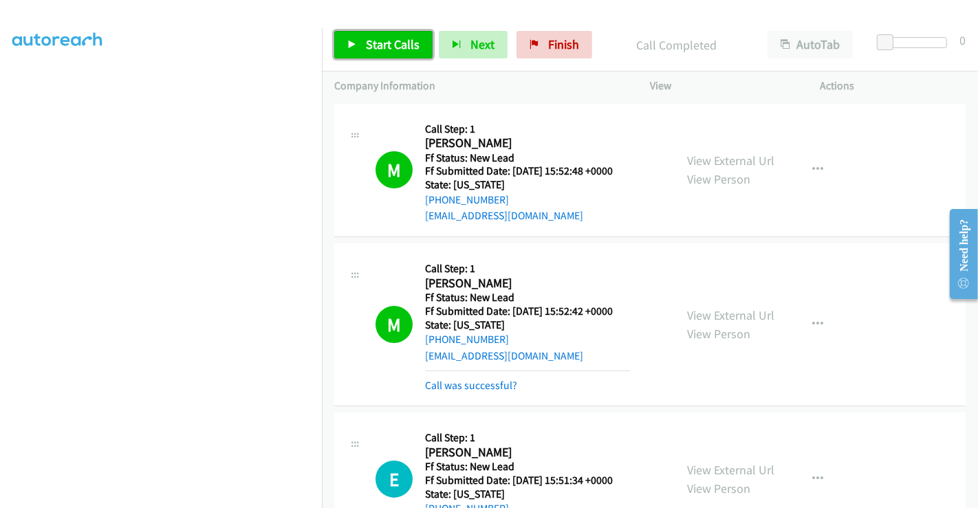
click at [388, 57] on link "Start Calls" at bounding box center [383, 45] width 98 height 28
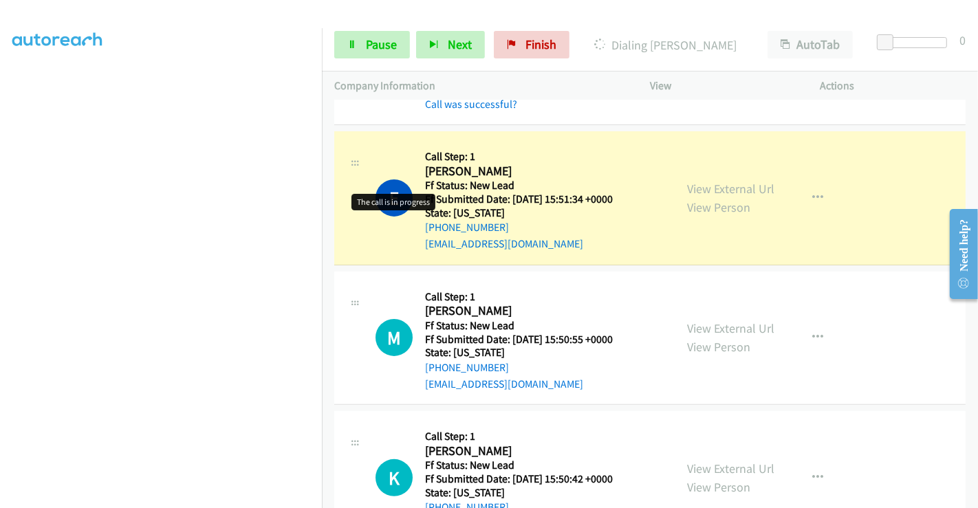
scroll to position [305, 0]
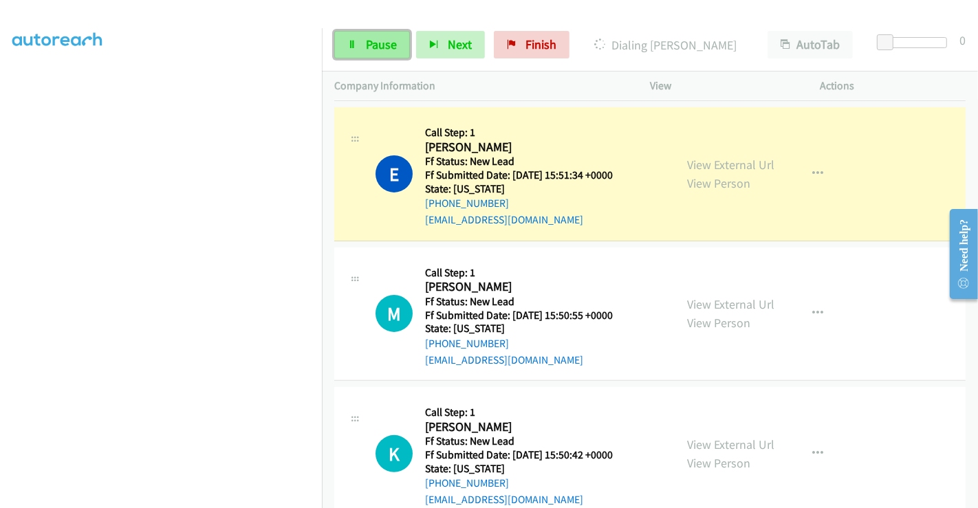
click at [368, 38] on span "Pause" at bounding box center [381, 44] width 31 height 16
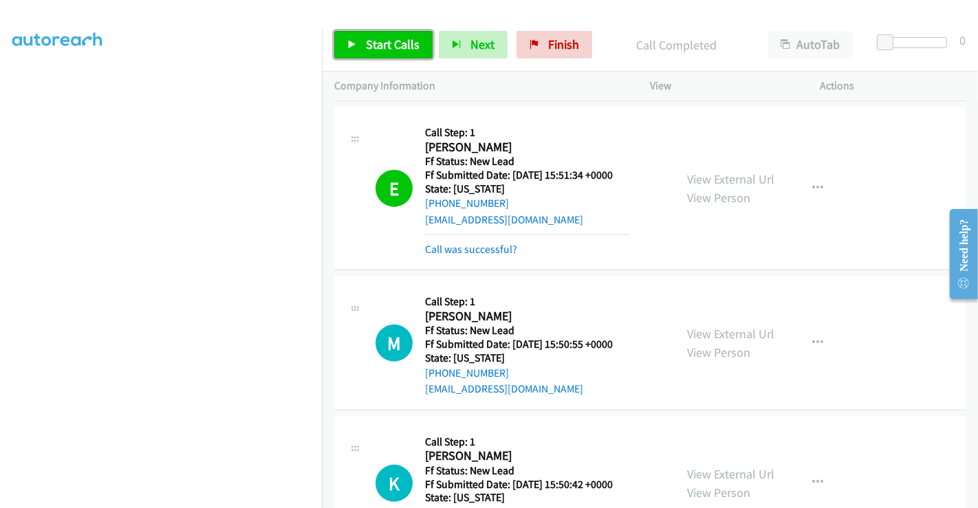
click at [371, 40] on span "Start Calls" at bounding box center [393, 44] width 54 height 16
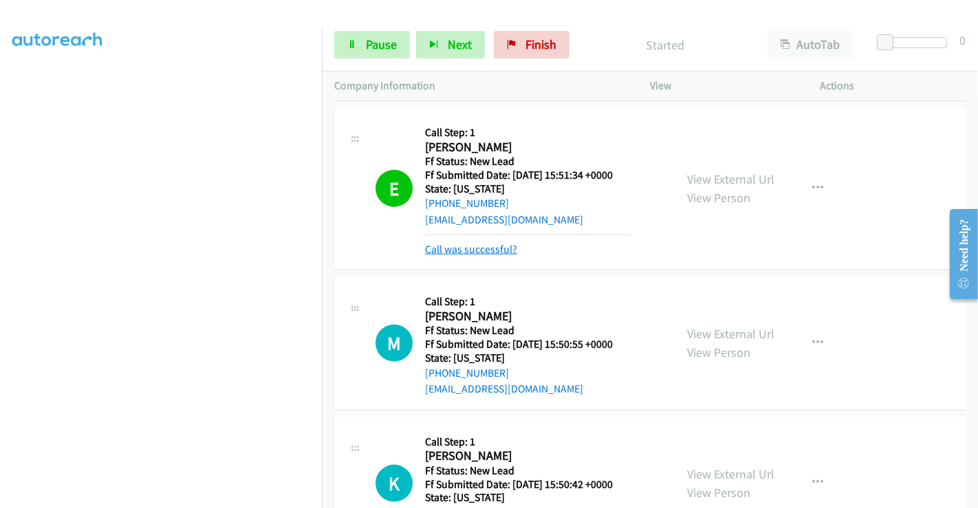
click at [474, 244] on link "Call was successful?" at bounding box center [471, 249] width 92 height 13
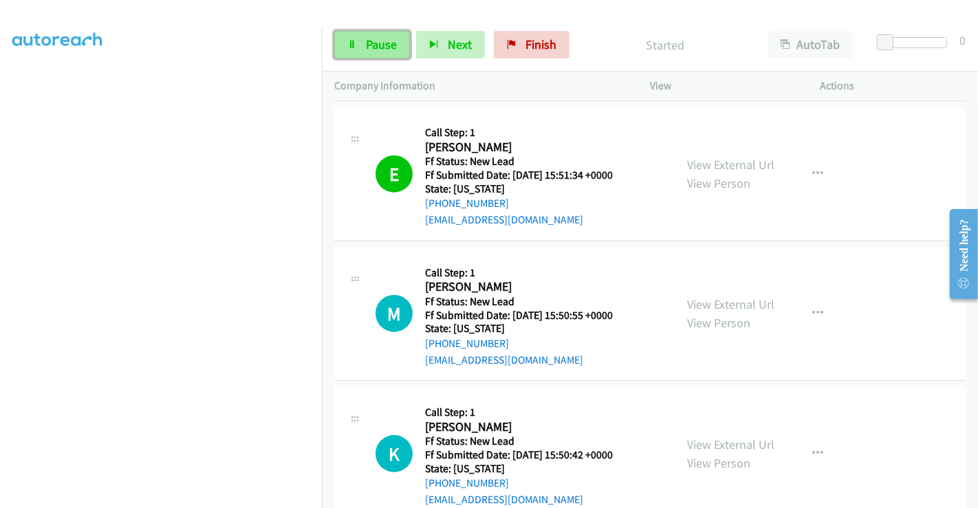
click at [360, 39] on link "Pause" at bounding box center [372, 45] width 76 height 28
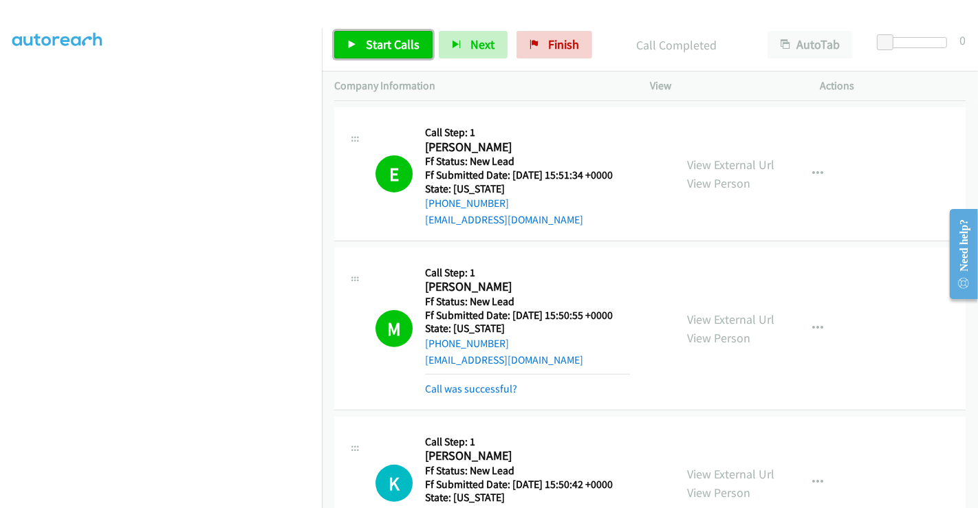
click at [379, 36] on span "Start Calls" at bounding box center [393, 44] width 54 height 16
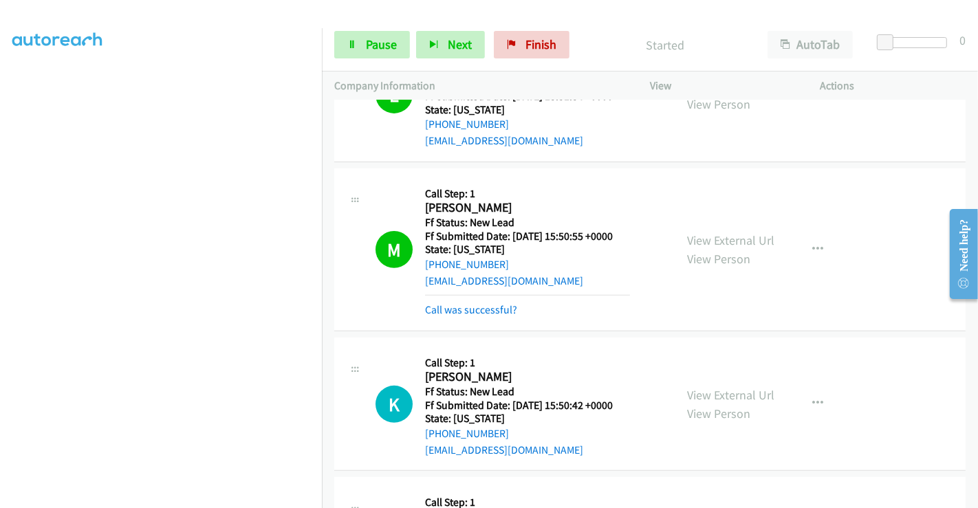
scroll to position [458, 0]
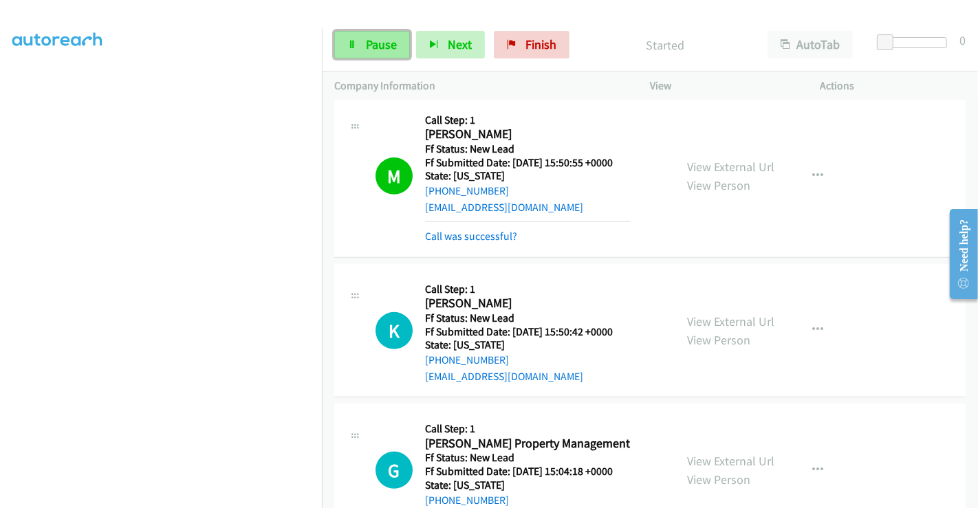
click at [370, 45] on span "Pause" at bounding box center [381, 44] width 31 height 16
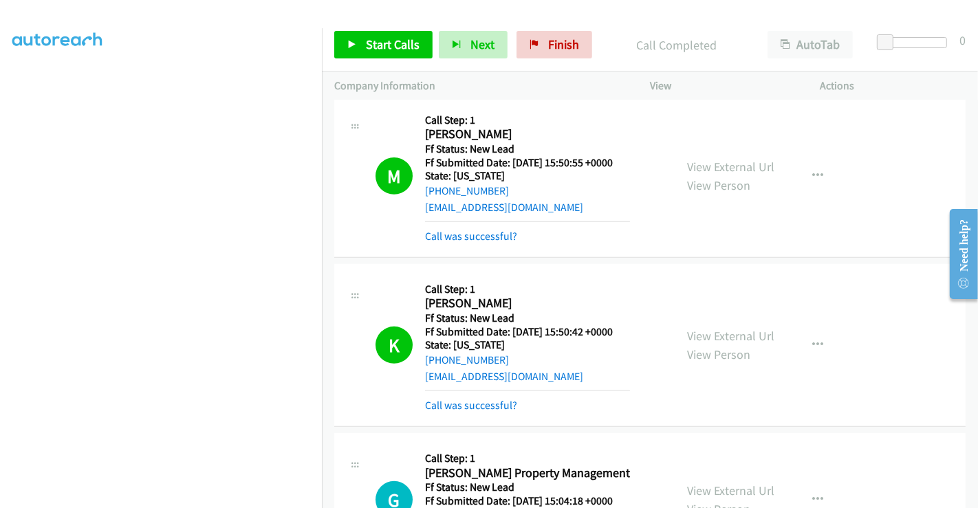
scroll to position [688, 0]
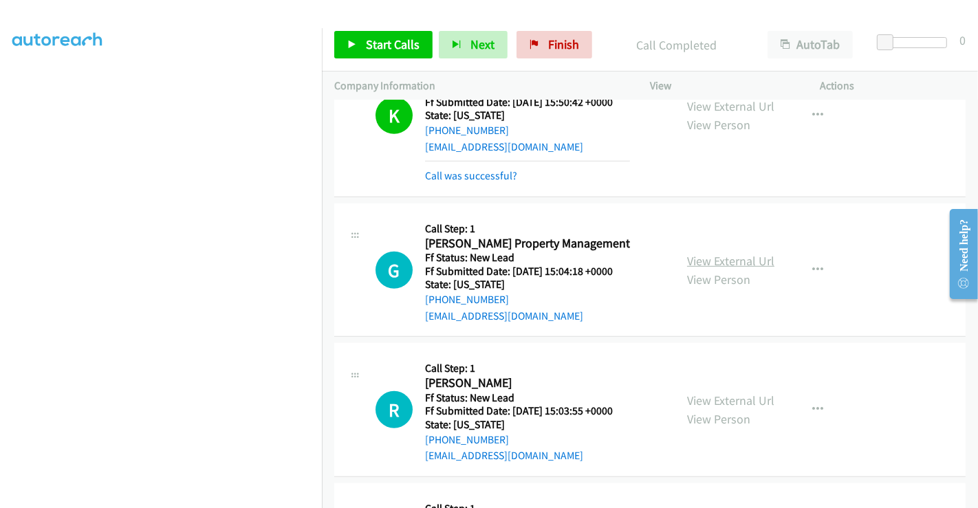
click at [730, 260] on link "View External Url" at bounding box center [730, 261] width 87 height 16
click at [736, 393] on link "View External Url" at bounding box center [730, 401] width 87 height 16
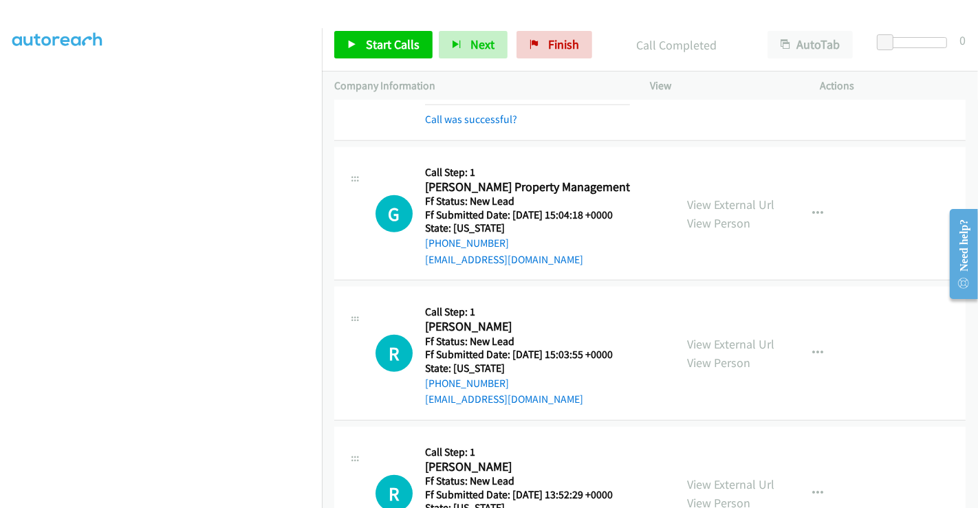
scroll to position [815, 0]
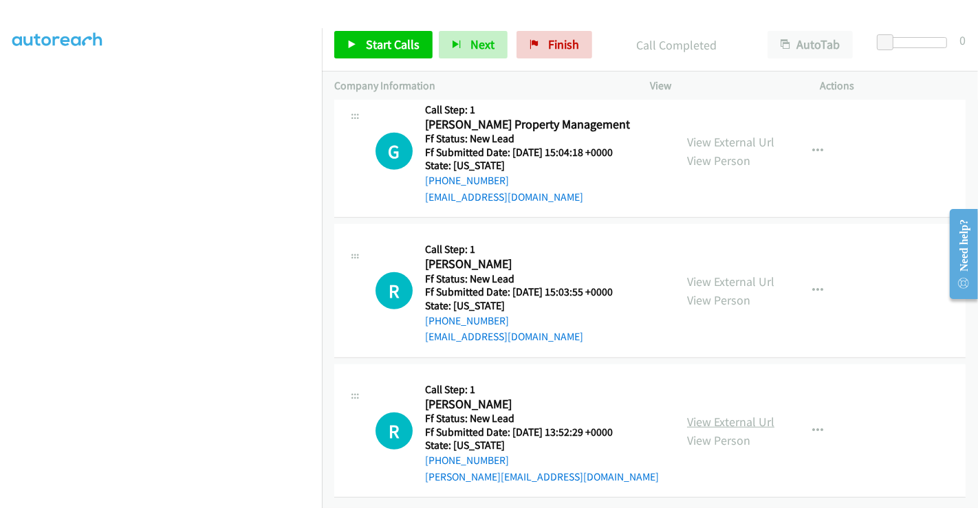
click at [743, 414] on link "View External Url" at bounding box center [730, 422] width 87 height 16
click at [391, 43] on span "Start Calls" at bounding box center [393, 44] width 54 height 16
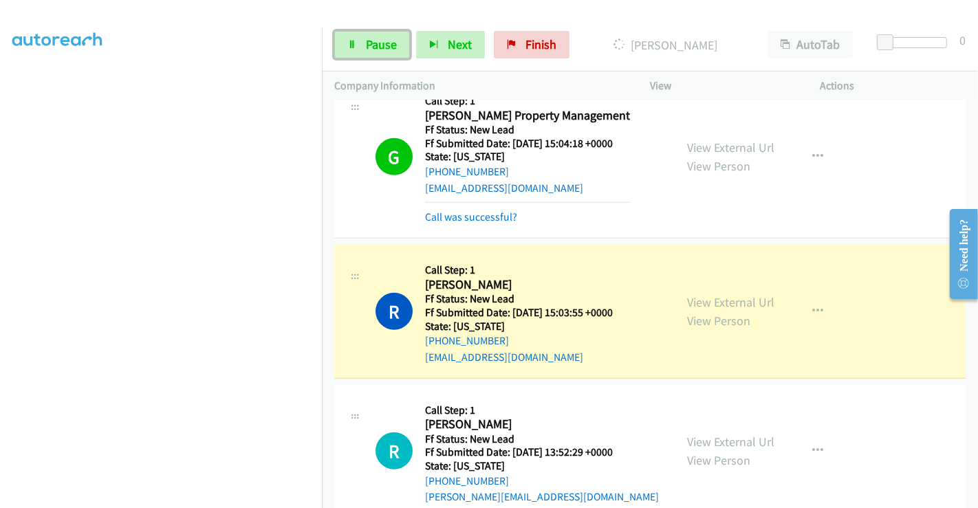
drag, startPoint x: 365, startPoint y: 52, endPoint x: 377, endPoint y: 62, distance: 15.1
click at [365, 52] on link "Pause" at bounding box center [372, 45] width 76 height 28
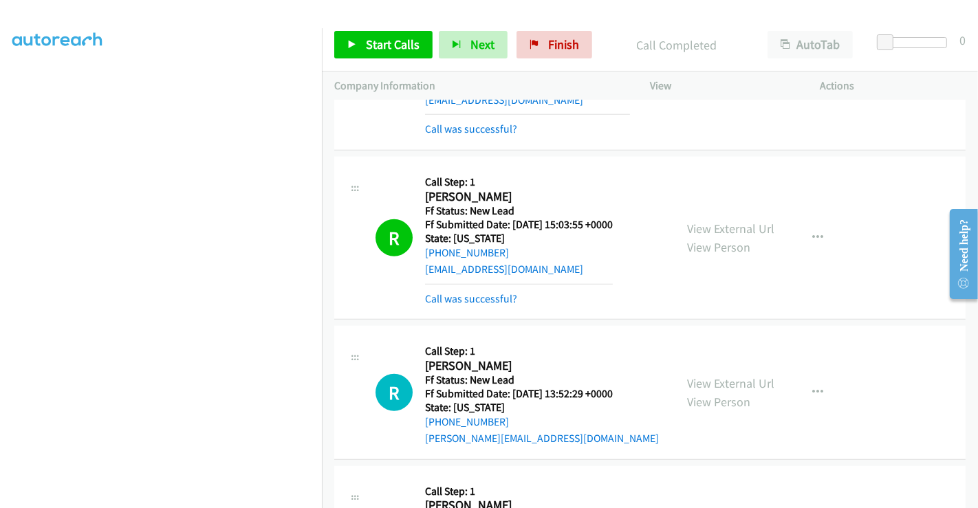
scroll to position [968, 0]
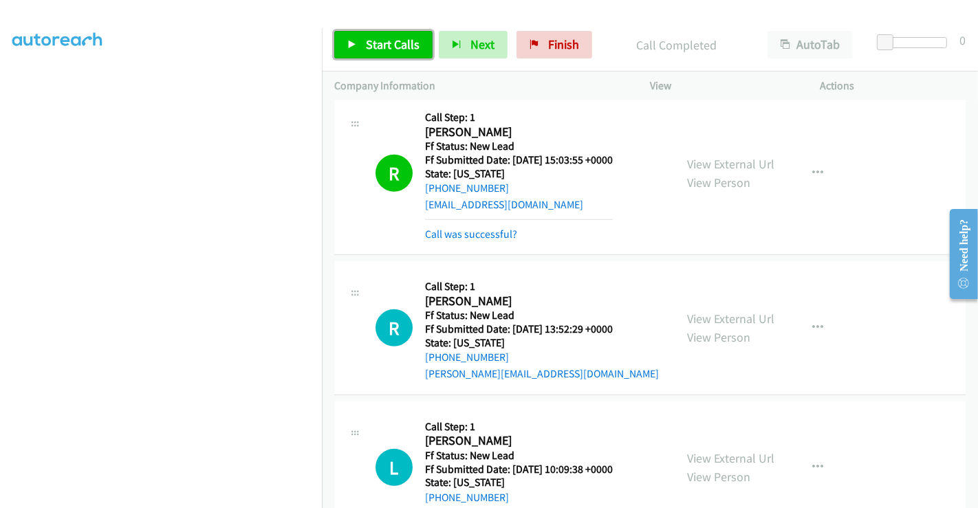
click at [394, 40] on span "Start Calls" at bounding box center [393, 44] width 54 height 16
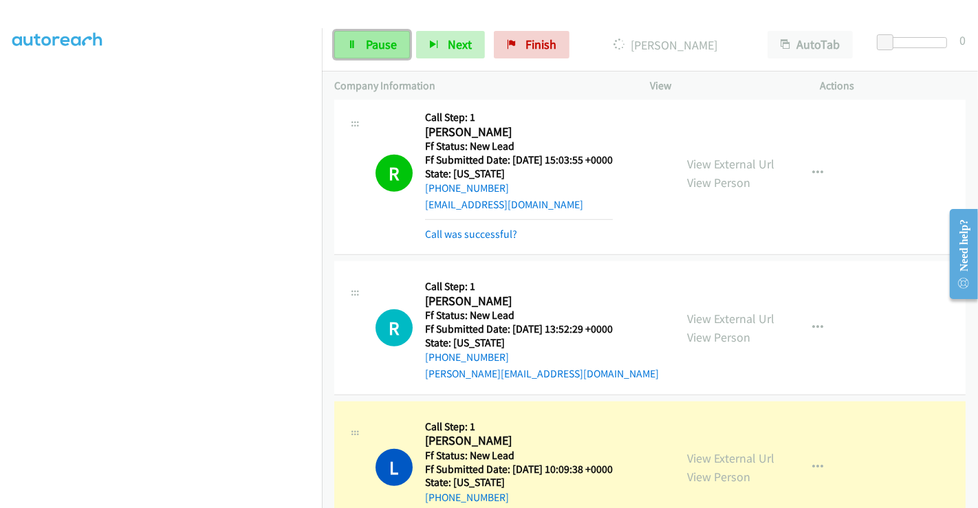
click at [373, 44] on span "Pause" at bounding box center [381, 44] width 31 height 16
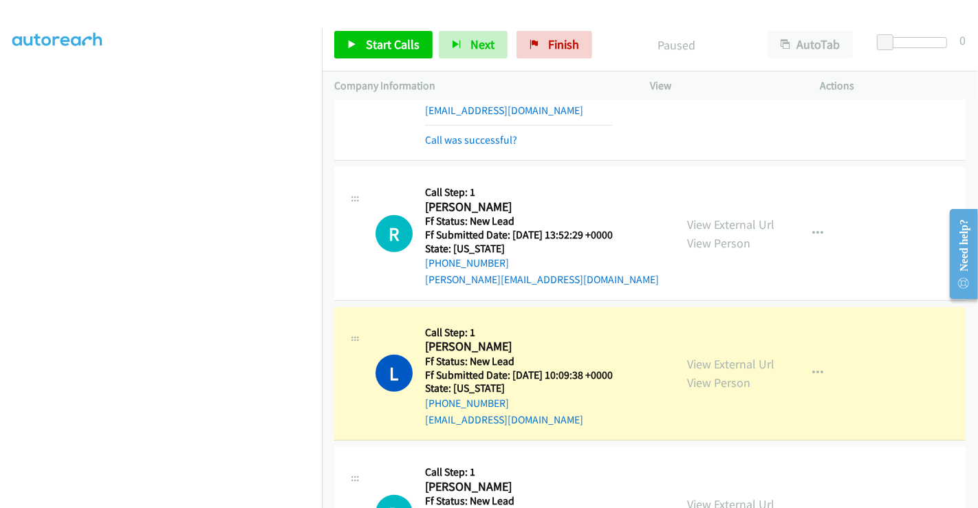
scroll to position [1121, 0]
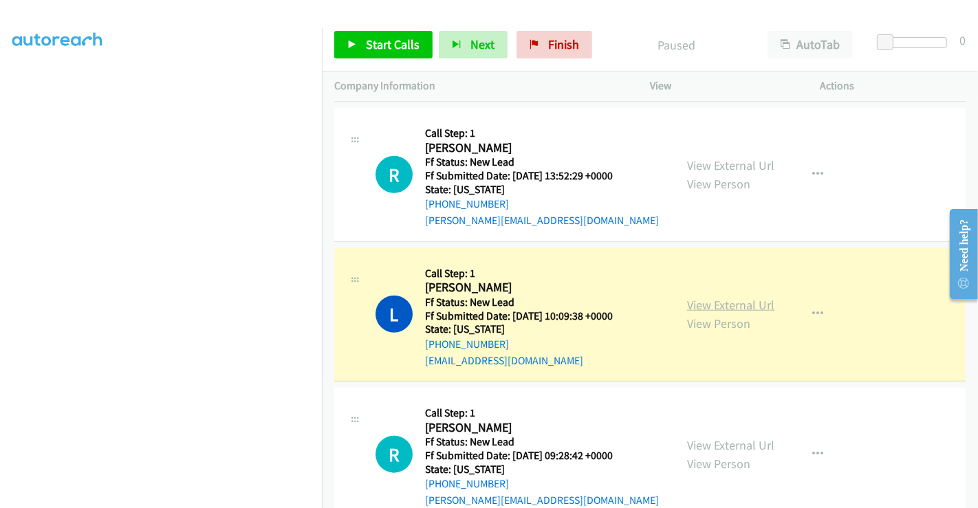
click at [754, 304] on link "View External Url" at bounding box center [730, 305] width 87 height 16
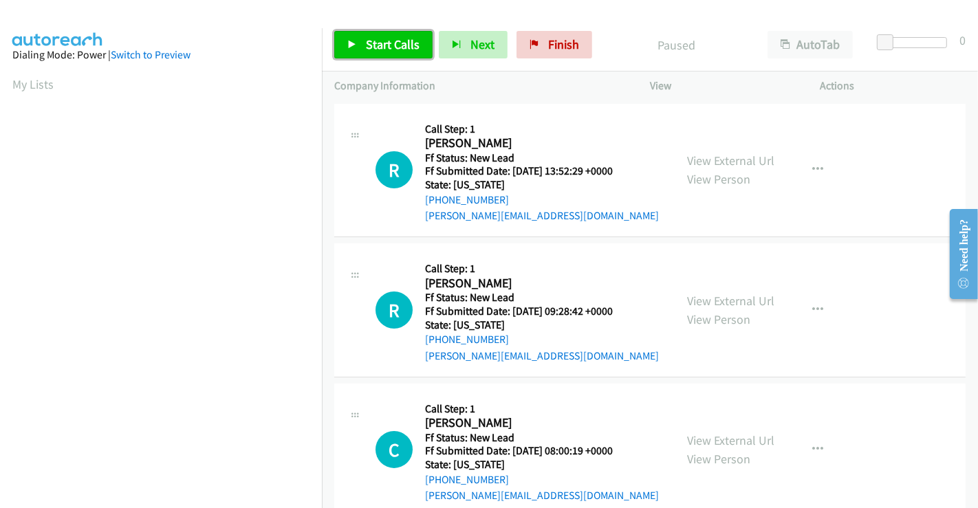
click at [389, 50] on span "Start Calls" at bounding box center [393, 44] width 54 height 16
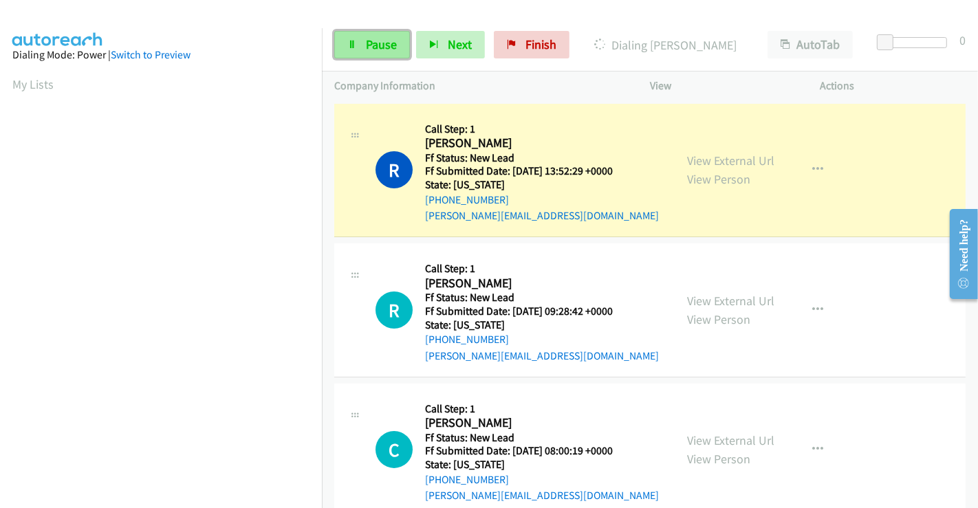
click at [364, 40] on link "Pause" at bounding box center [372, 45] width 76 height 28
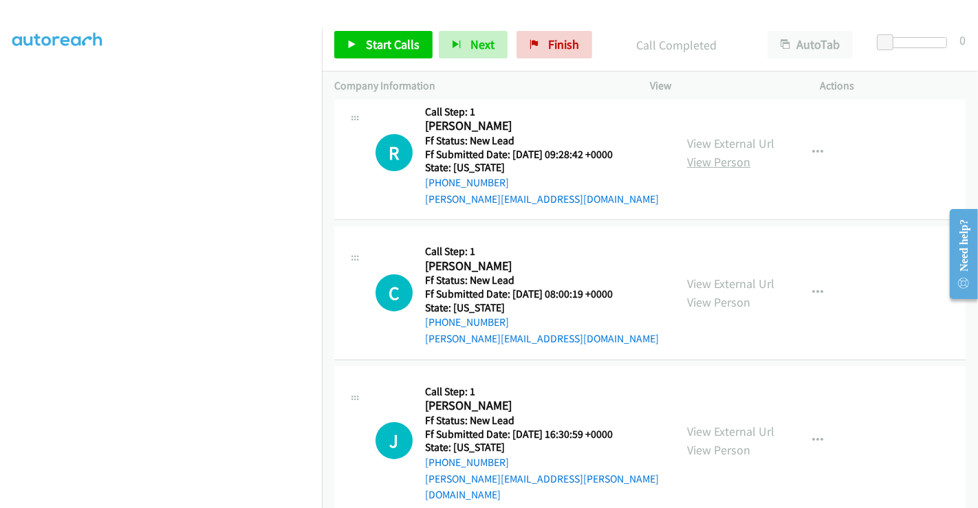
scroll to position [153, 0]
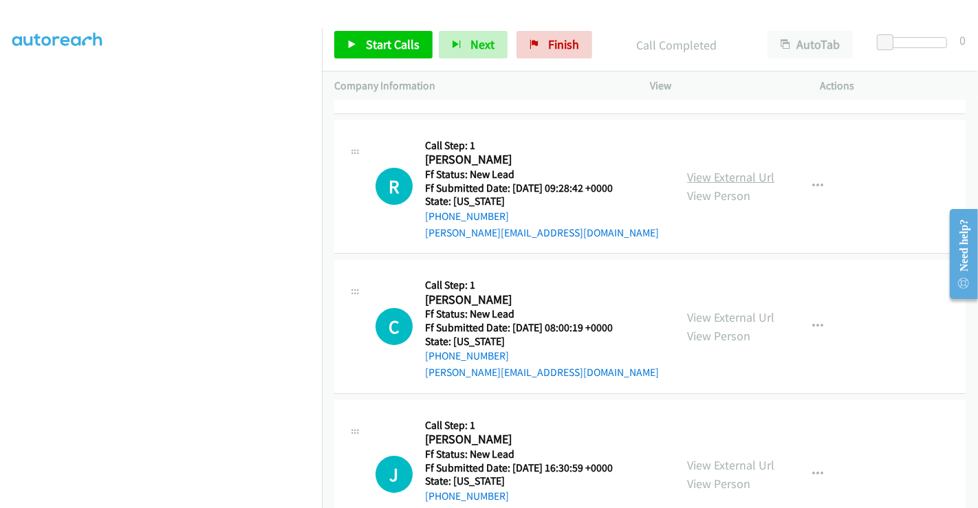
click at [712, 172] on link "View External Url" at bounding box center [730, 177] width 87 height 16
click at [719, 315] on link "View External Url" at bounding box center [730, 317] width 87 height 16
click at [715, 457] on link "View External Url" at bounding box center [730, 465] width 87 height 16
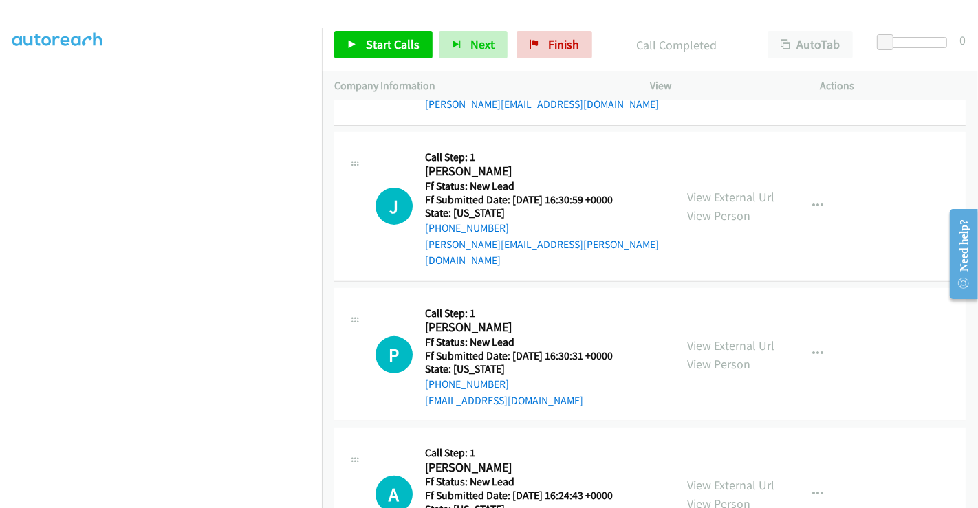
scroll to position [458, 0]
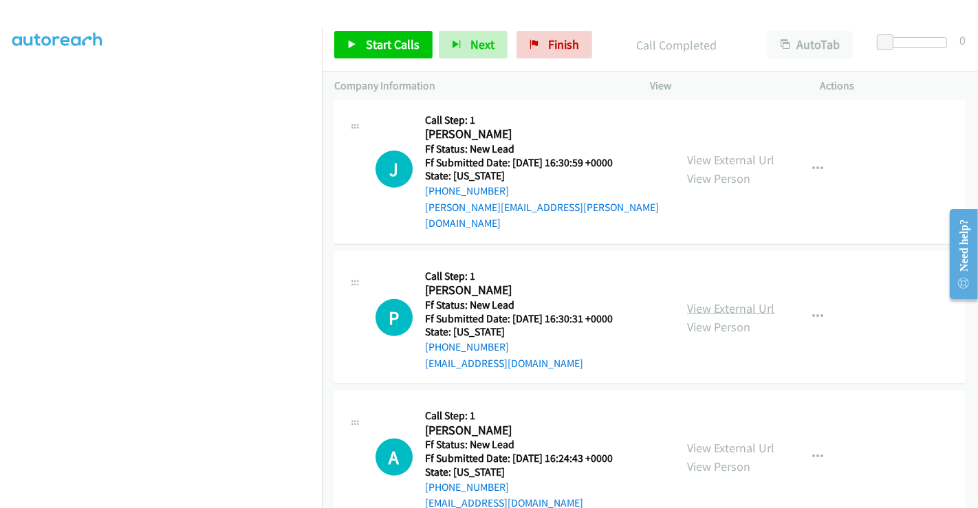
click at [729, 300] on link "View External Url" at bounding box center [730, 308] width 87 height 16
click at [719, 440] on link "View External Url" at bounding box center [730, 448] width 87 height 16
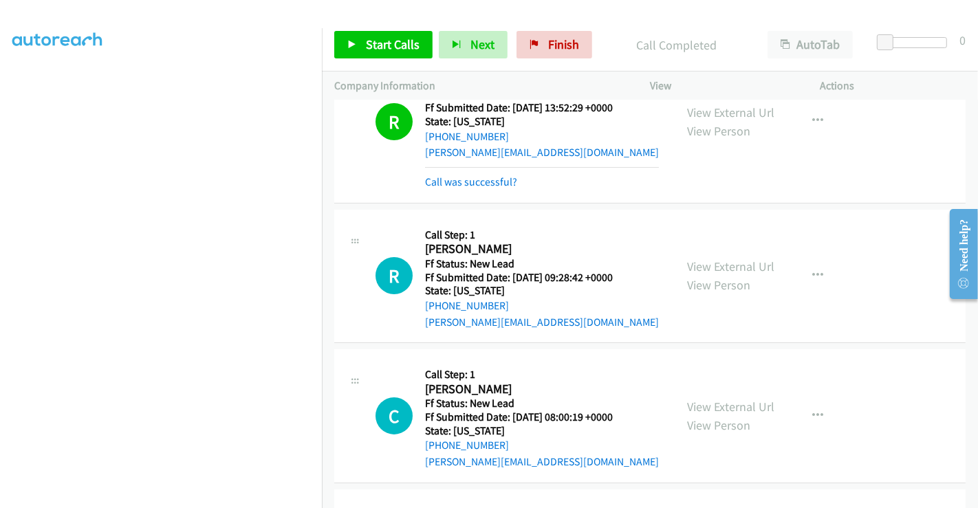
scroll to position [153, 0]
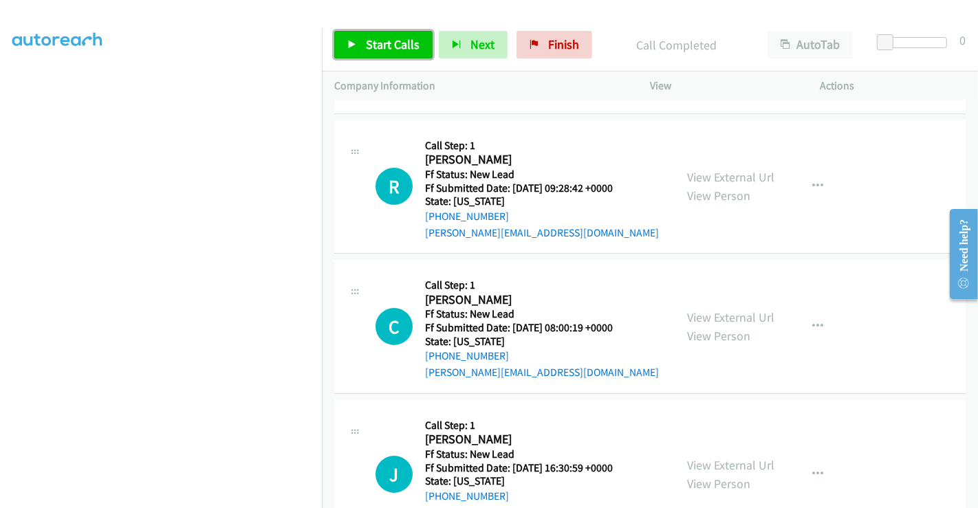
click at [383, 43] on span "Start Calls" at bounding box center [393, 44] width 54 height 16
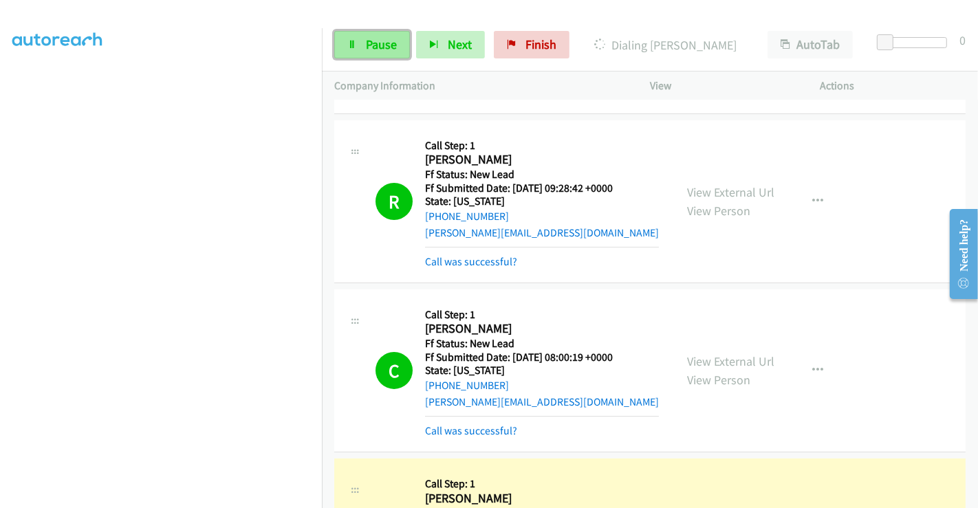
click at [371, 39] on span "Pause" at bounding box center [381, 44] width 31 height 16
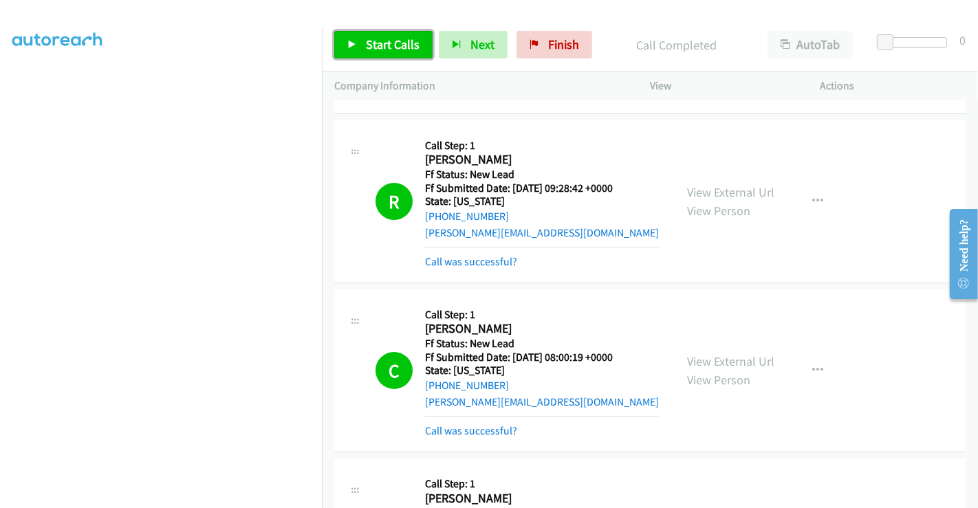
click at [377, 48] on span "Start Calls" at bounding box center [393, 44] width 54 height 16
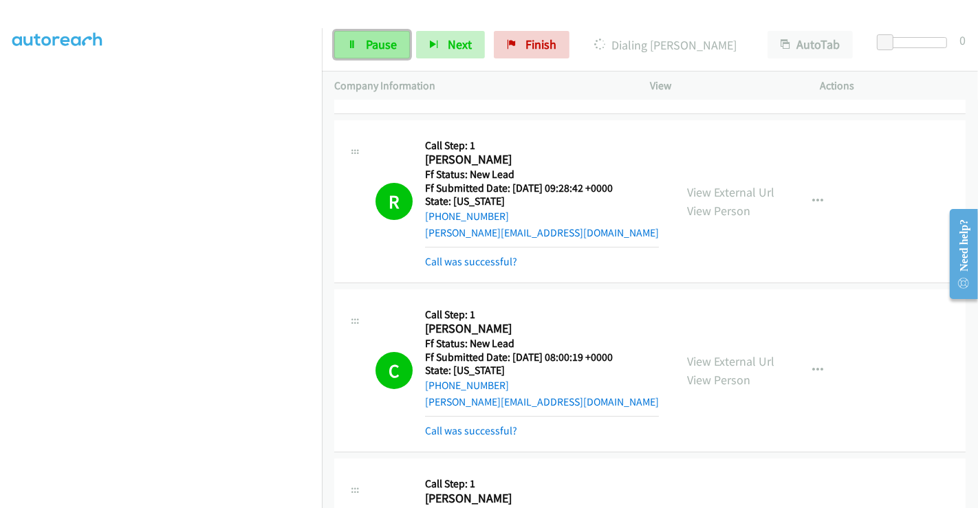
click at [377, 45] on span "Pause" at bounding box center [381, 44] width 31 height 16
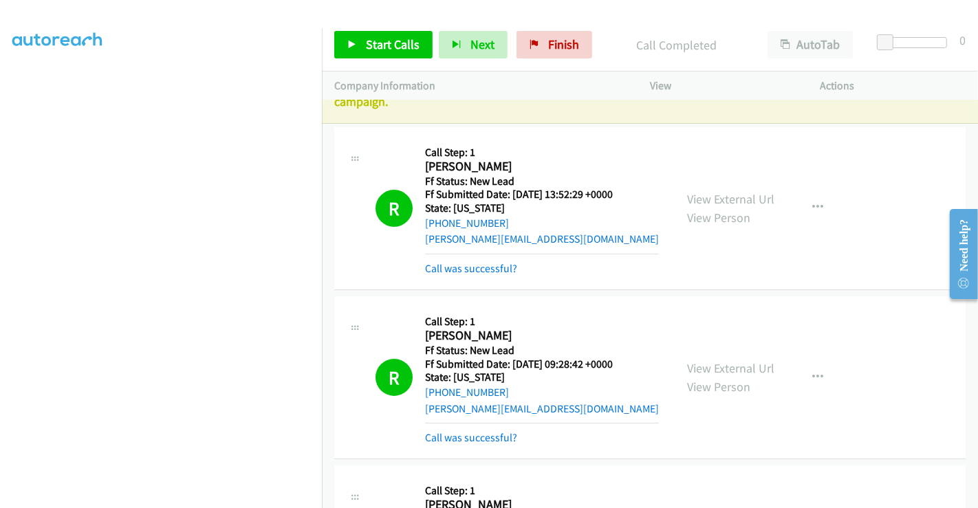
scroll to position [0, 0]
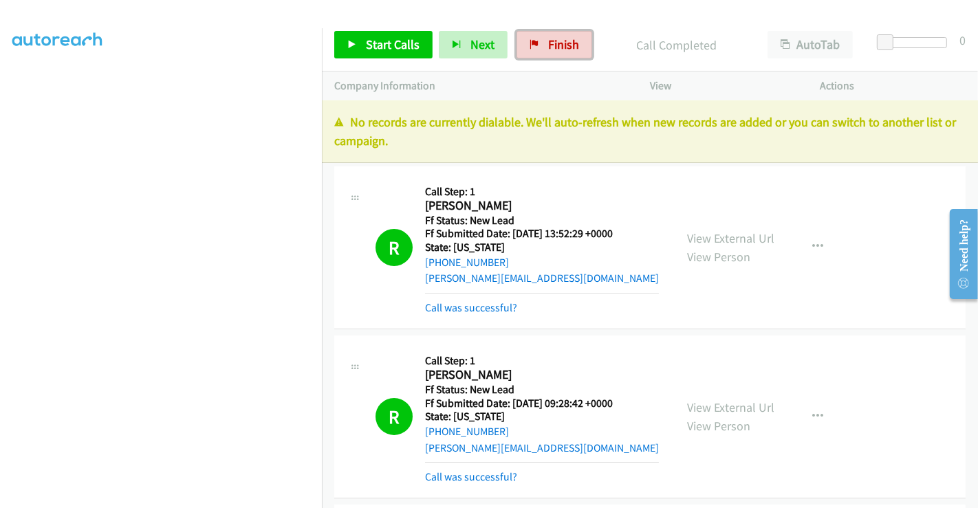
drag, startPoint x: 551, startPoint y: 32, endPoint x: 535, endPoint y: 83, distance: 53.9
click at [551, 32] on link "Finish" at bounding box center [554, 45] width 76 height 28
